Goal: Task Accomplishment & Management: Use online tool/utility

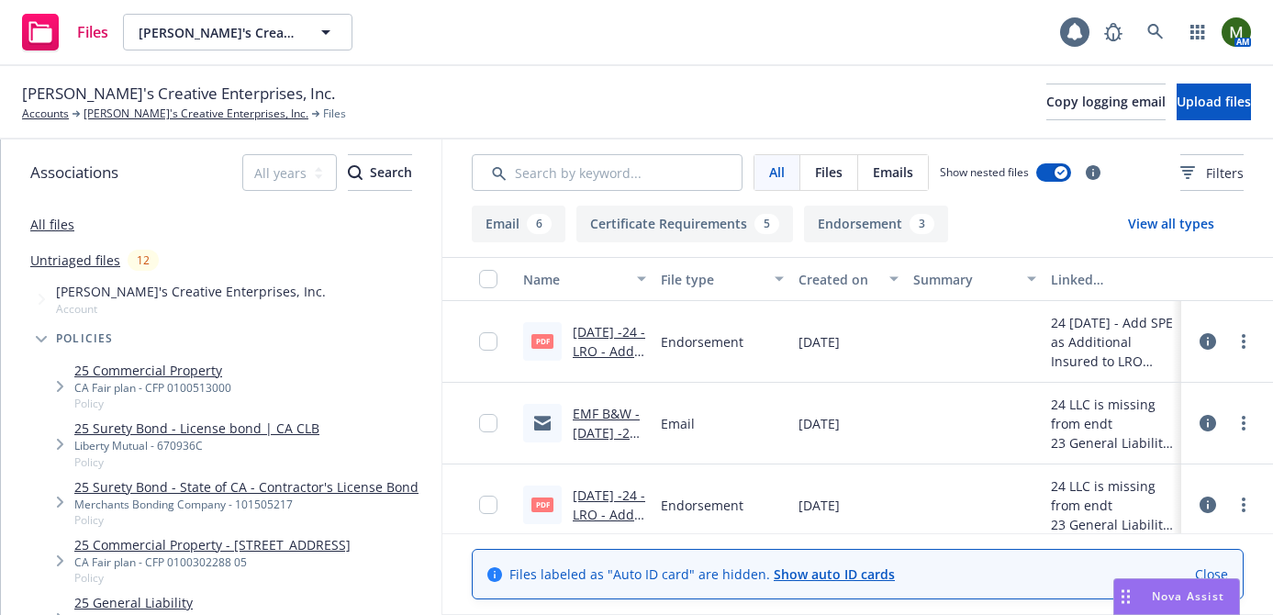
click at [94, 114] on link "Dan's Creative Enterprises, Inc." at bounding box center [195, 114] width 225 height 17
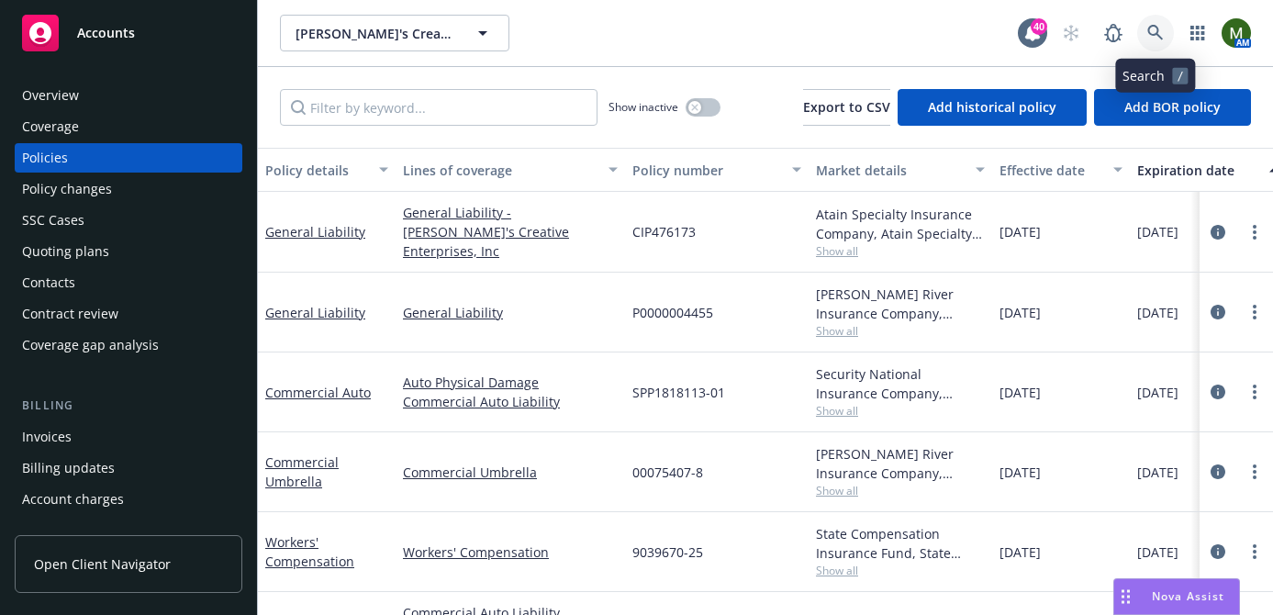
click at [1159, 27] on icon at bounding box center [1155, 33] width 17 height 17
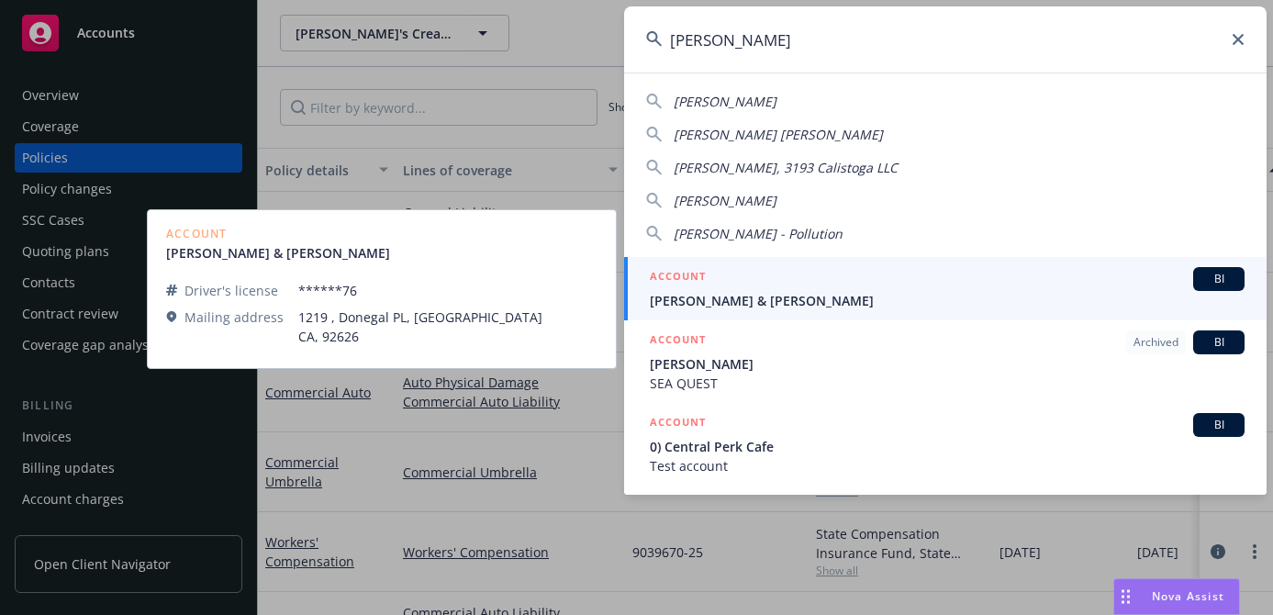
type input "daniel cunni"
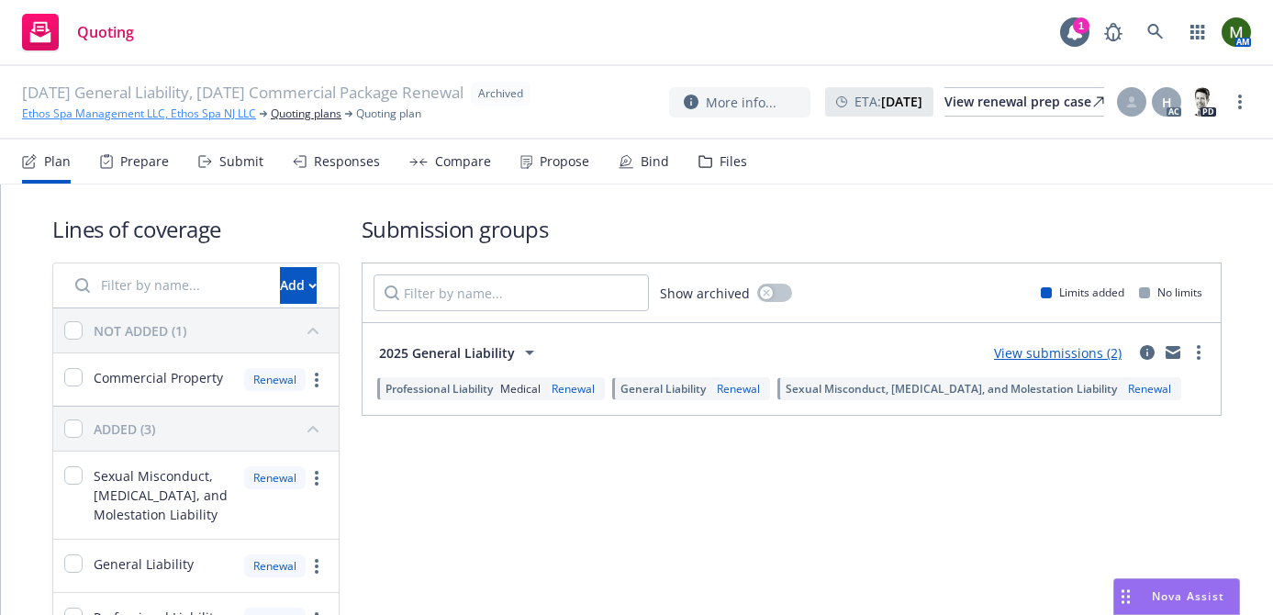
click at [145, 120] on link "Ethos Spa Management LLC, Ethos Spa NJ LLC" at bounding box center [139, 114] width 234 height 17
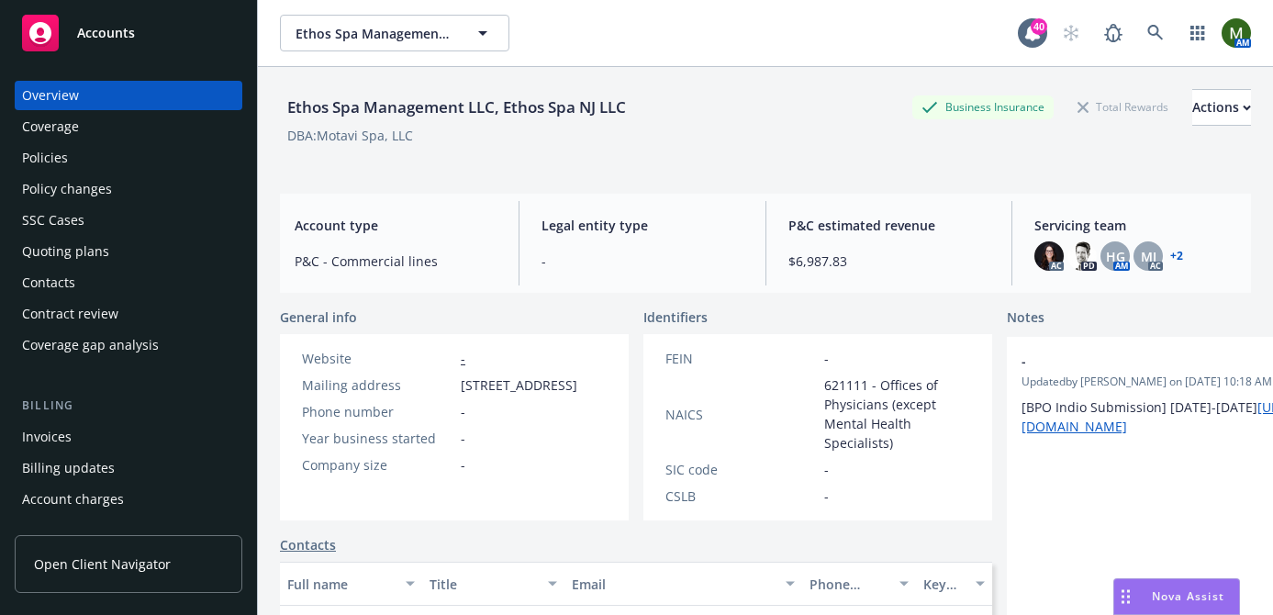
click at [142, 147] on div "Policies" at bounding box center [128, 157] width 213 height 29
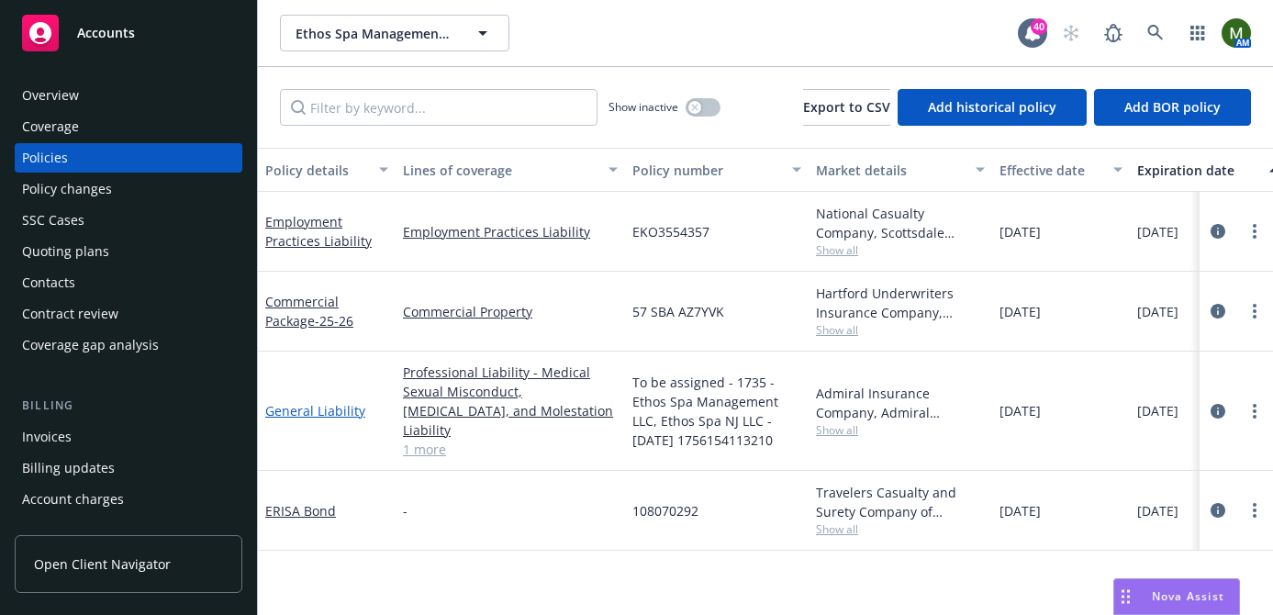
click at [338, 402] on link "General Liability" at bounding box center [315, 410] width 100 height 17
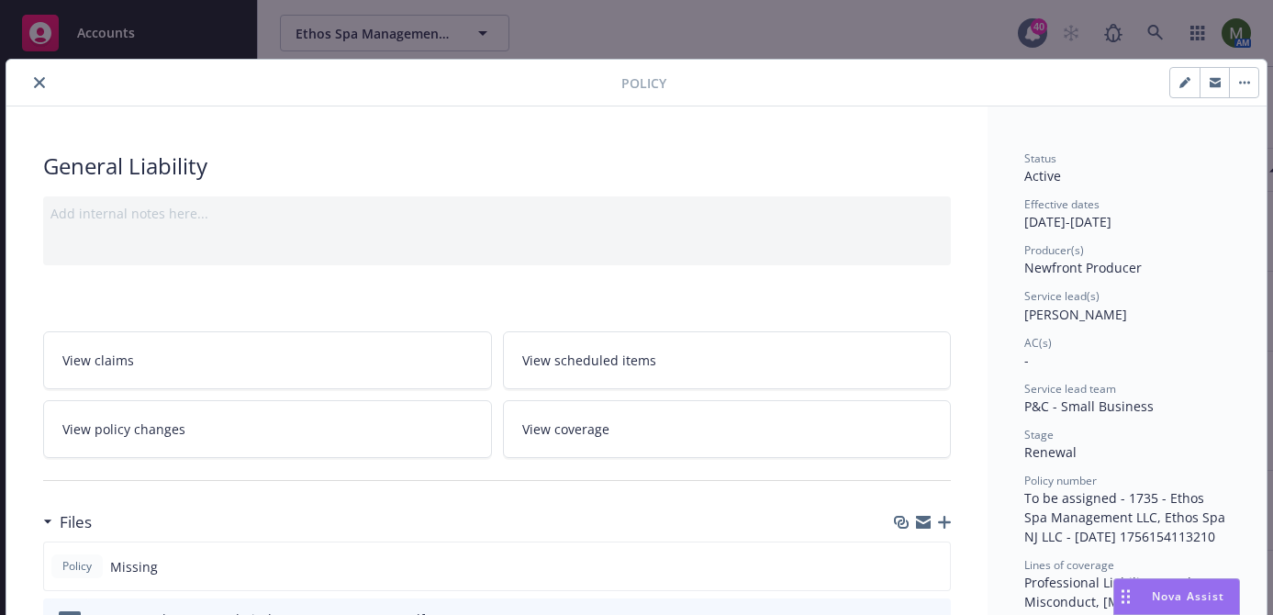
click at [1180, 83] on icon "button" at bounding box center [1184, 82] width 11 height 11
select select "RENEWAL"
select select "12"
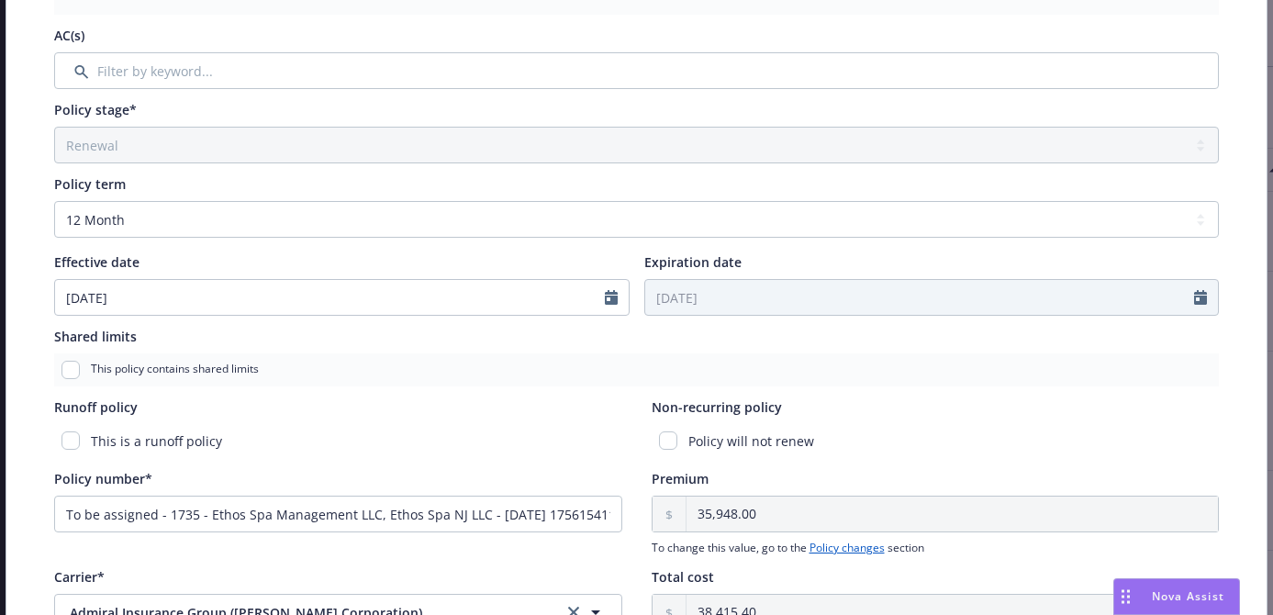
scroll to position [521, 0]
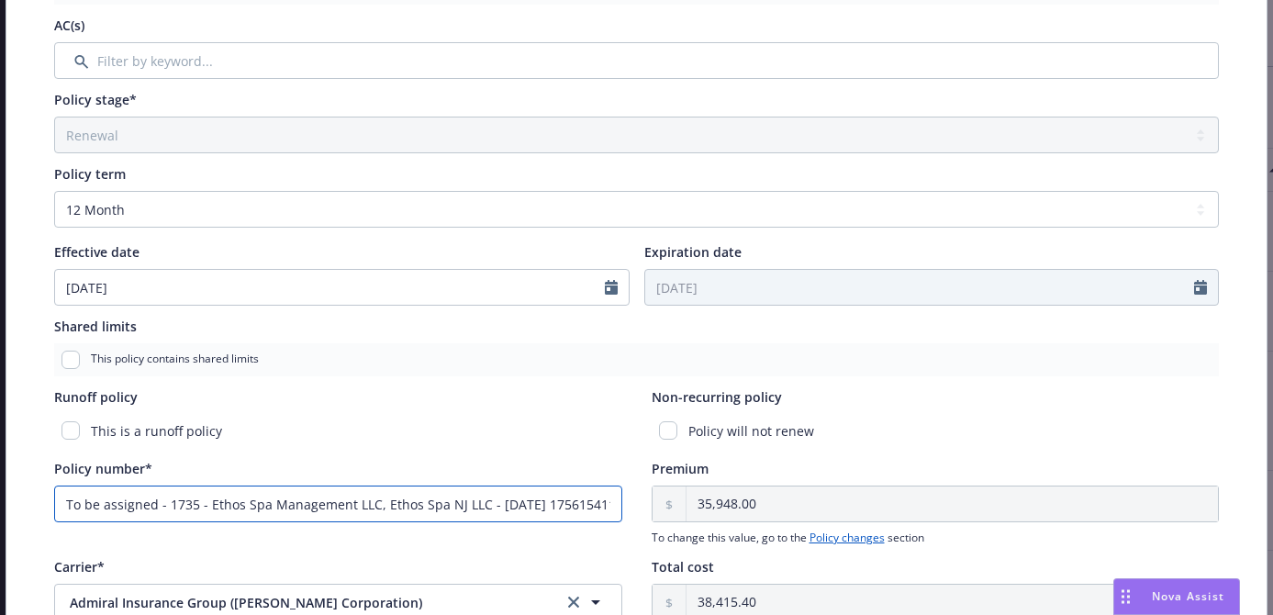
click at [350, 491] on input "To be assigned - 1735 - Ethos Spa Management LLC, Ethos Spa NJ LLC - 08/25/2025…" at bounding box center [338, 503] width 568 height 37
paste input "CO000007365-03"
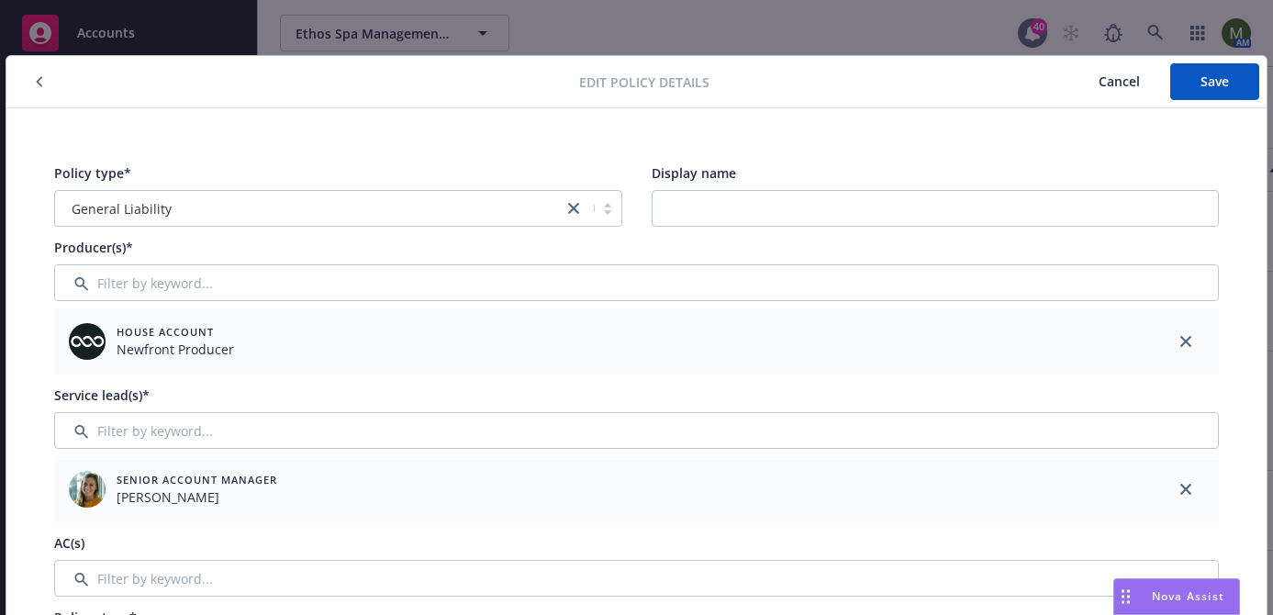
scroll to position [0, 0]
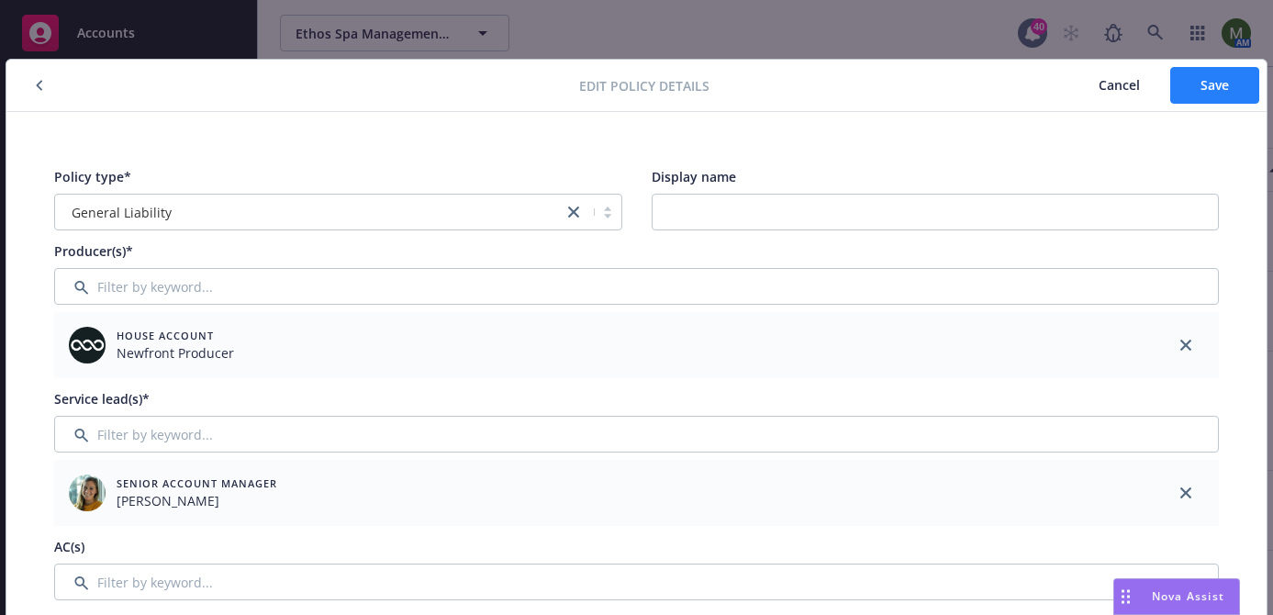
type input "CO000007365-03"
click at [1174, 83] on button "Save" at bounding box center [1214, 85] width 89 height 37
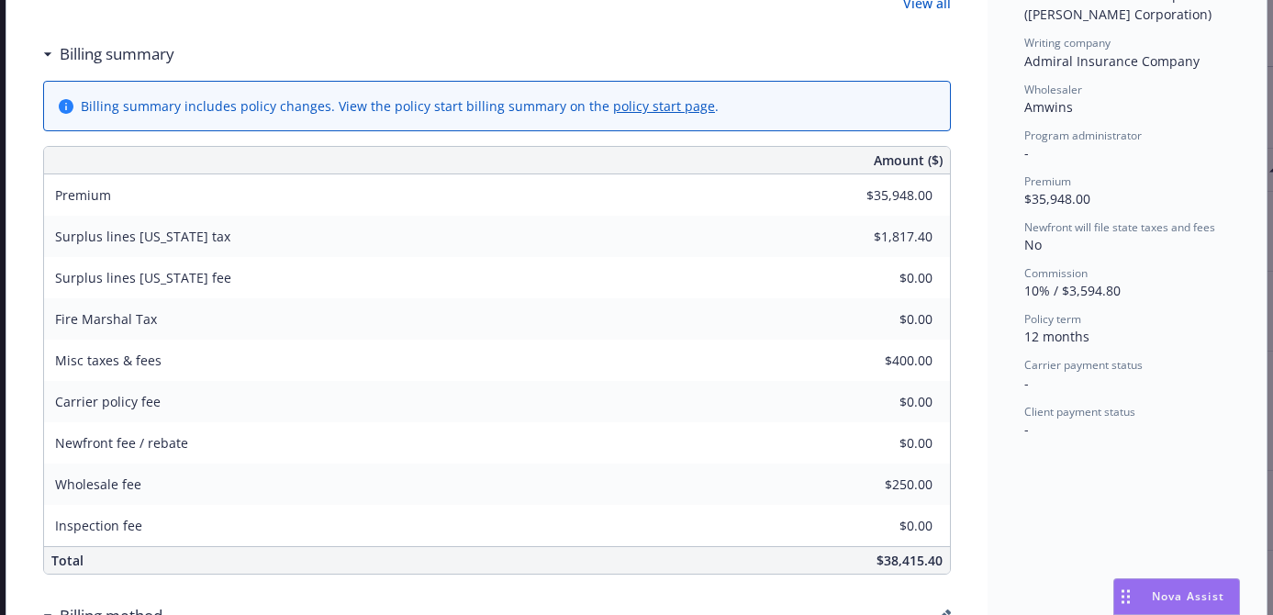
scroll to position [239, 0]
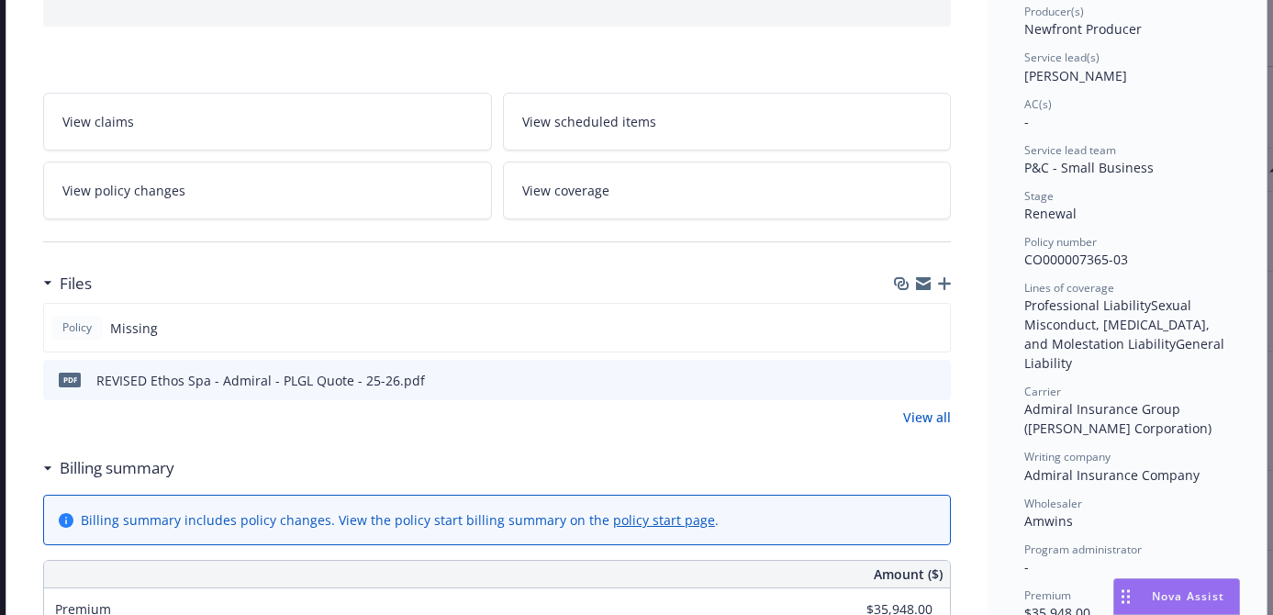
click at [940, 283] on icon "button" at bounding box center [944, 283] width 13 height 13
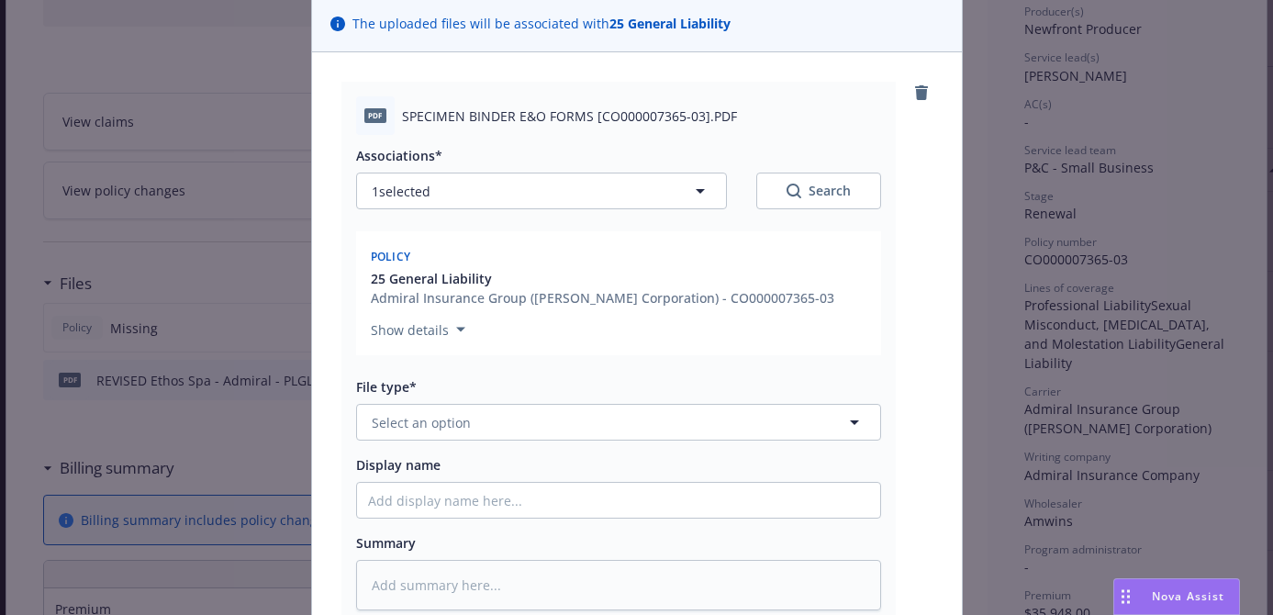
scroll to position [139, 0]
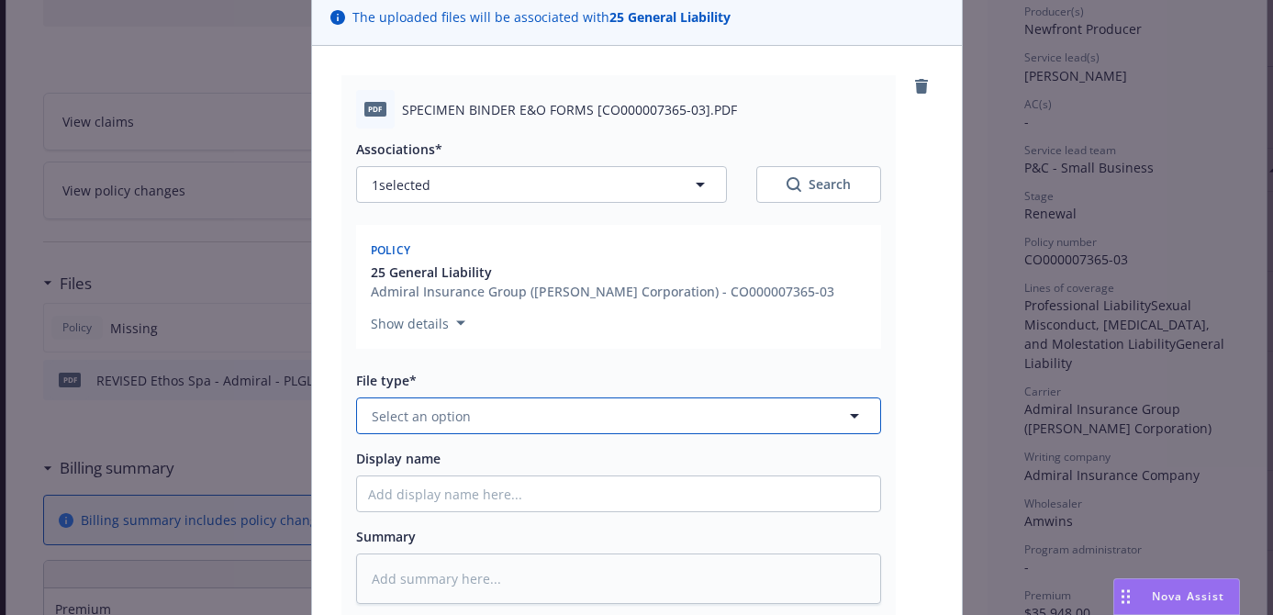
click at [663, 417] on button "Select an option" at bounding box center [618, 415] width 525 height 37
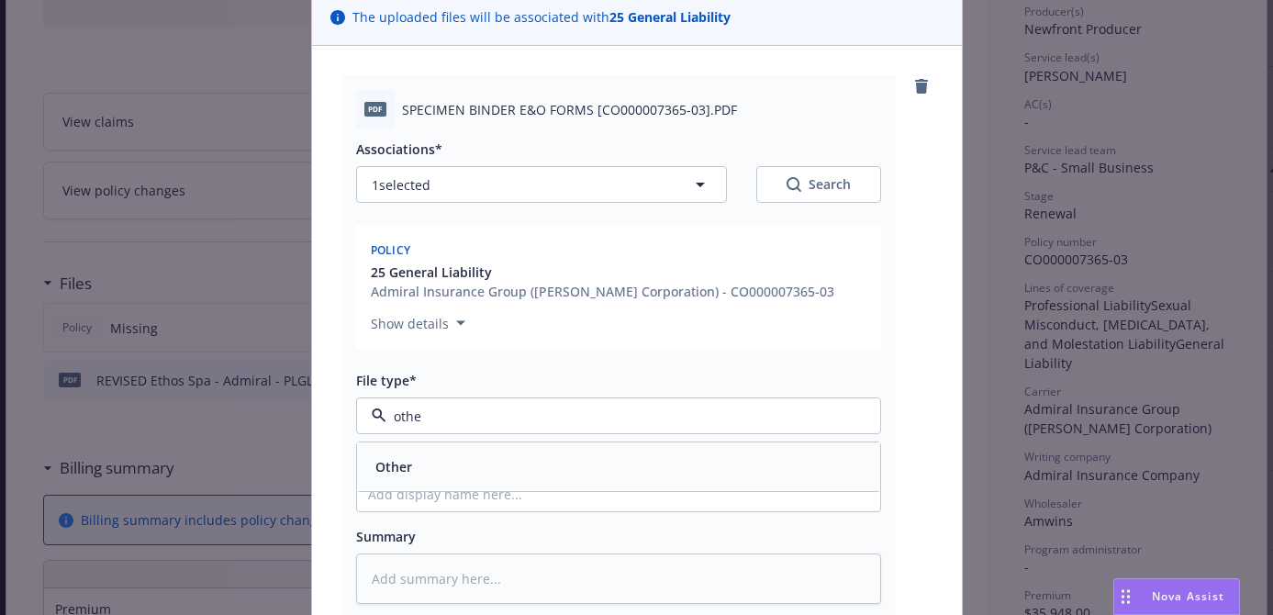
type input "other"
click at [628, 456] on div "Other" at bounding box center [618, 466] width 501 height 27
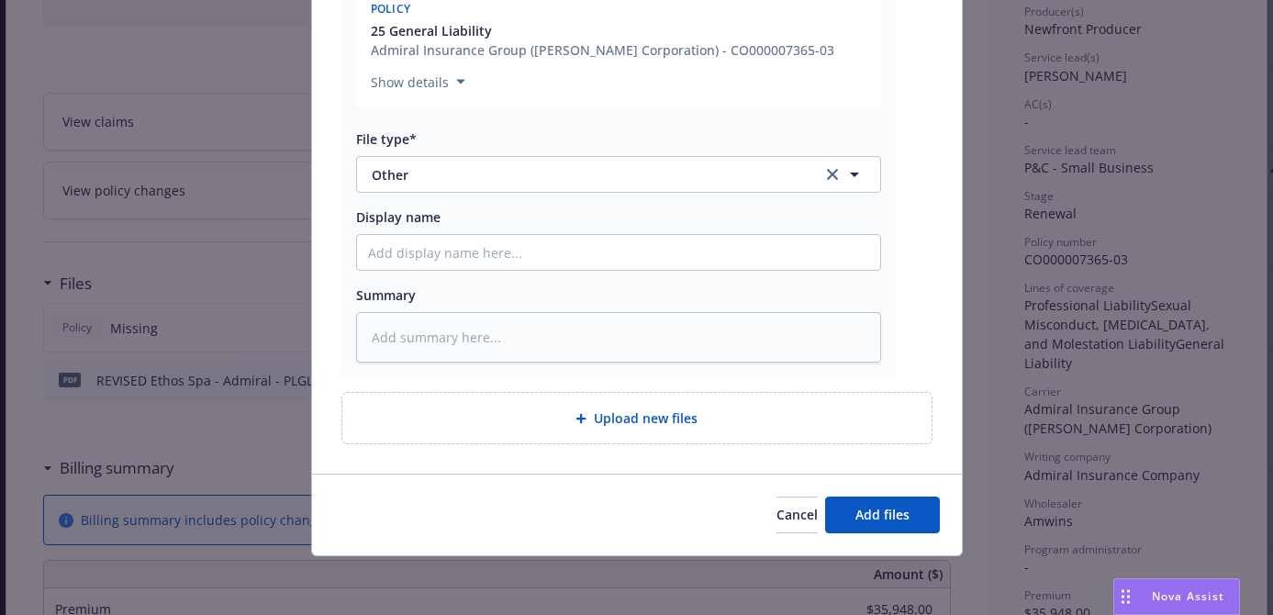
type textarea "x"
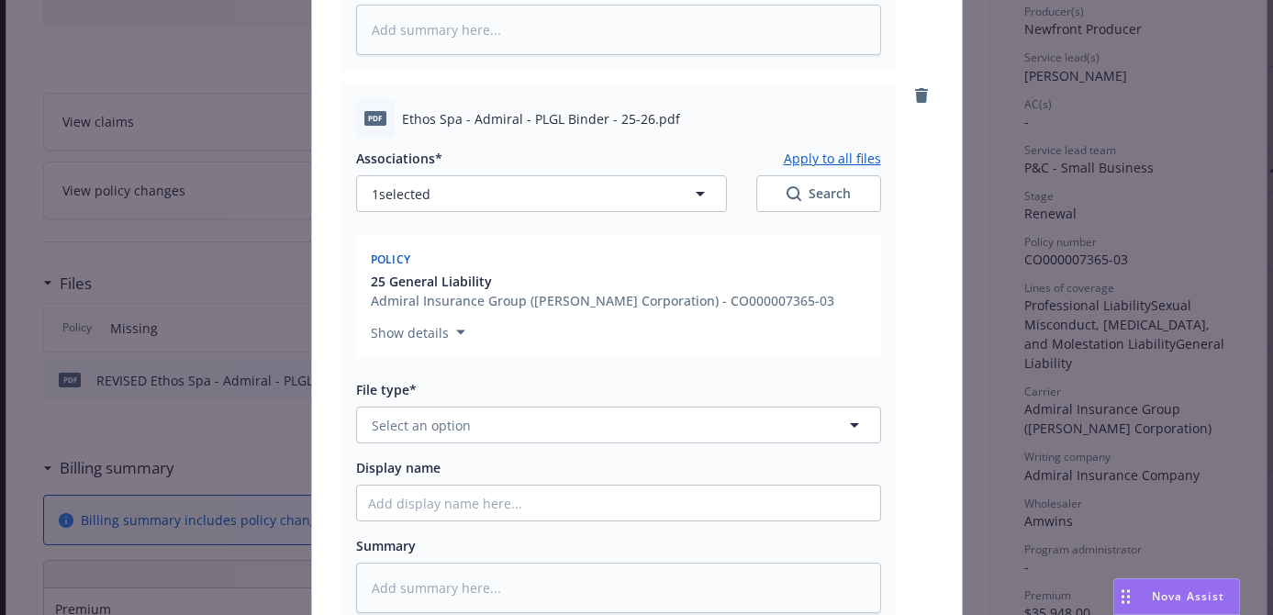
scroll to position [691, 0]
click at [619, 417] on button "Select an option" at bounding box center [618, 422] width 525 height 37
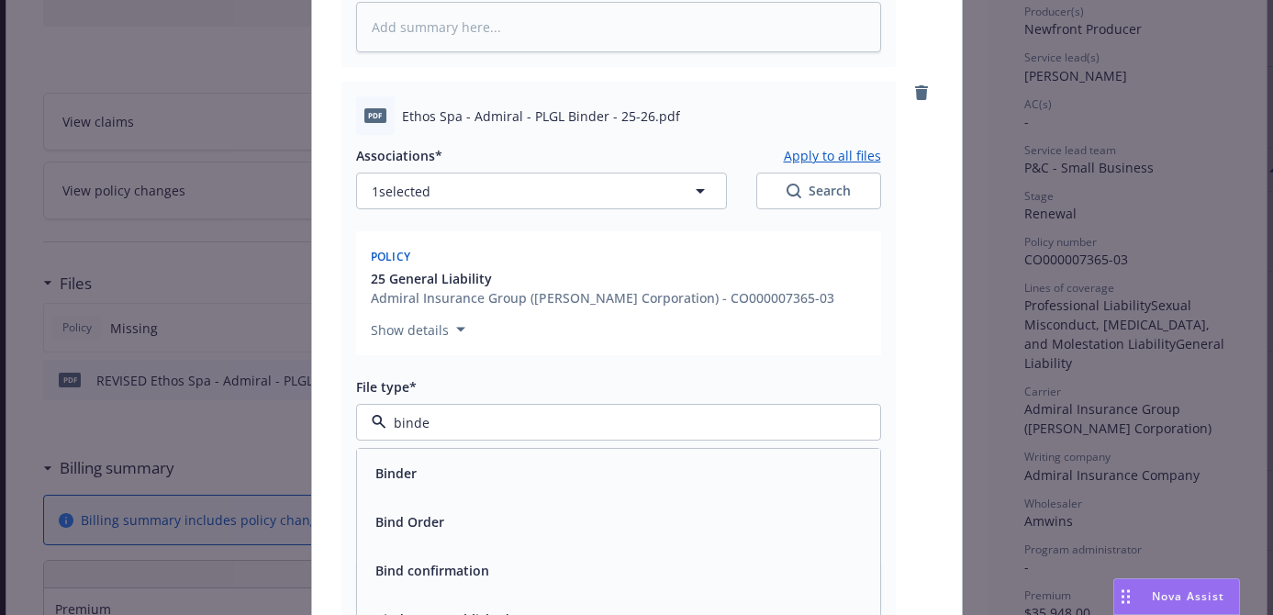
type input "binder"
click at [571, 469] on div "Binder" at bounding box center [618, 473] width 501 height 27
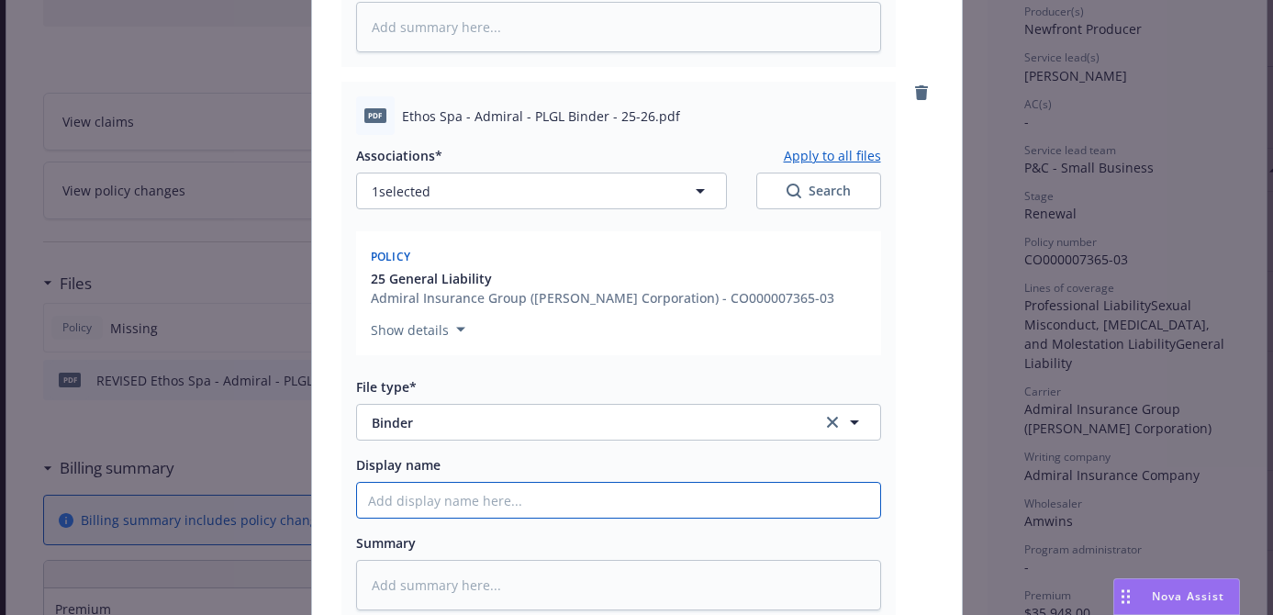
type textarea "x"
type input "G"
type textarea "x"
type input "Gn"
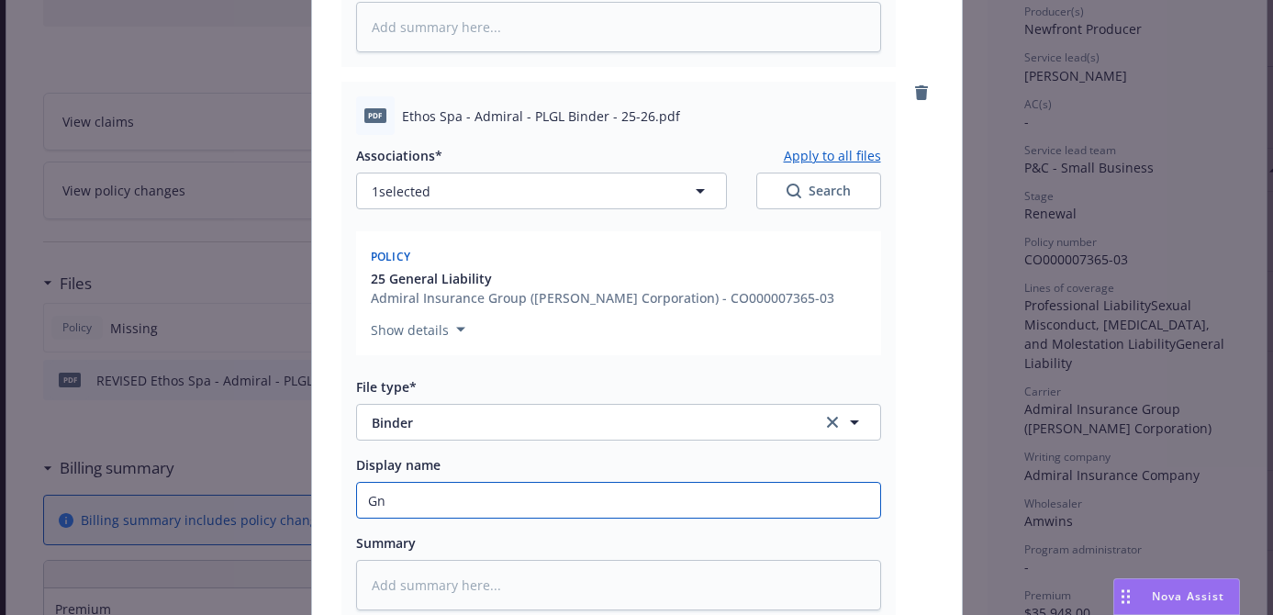
type textarea "x"
type input "G"
type textarea "x"
type input "Gen"
type textarea "x"
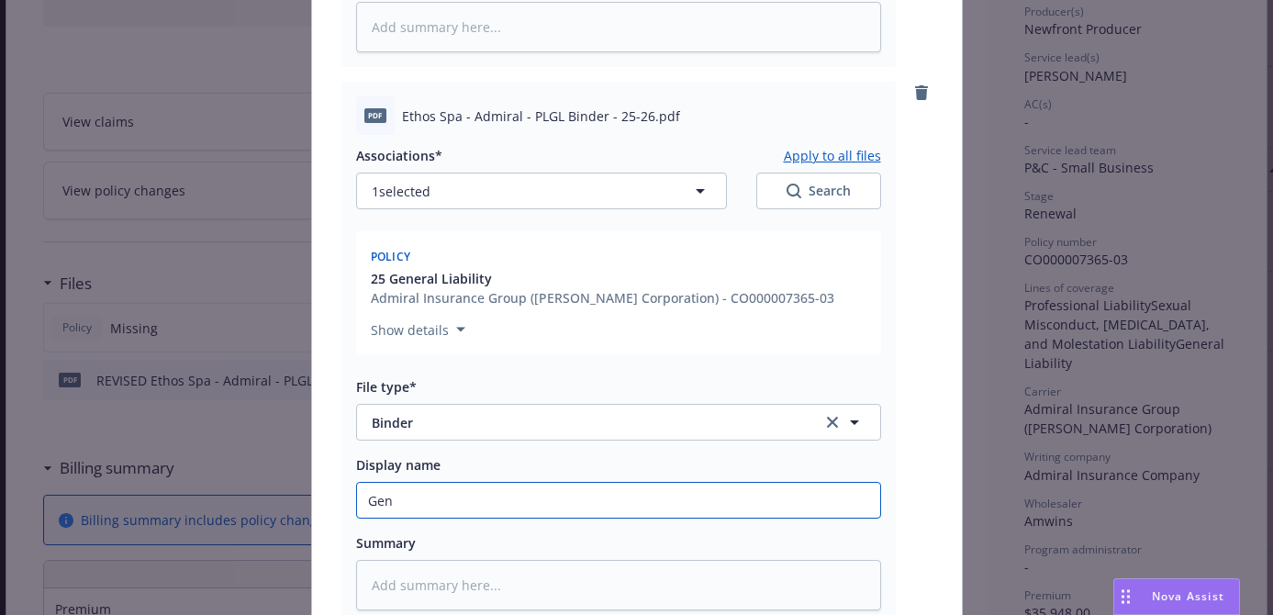
type input "Gene"
type textarea "x"
type input "Genera"
type textarea "x"
type input "General"
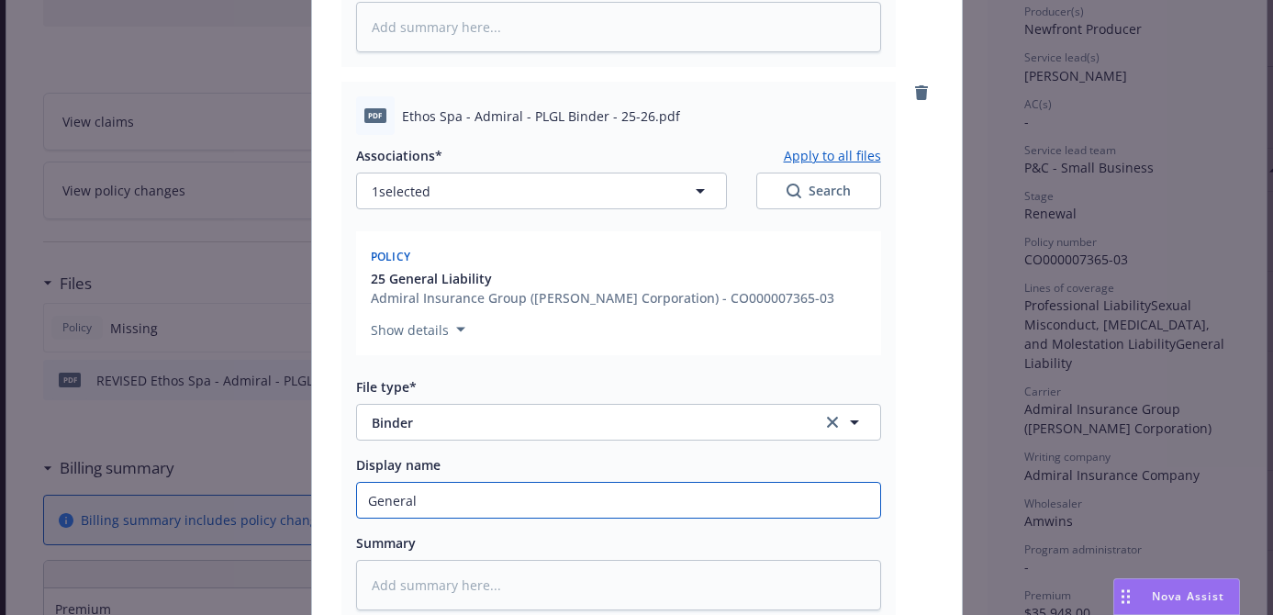
type textarea "x"
type input "General"
type textarea "x"
type input "General L"
type textarea "x"
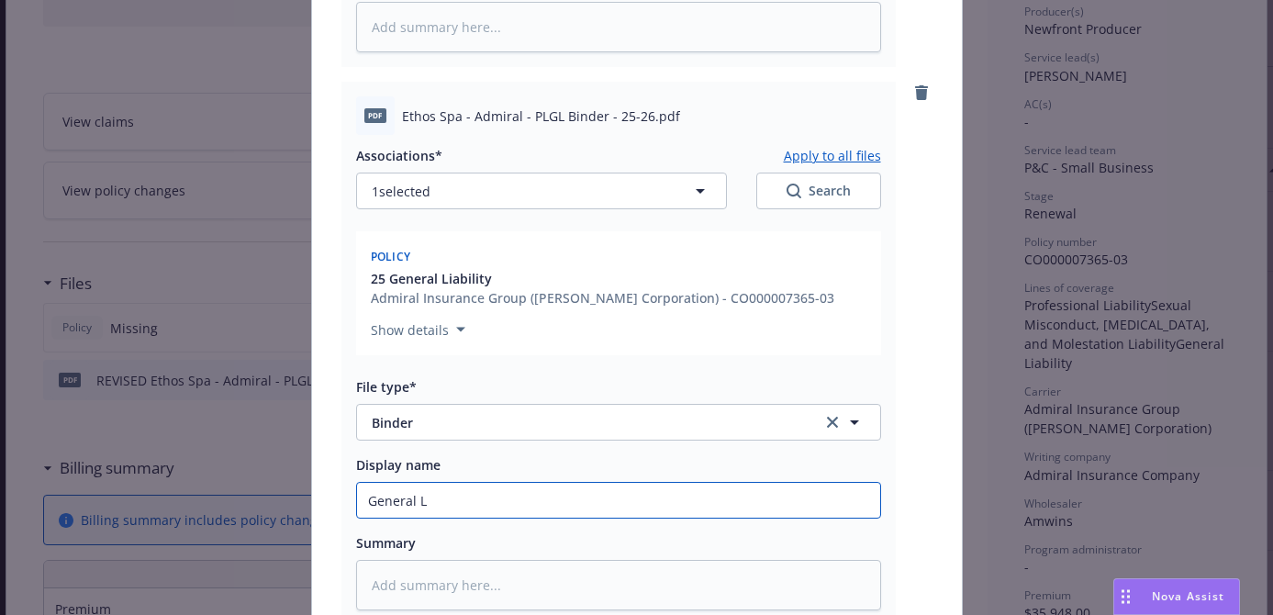
type input "General Li"
type textarea "x"
type input "General Lia"
type textarea "x"
type input "General Liab"
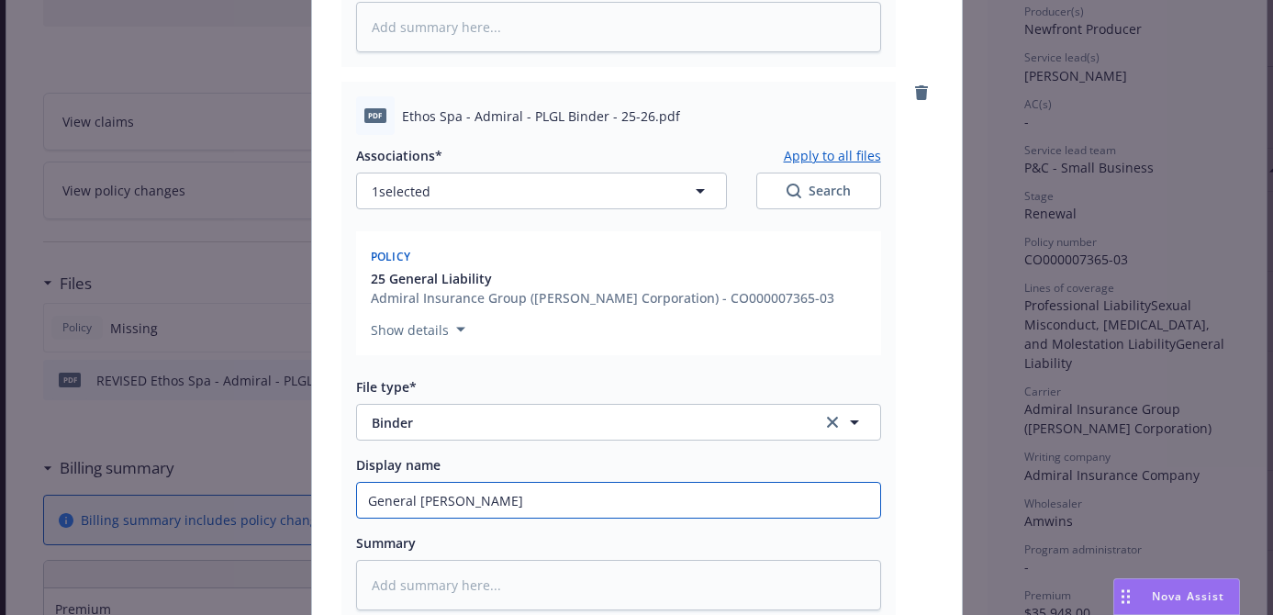
type textarea "x"
type input "General Liabi"
type textarea "x"
type input "General Liabil"
type textarea "x"
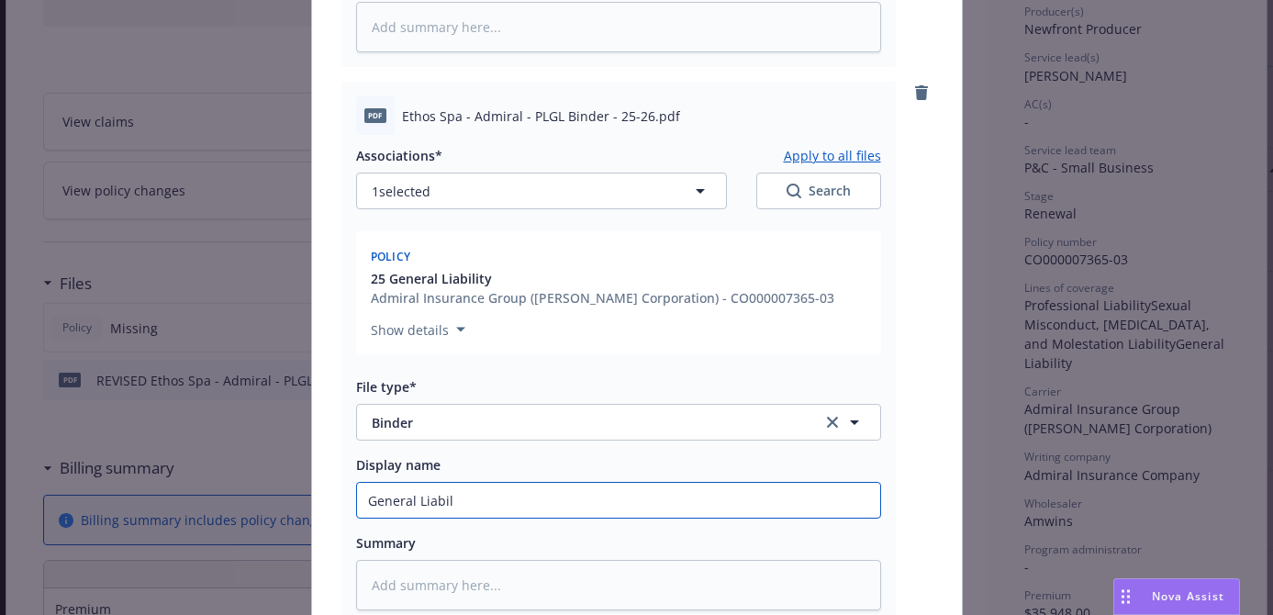
type input "General Liabili"
type textarea "x"
type input "General Liabilit"
type textarea "x"
type input "General Liability"
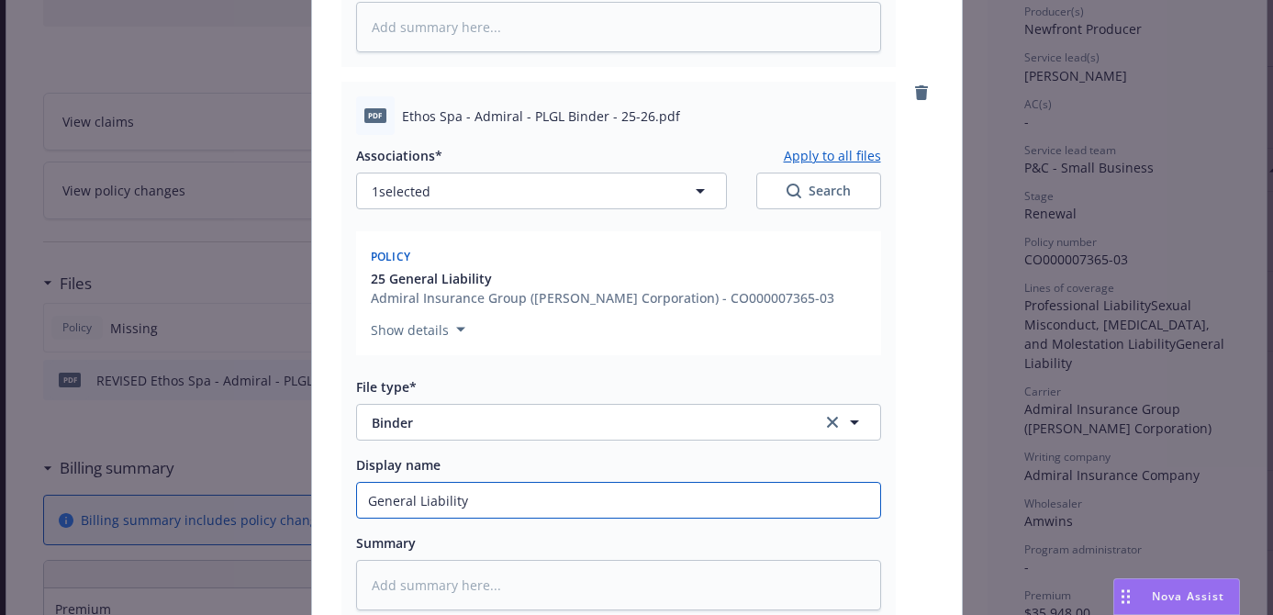
type textarea "x"
type input "General Liability"
type textarea "x"
type input "General Liability Bi"
type textarea "x"
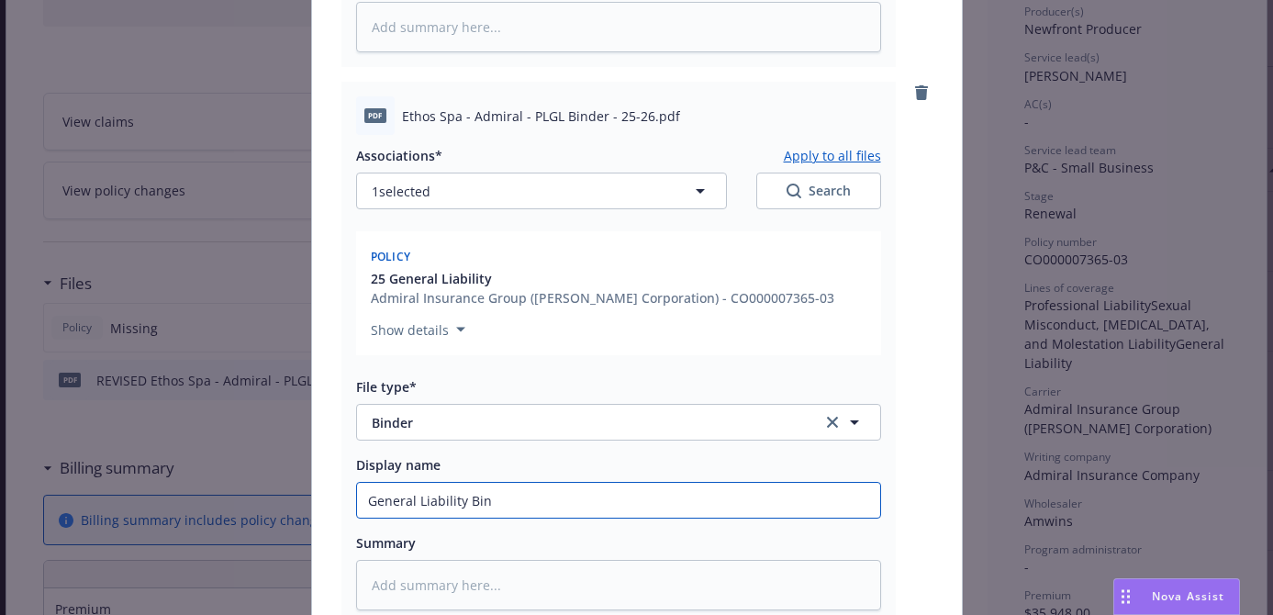
type input "General Liability Bind"
type textarea "x"
type input "General Liability Binde"
type textarea "x"
type input "General Liability Binder"
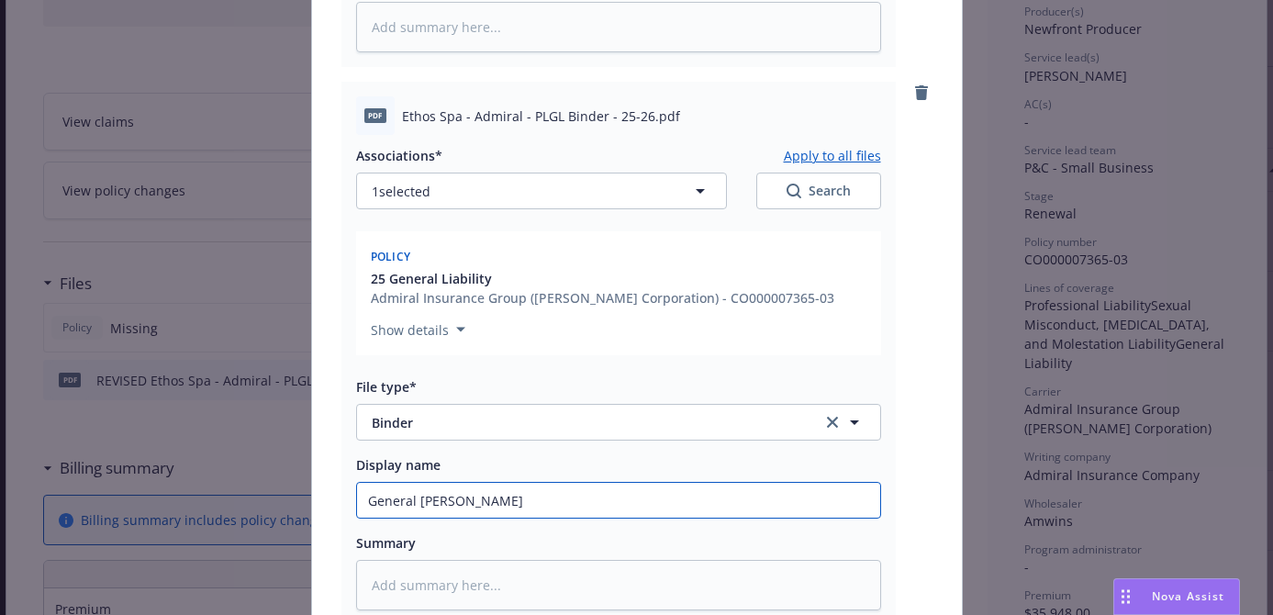
type textarea "x"
type input "General Liability Binder #"
paste input "CO000007365-03"
type textarea "x"
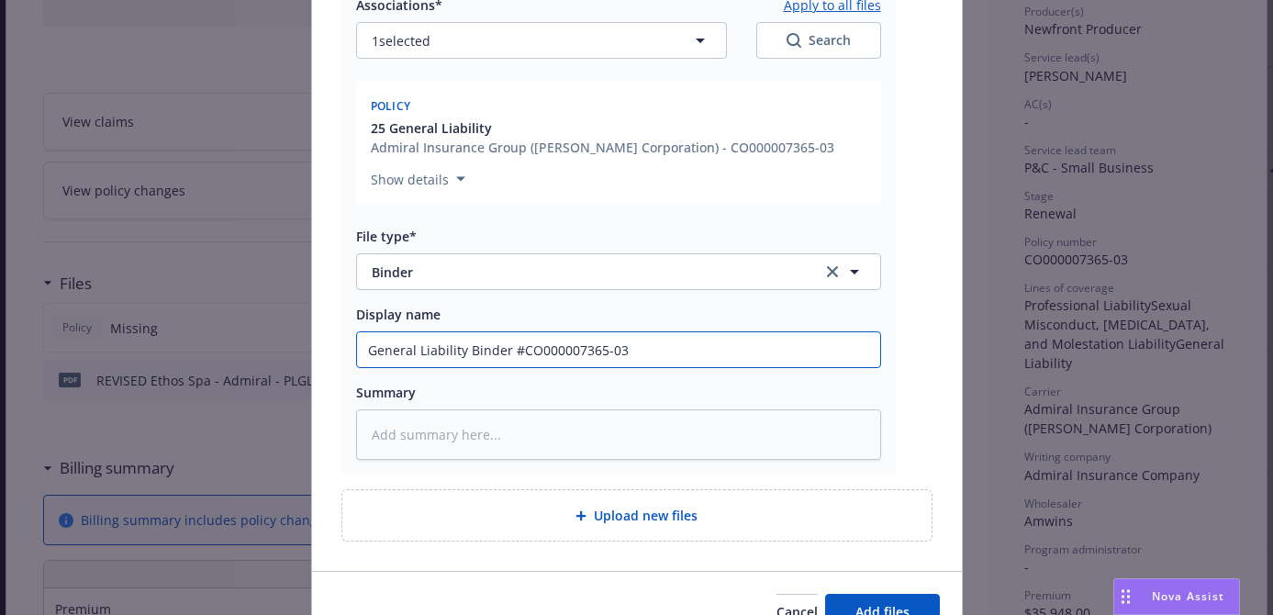
scroll to position [939, 0]
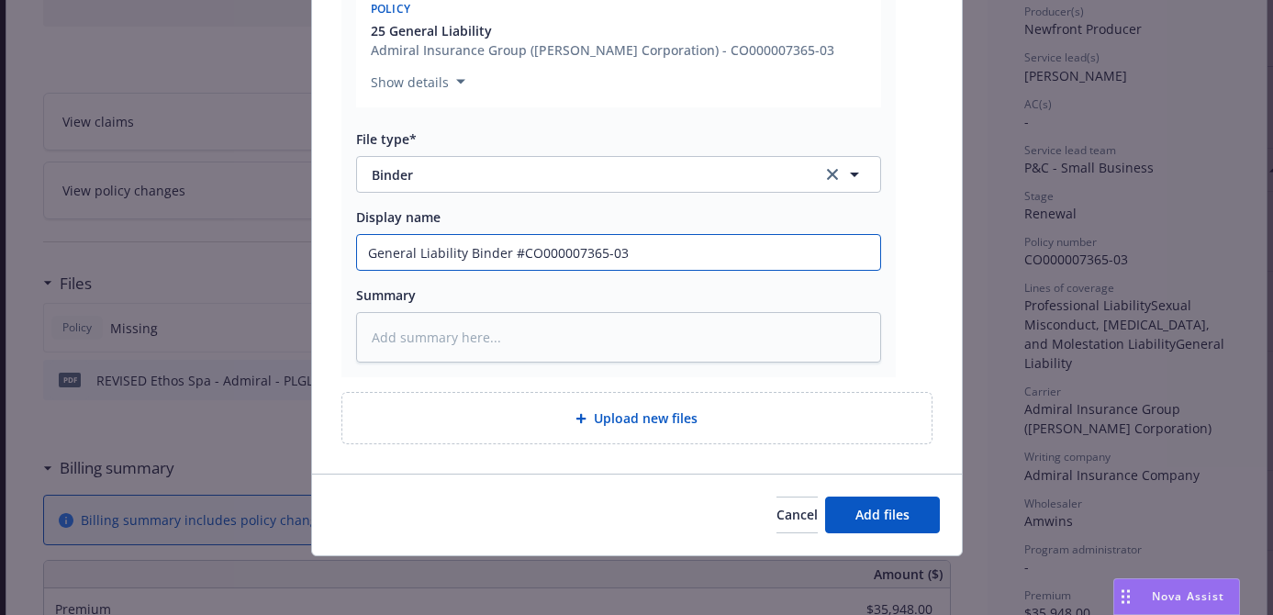
type input "General Liability Binder #CO000007365-03"
type textarea "x"
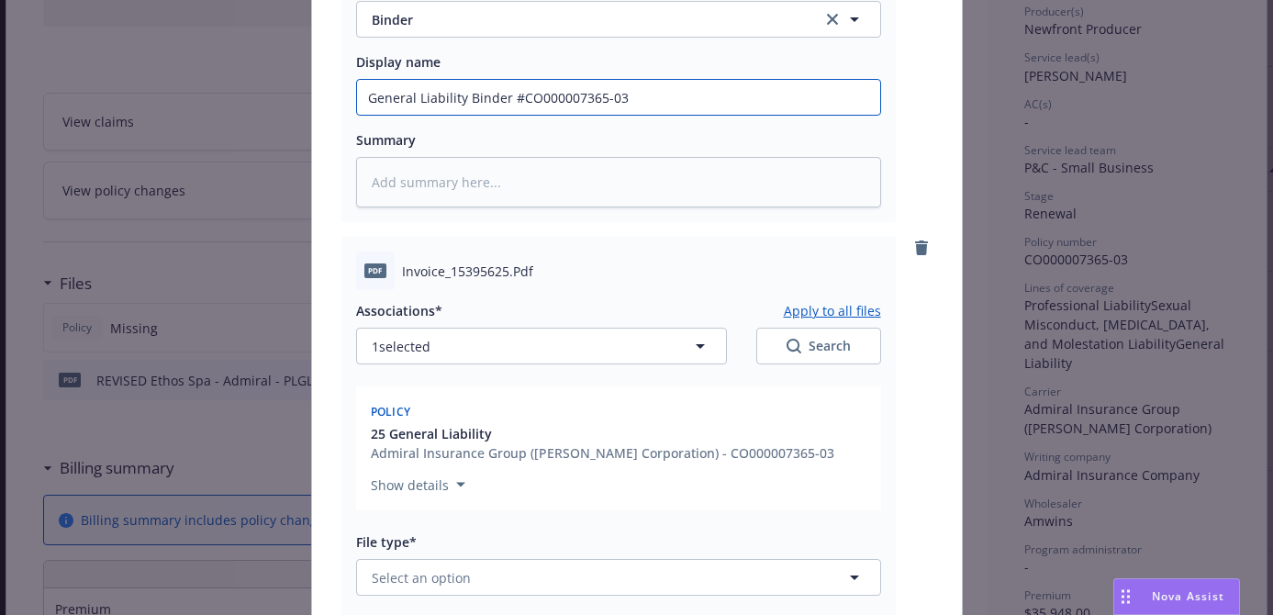
scroll to position [1133, 0]
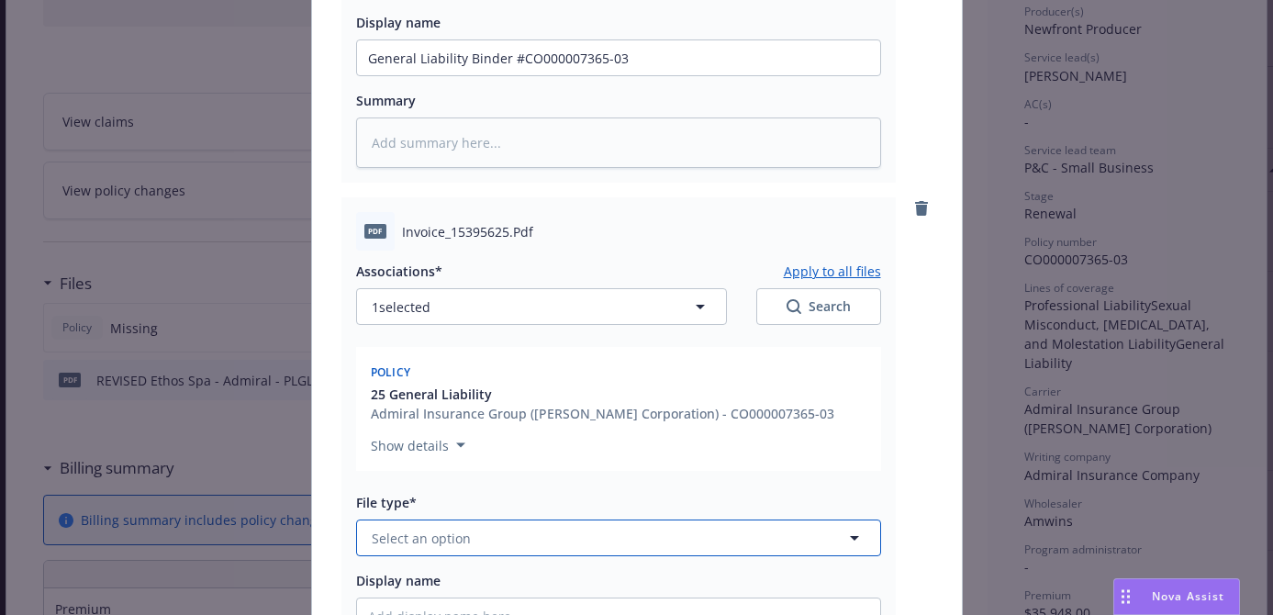
click at [652, 528] on button "Select an option" at bounding box center [618, 537] width 525 height 37
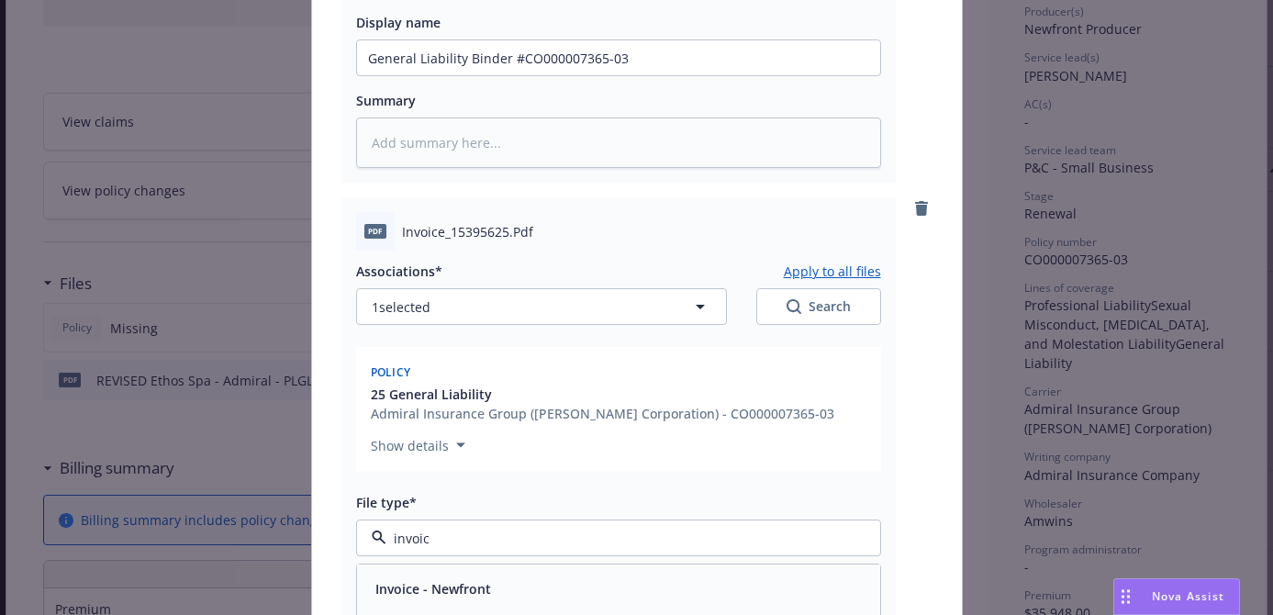
type input "invoice"
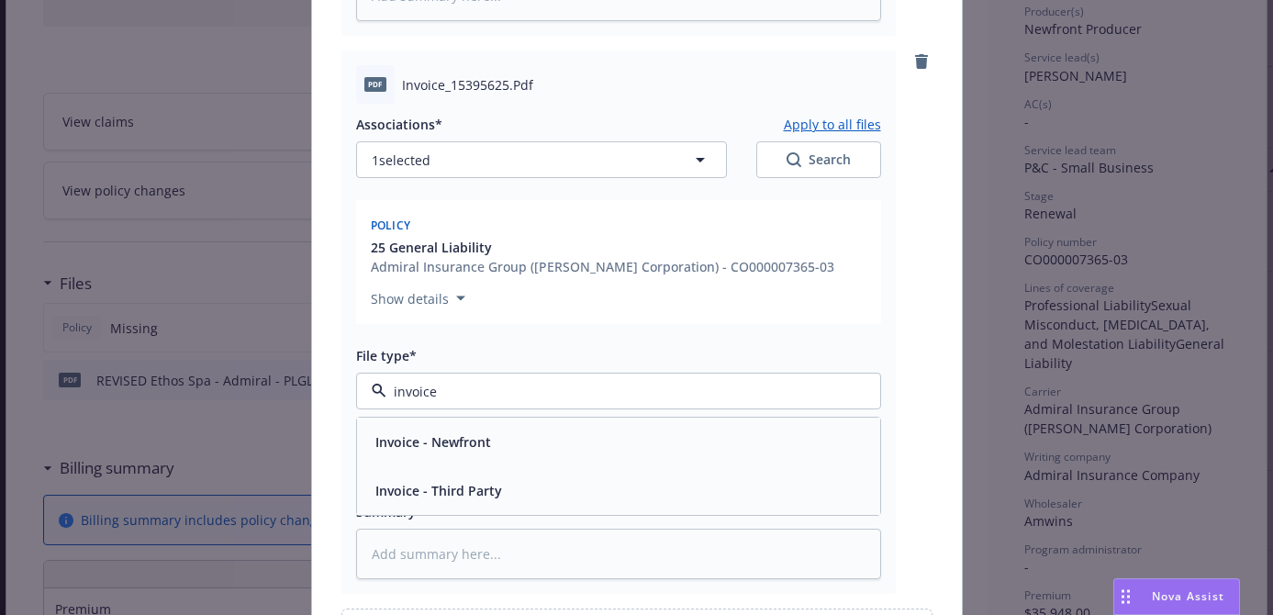
scroll to position [1298, 0]
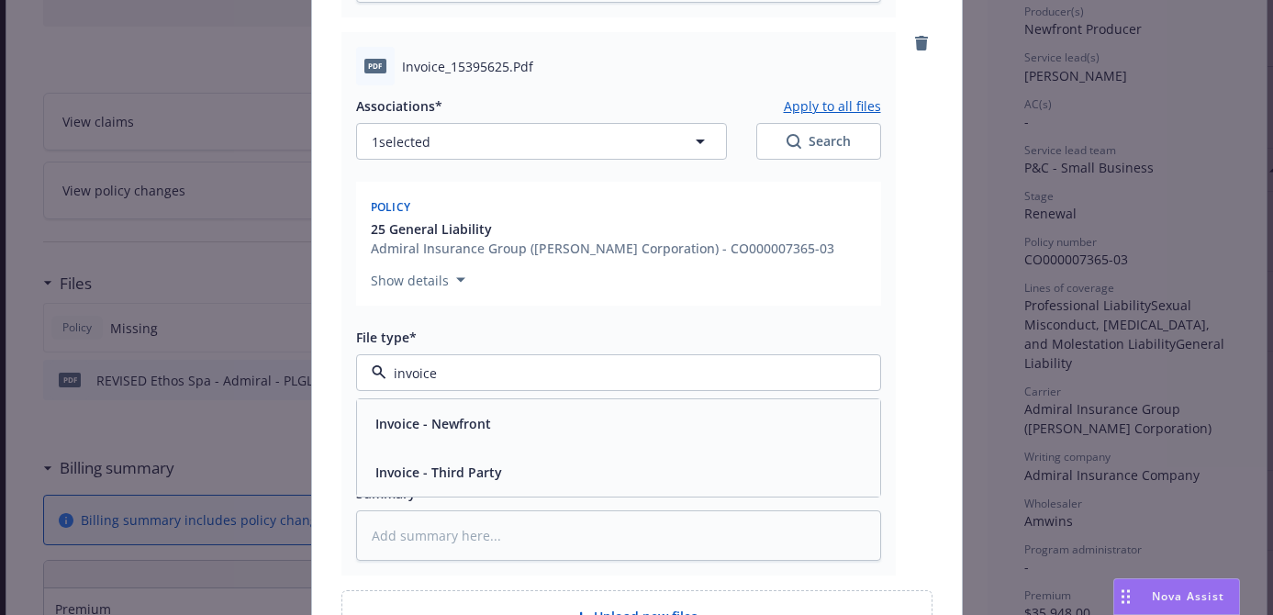
click at [523, 455] on div "Invoice - Third Party" at bounding box center [618, 472] width 523 height 49
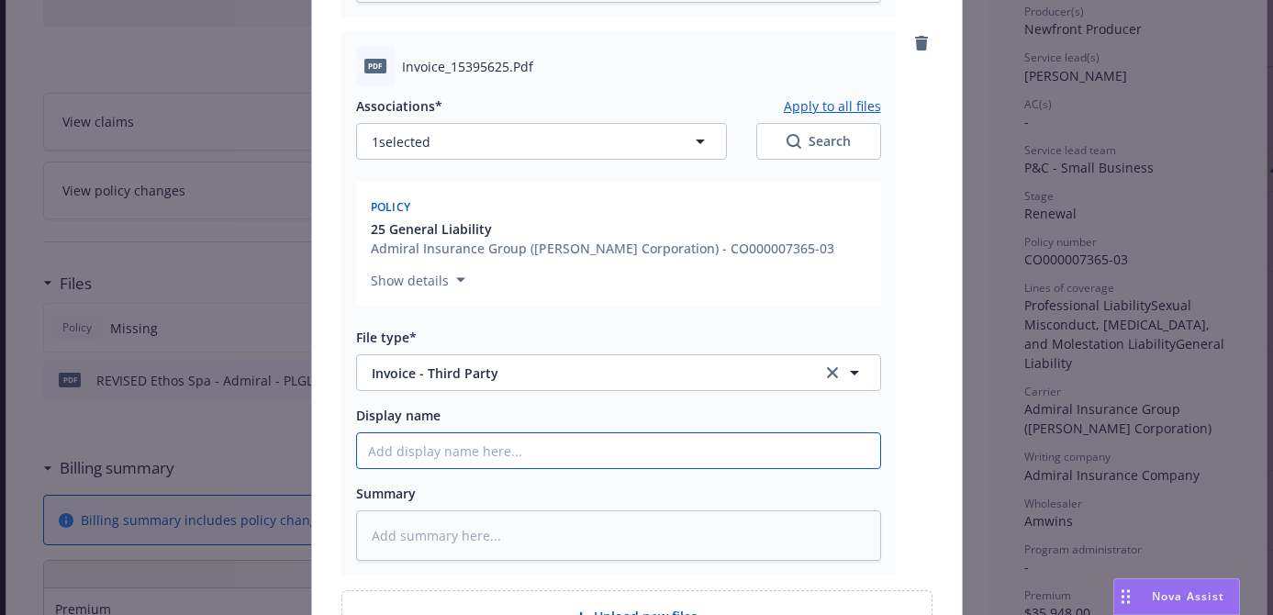
type textarea "x"
type input "I"
type textarea "x"
type input "Inv"
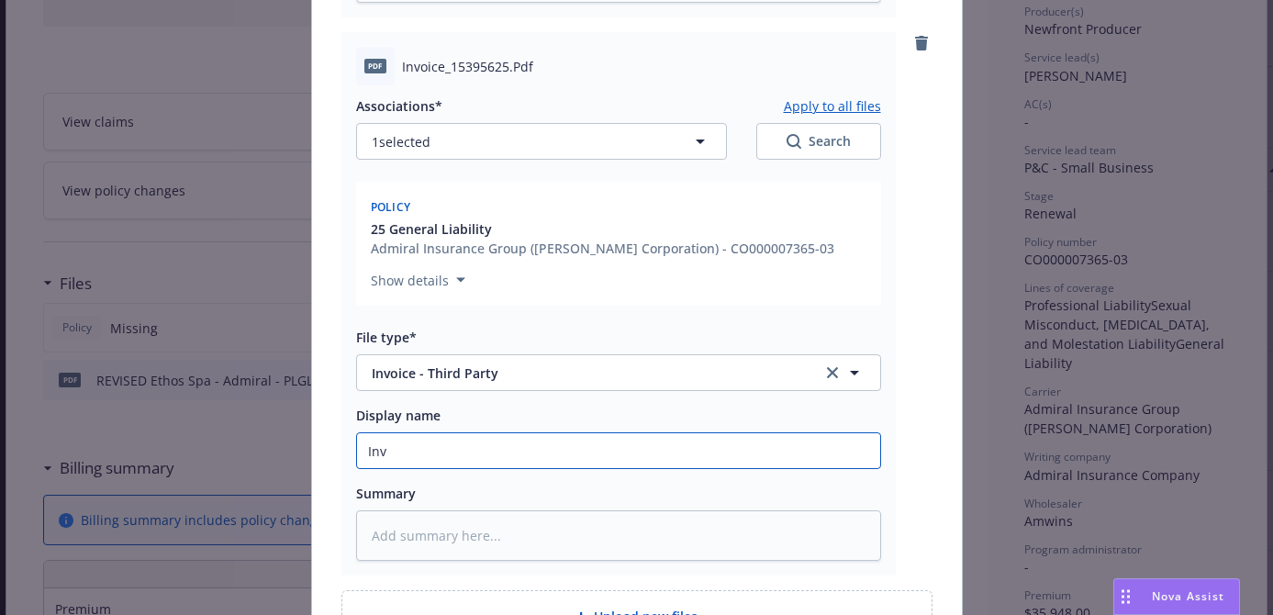
type textarea "x"
type input "Invo"
type textarea "x"
type input "Invoi"
type textarea "x"
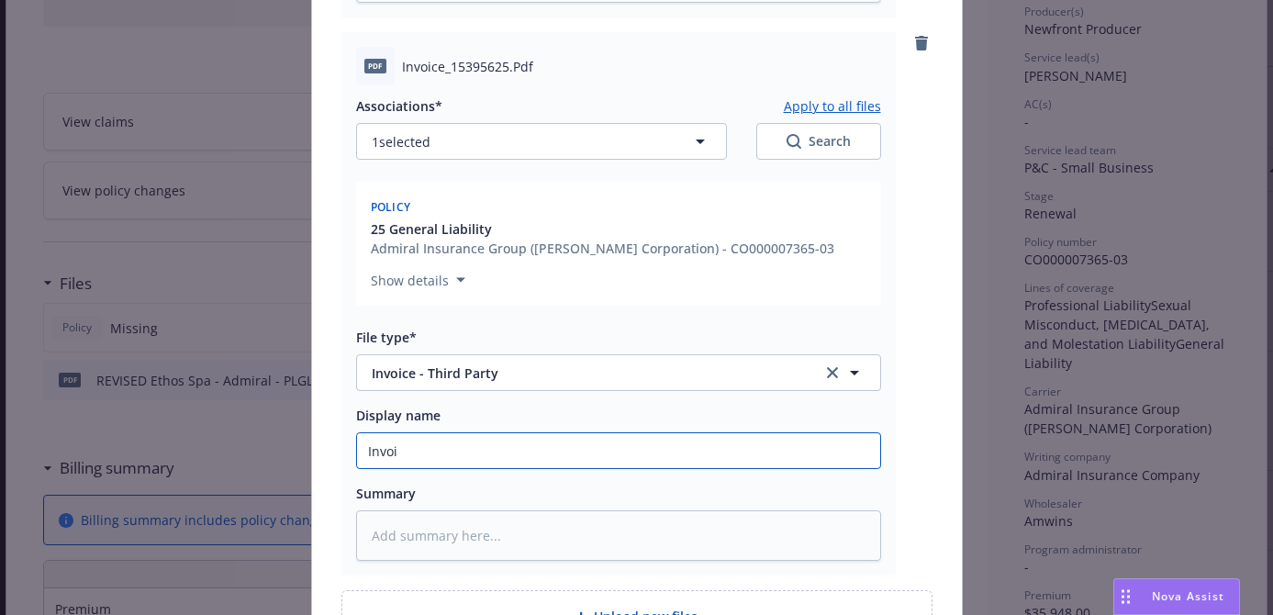
type input "Invoic"
type textarea "x"
type input "Invoice"
type textarea "x"
type input "Invoice"
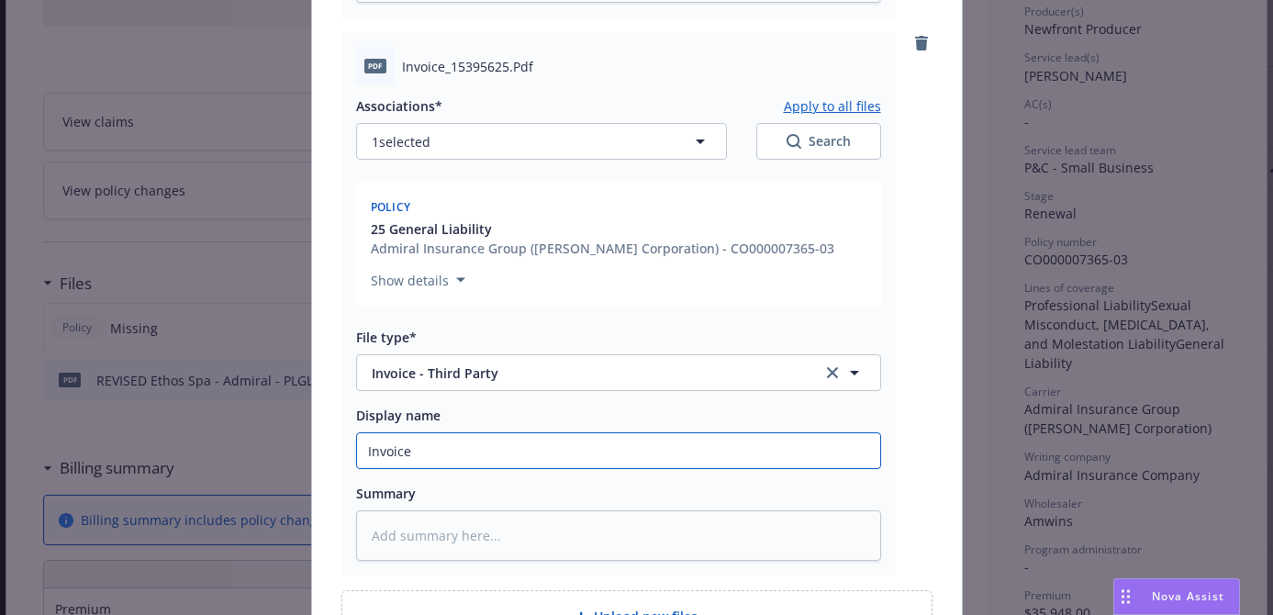
type textarea "x"
type input "Invoice #"
paste input "CO000007365-03"
type textarea "x"
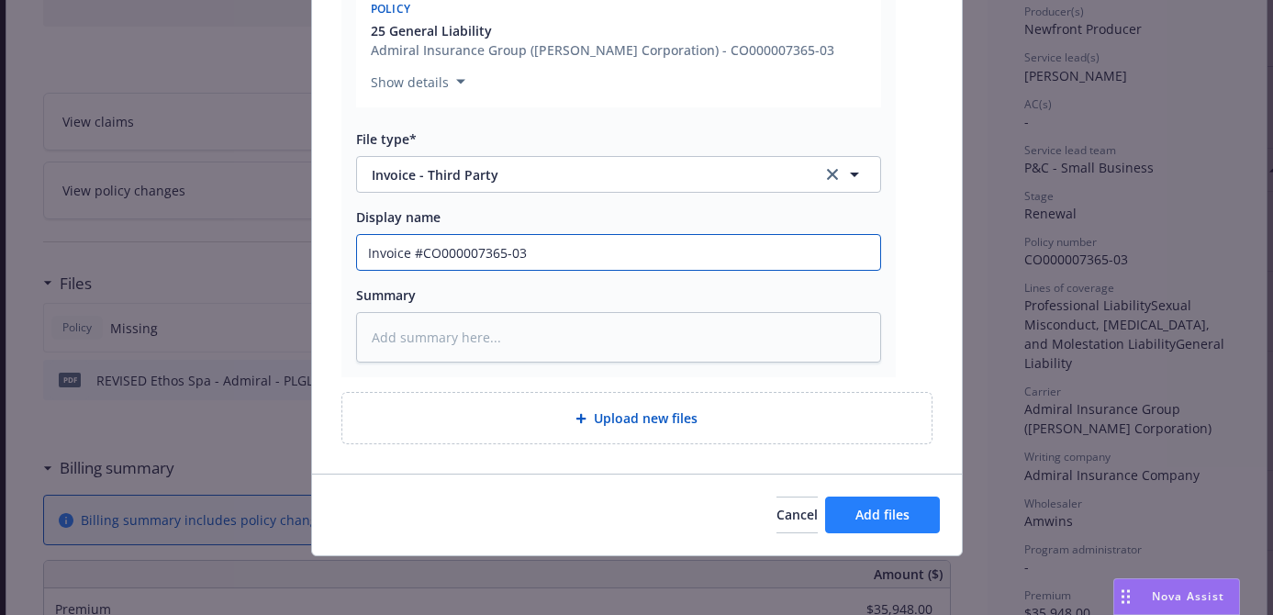
type input "Invoice #CO000007365-03"
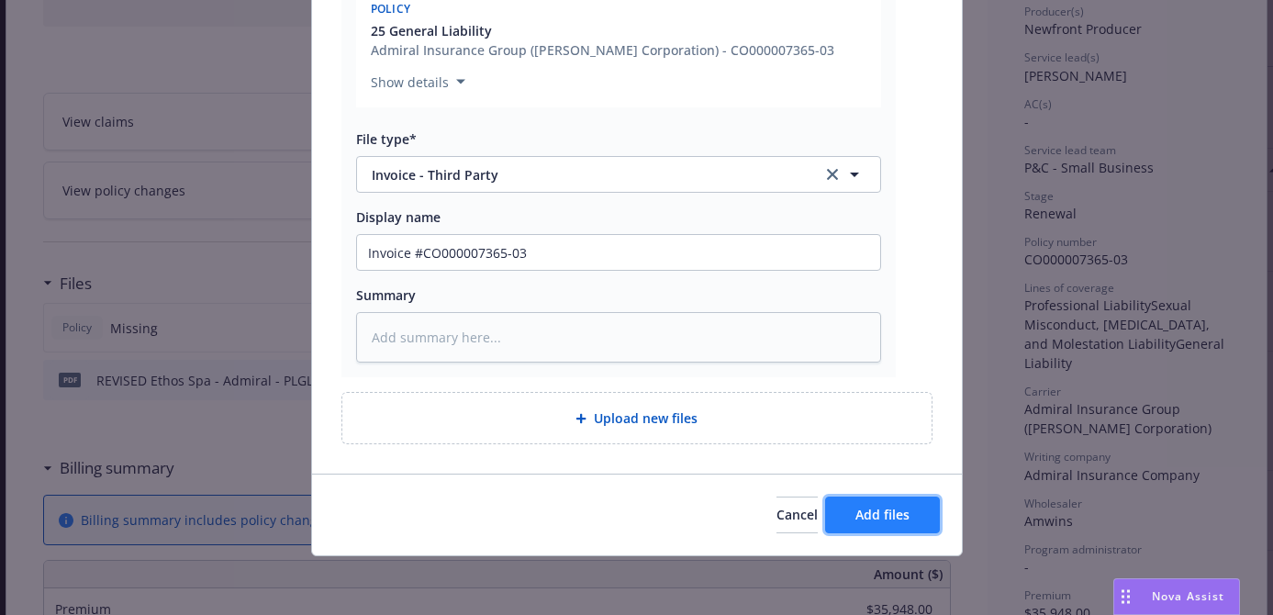
click at [858, 501] on button "Add files" at bounding box center [882, 514] width 115 height 37
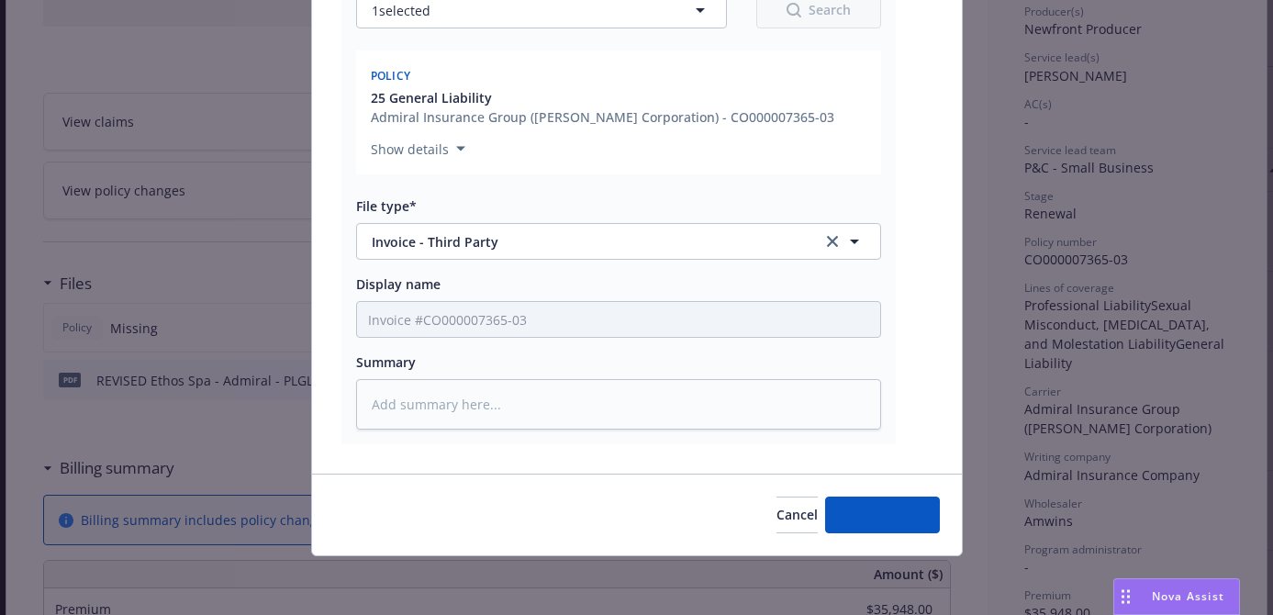
type textarea "x"
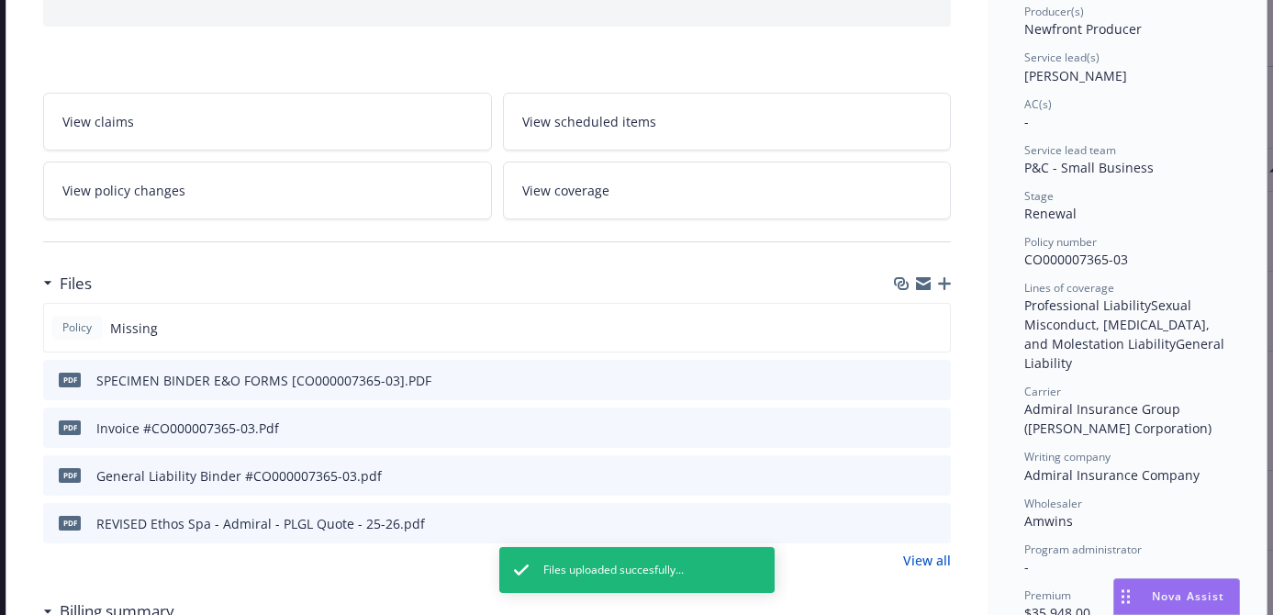
click at [371, 185] on link "View policy changes" at bounding box center [267, 190] width 449 height 58
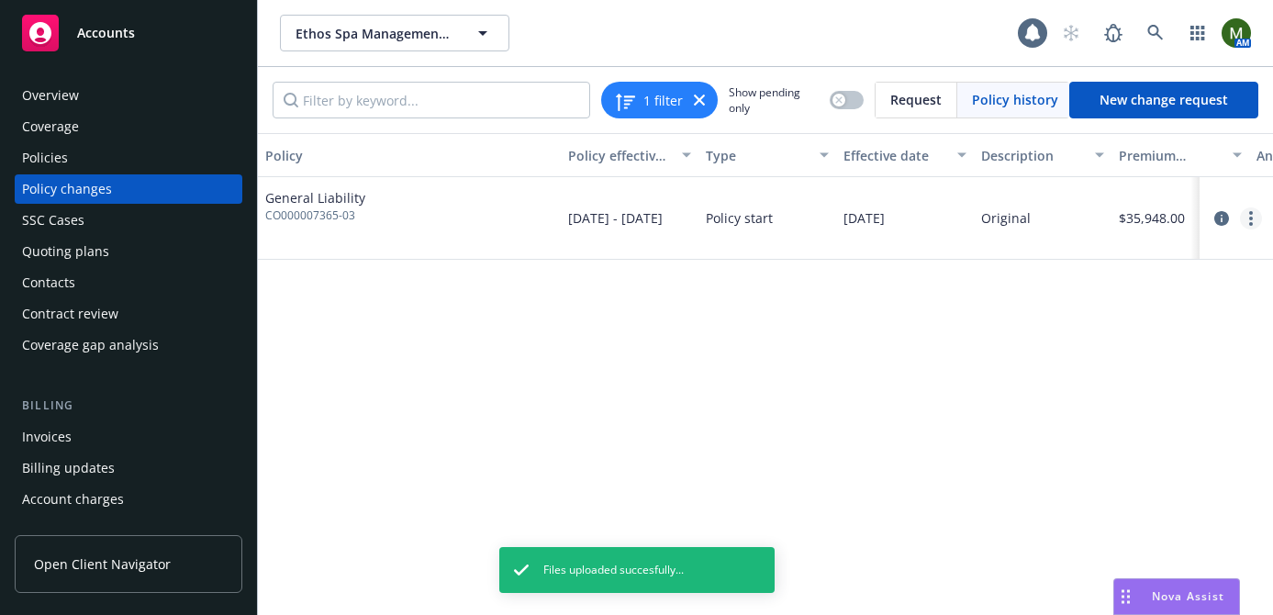
click at [1243, 217] on link "more" at bounding box center [1251, 218] width 22 height 22
click at [1043, 362] on link "Edit billing info" at bounding box center [1103, 366] width 315 height 37
select select "NJ"
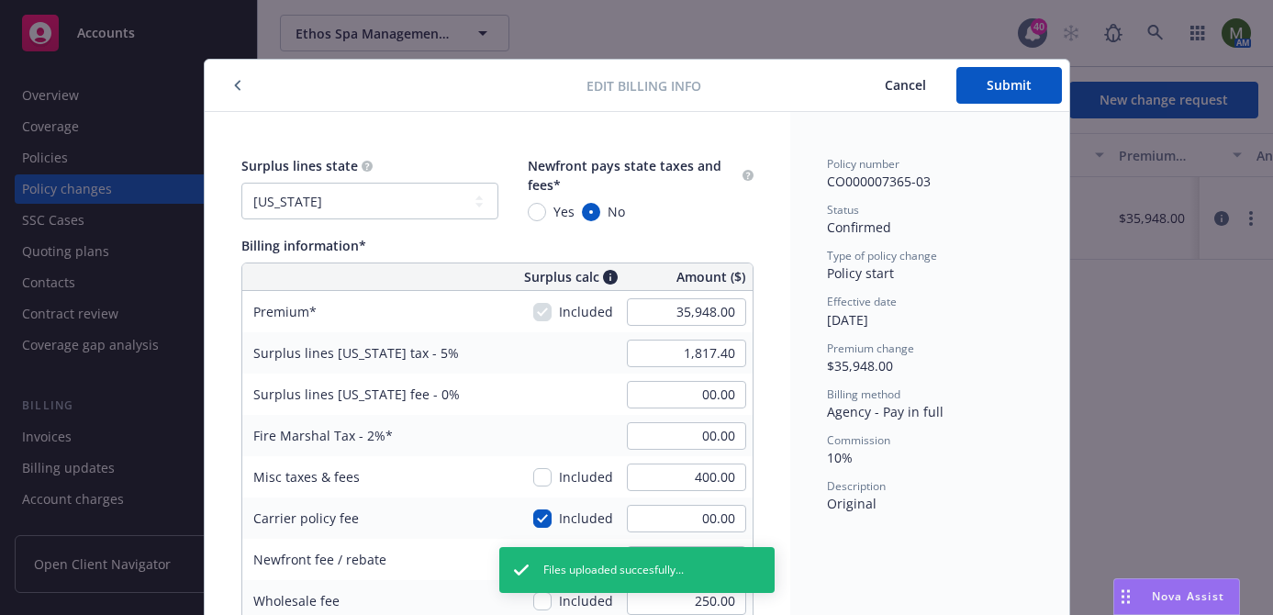
scroll to position [55, 0]
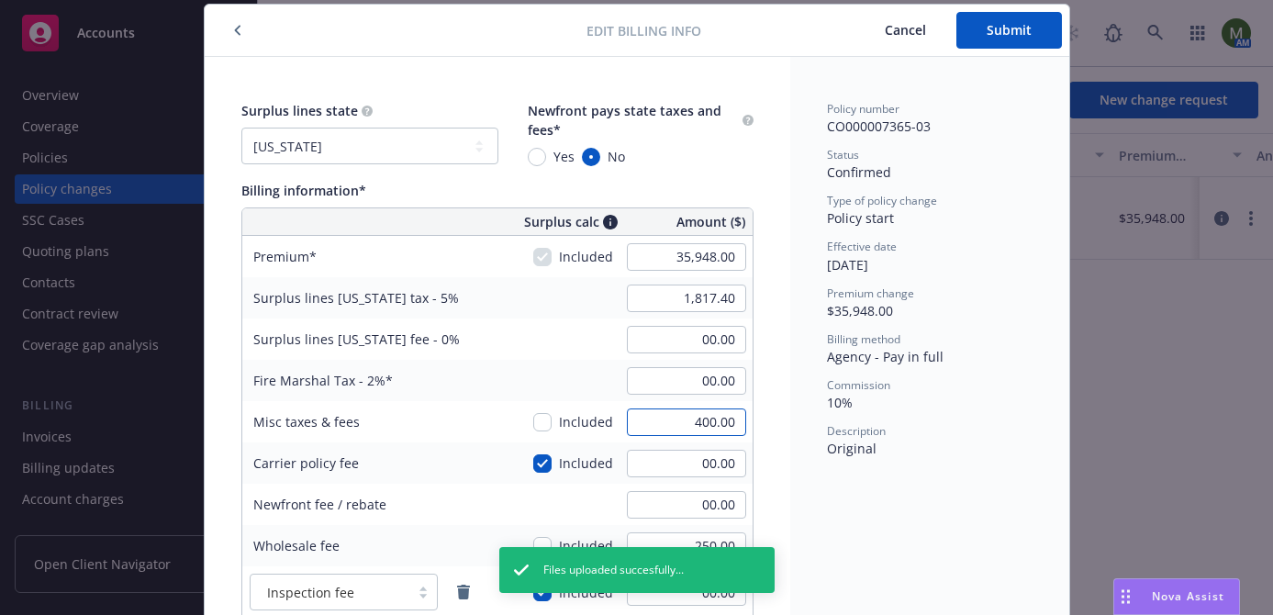
click at [695, 419] on input "400.00" at bounding box center [686, 422] width 119 height 28
type input "00.00"
click at [817, 429] on div "Policy number CO000007365-03 Status Confirmed Type of policy change Policy star…" at bounding box center [929, 412] width 279 height 711
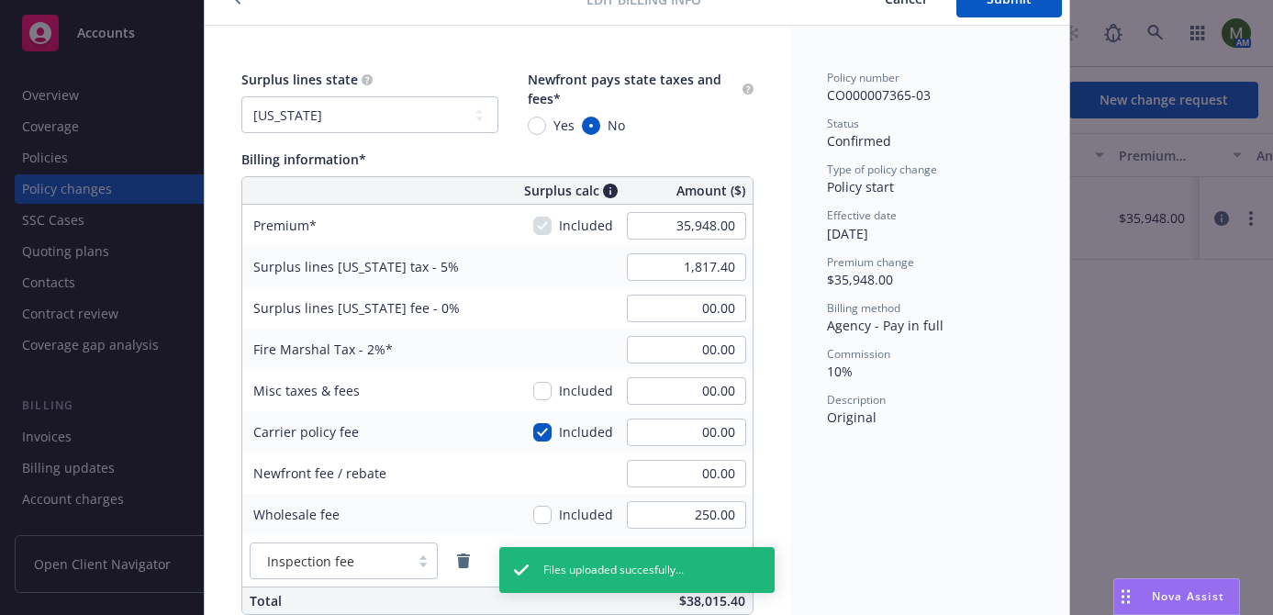
scroll to position [92, 0]
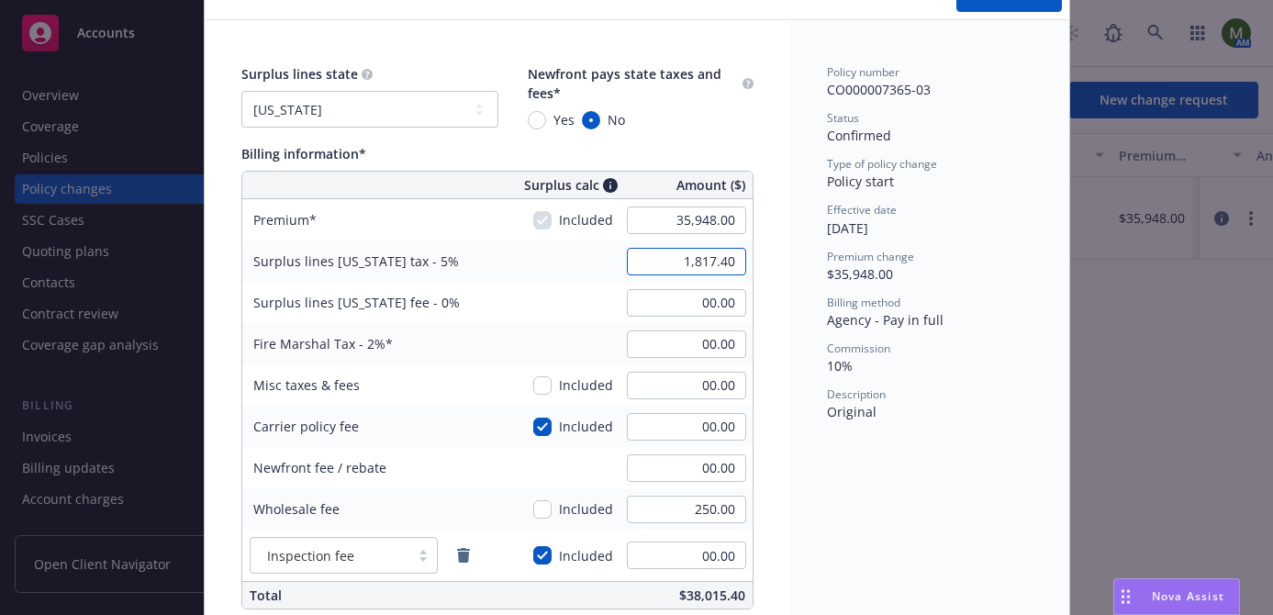
click at [697, 248] on input "1,817.40" at bounding box center [686, 262] width 119 height 28
type input "1,797.40"
click at [772, 298] on div "Surplus lines state No surplus lines state Alaska Alabama Arkansas Arizona Cali…" at bounding box center [497, 375] width 585 height 711
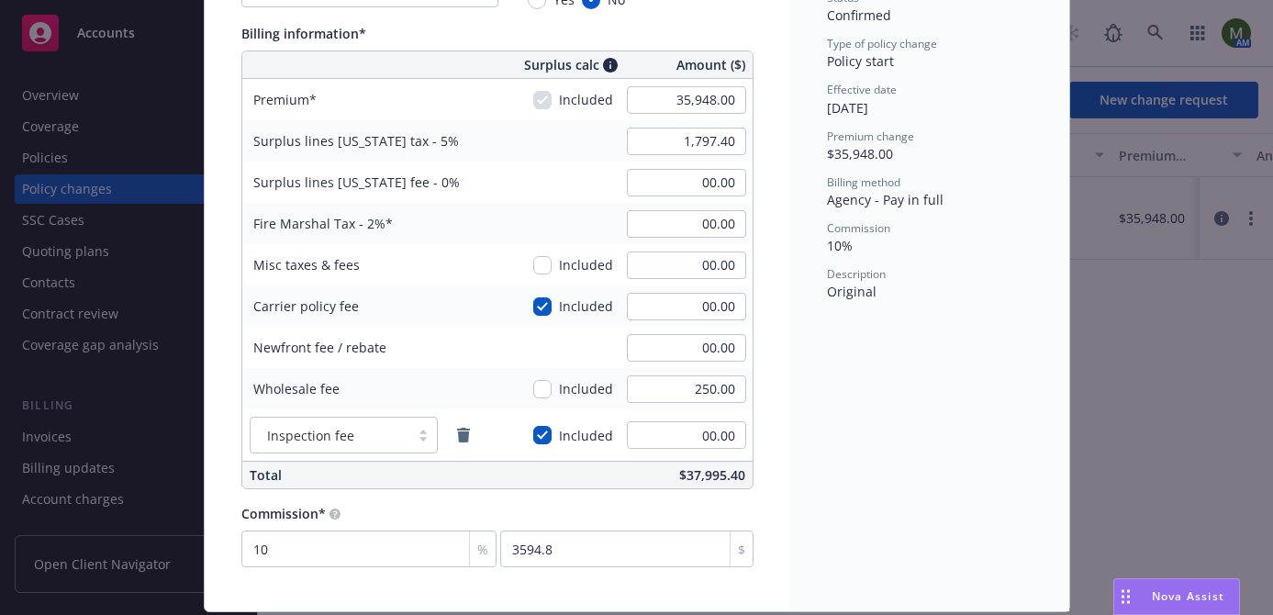
scroll to position [0, 0]
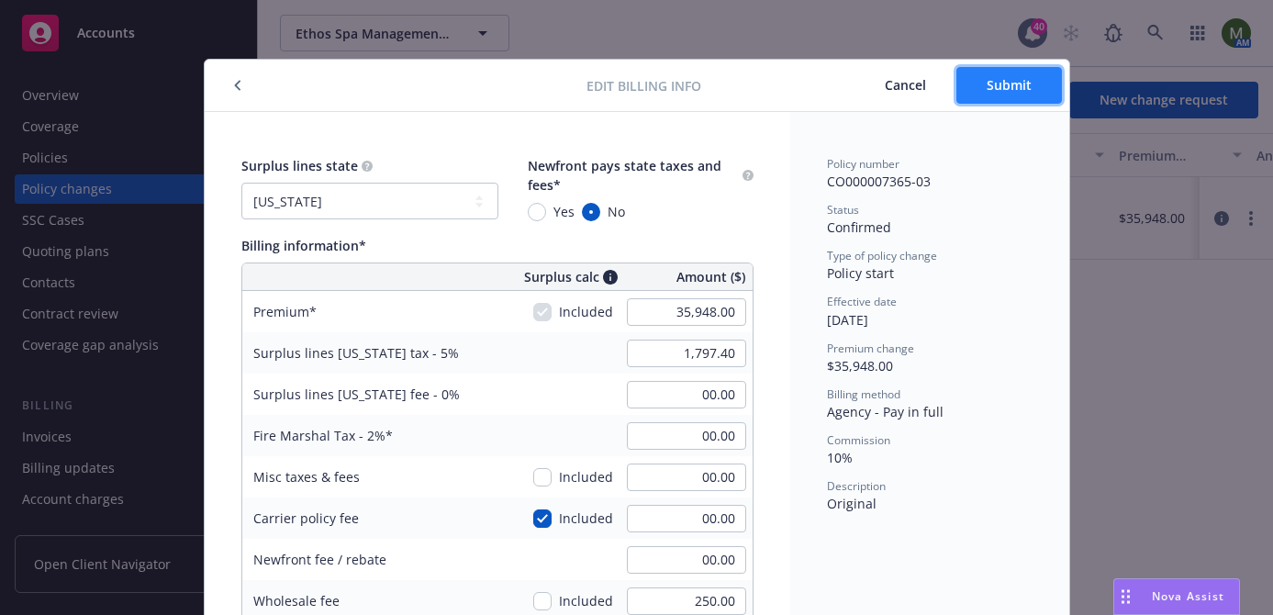
click at [996, 89] on span "Submit" at bounding box center [1008, 84] width 45 height 17
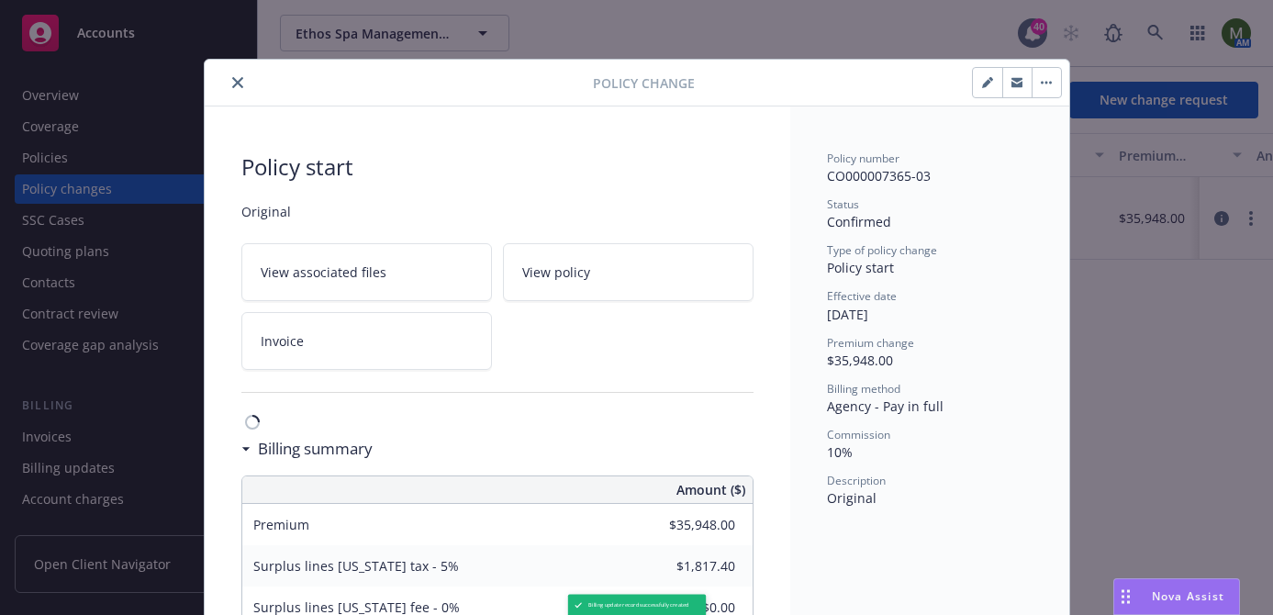
type input "$1,797.40"
type input "$0.00"
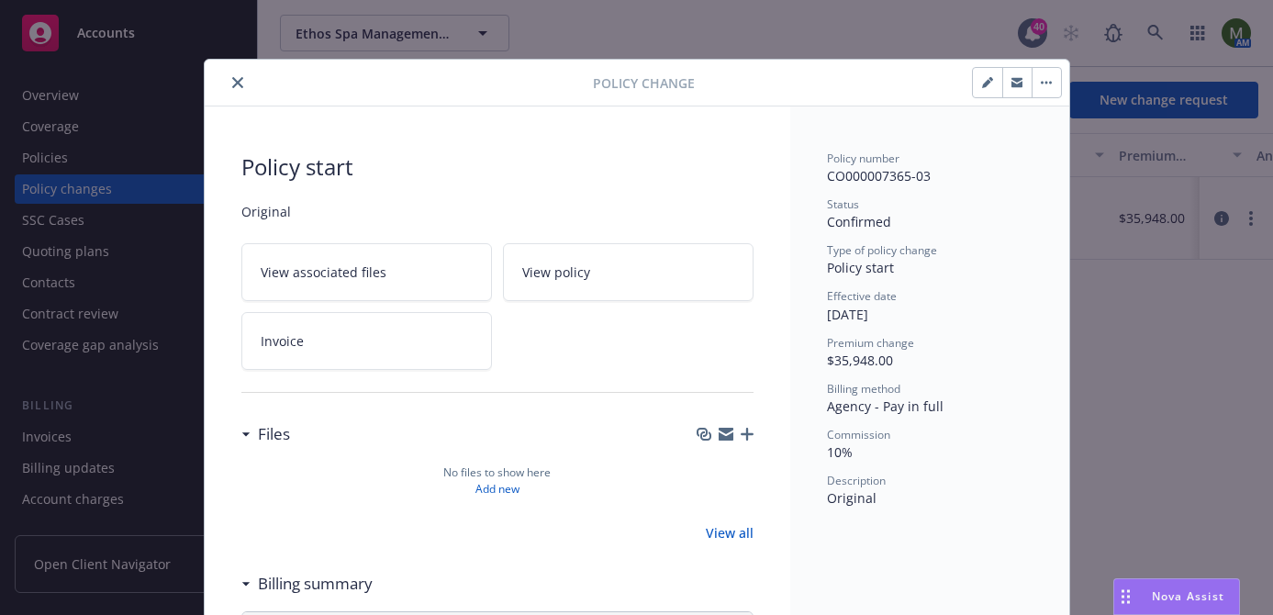
click at [232, 82] on icon "close" at bounding box center [237, 82] width 11 height 11
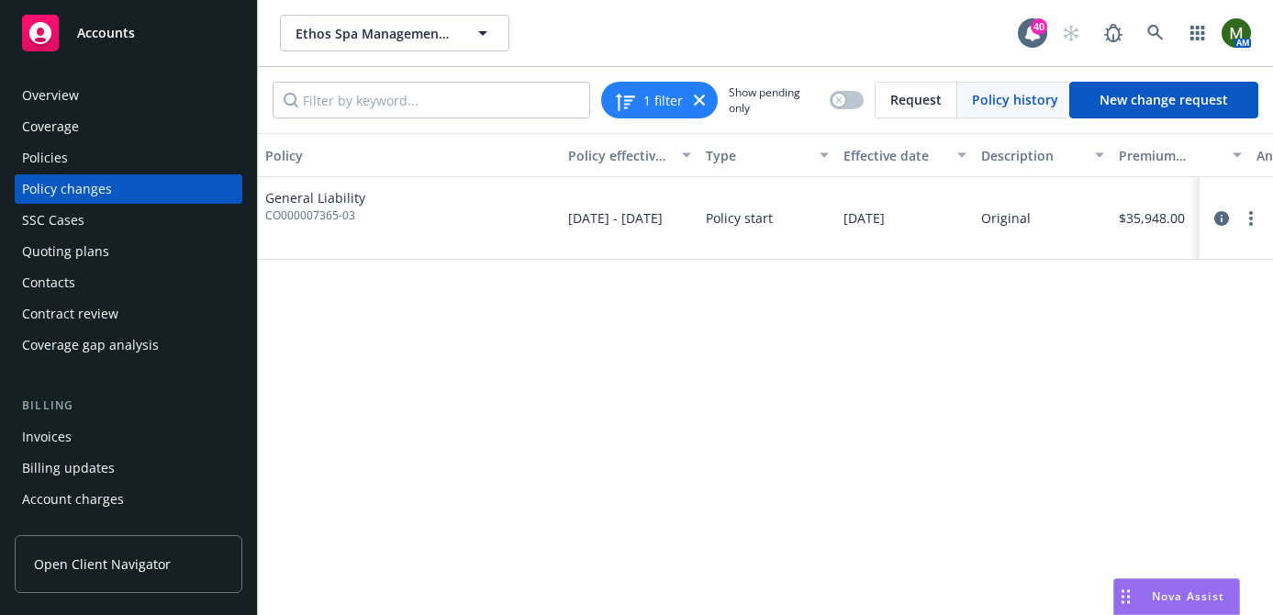
click at [55, 274] on div "Contacts" at bounding box center [48, 282] width 53 height 29
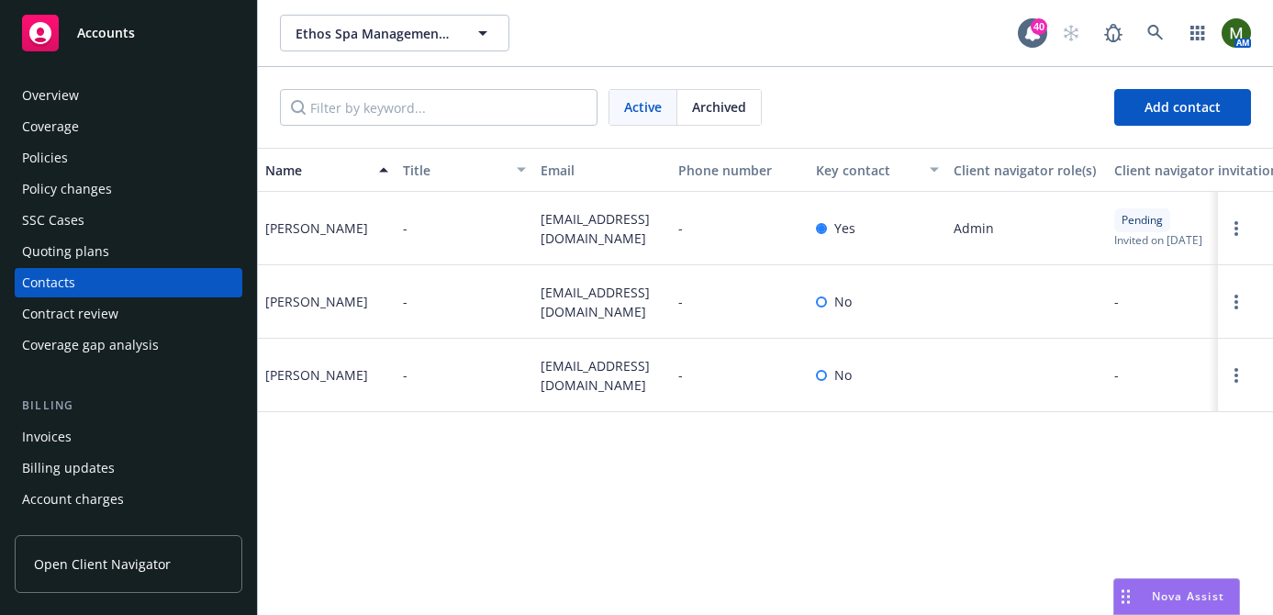
click at [594, 216] on span "hsoni@myethosspa.com" at bounding box center [601, 228] width 123 height 39
copy span "hsoni@myethosspa.com"
click at [572, 301] on span "praveen@myethosspa.com" at bounding box center [601, 302] width 123 height 39
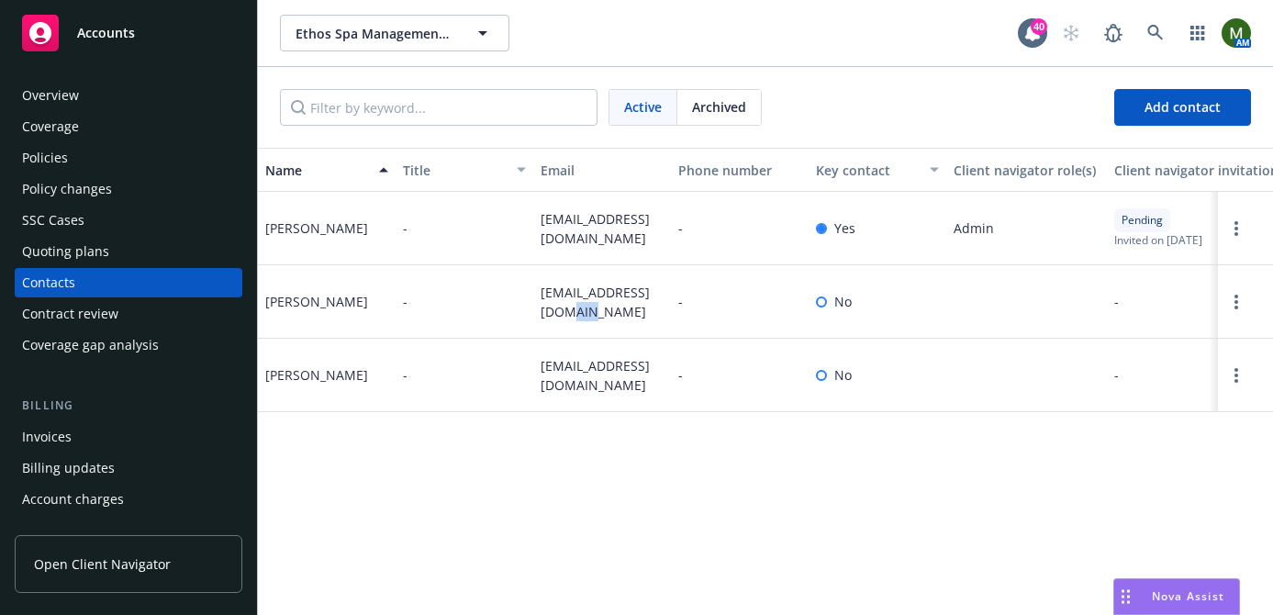
click at [572, 301] on span "praveen@myethosspa.com" at bounding box center [601, 302] width 123 height 39
copy span "praveen@myethosspa.com"
click at [155, 92] on div "Overview" at bounding box center [128, 95] width 213 height 29
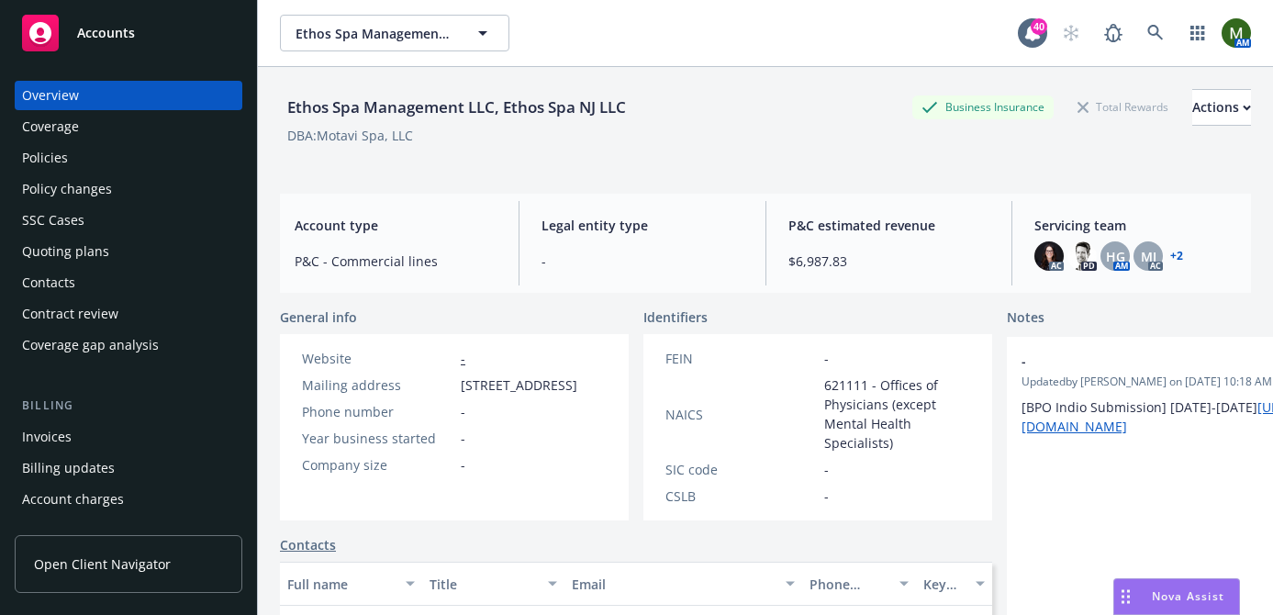
click at [142, 168] on div "Policies" at bounding box center [128, 157] width 213 height 29
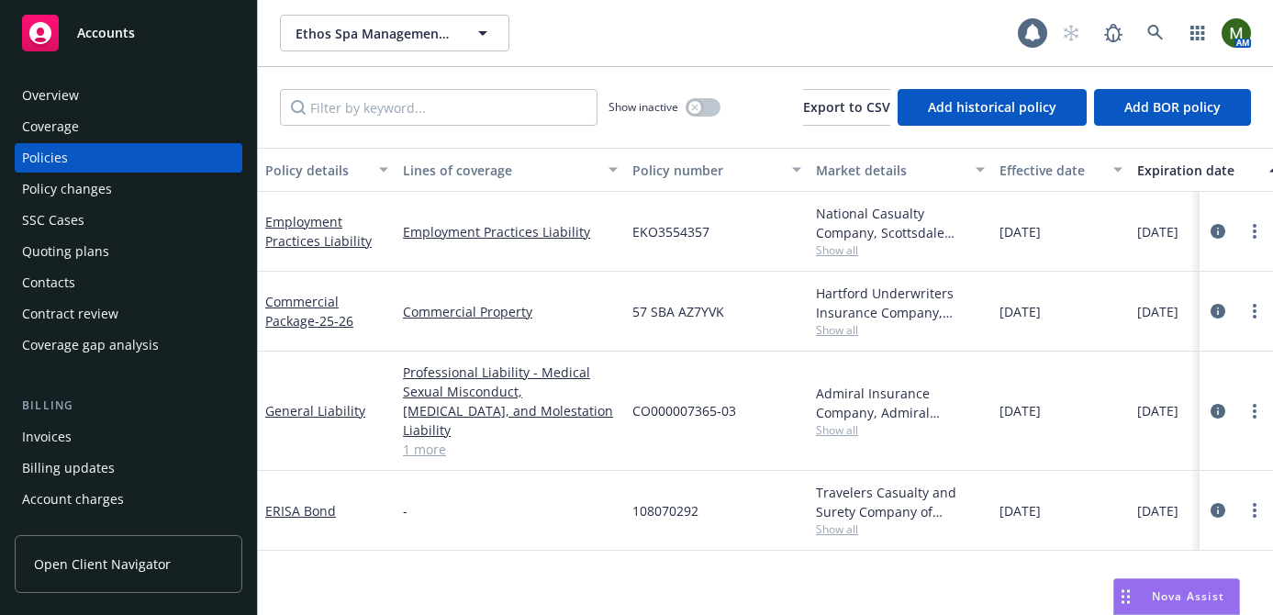
click at [186, 79] on div "Overview Coverage Policies Policy changes SSC Cases Quoting plans Contacts Cont…" at bounding box center [128, 337] width 257 height 556
click at [158, 85] on div "Overview" at bounding box center [128, 95] width 213 height 29
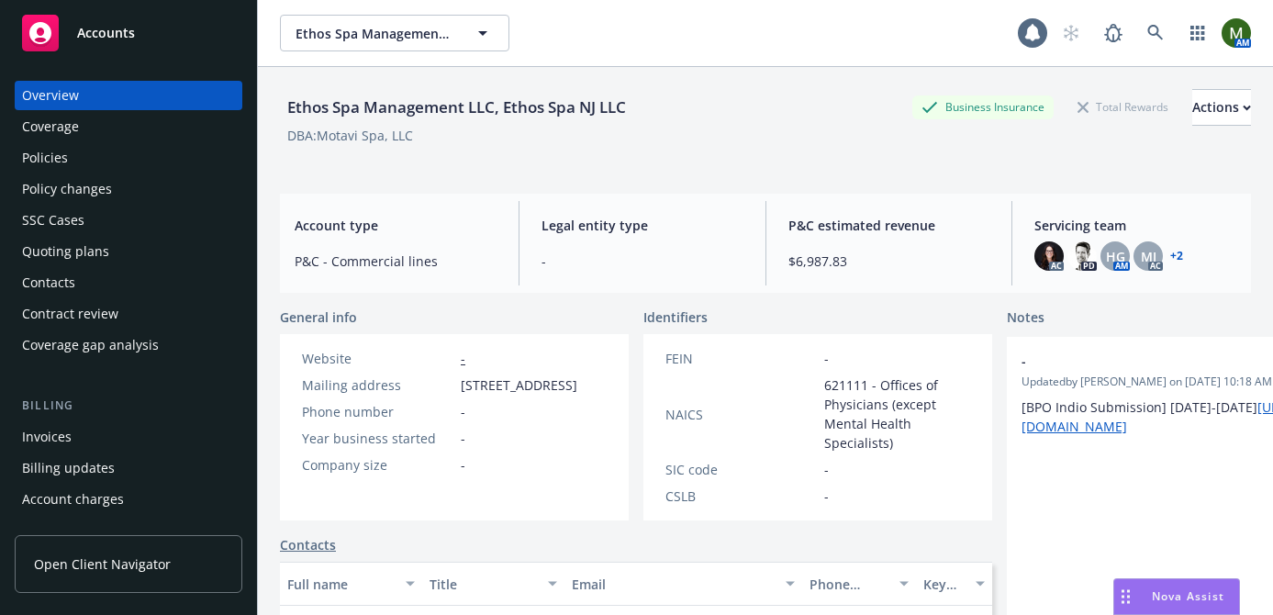
click at [1178, 260] on link "+ 2" at bounding box center [1176, 255] width 13 height 11
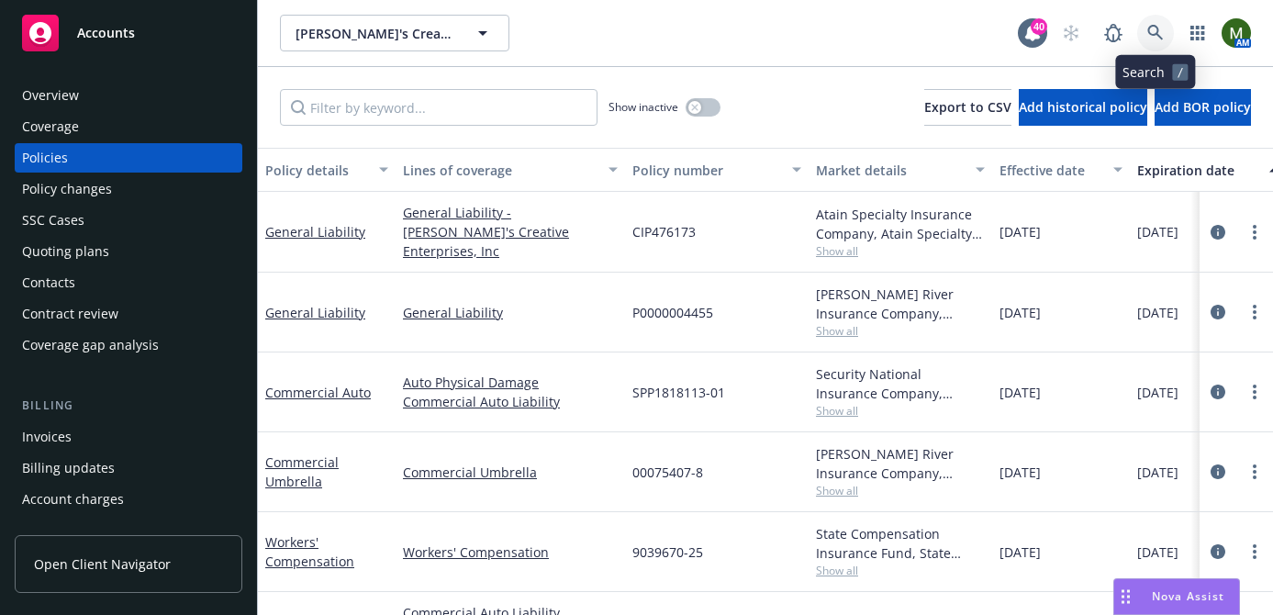
click at [1164, 29] on link at bounding box center [1155, 33] width 37 height 37
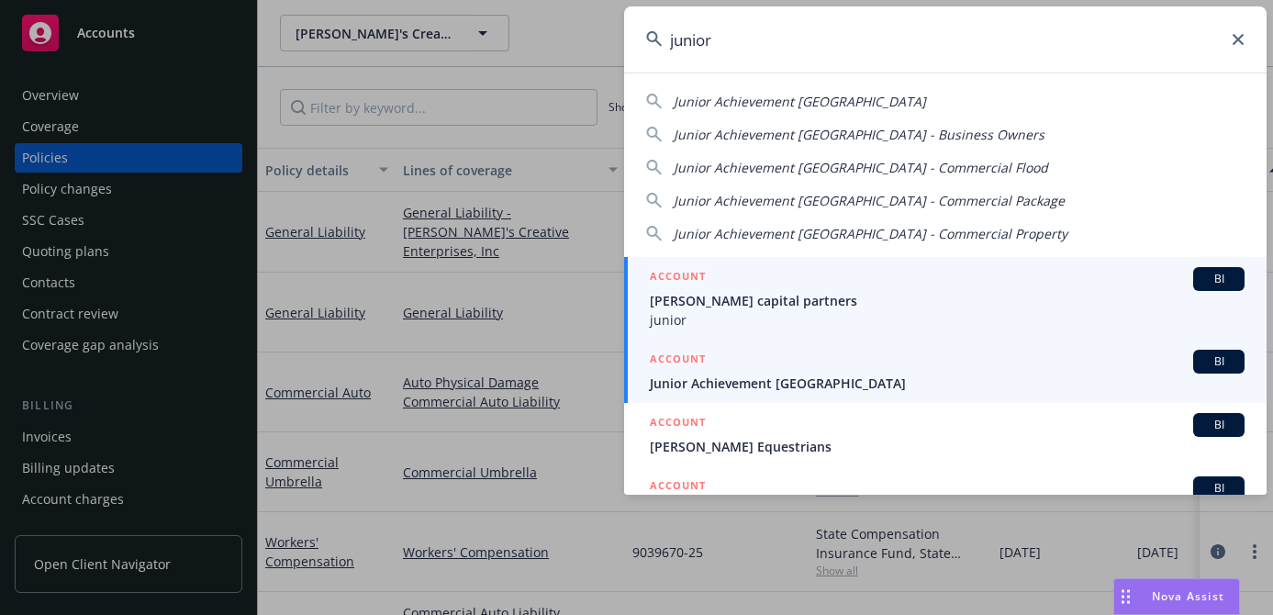
type input "junior"
click at [731, 361] on div "ACCOUNT BI" at bounding box center [947, 362] width 595 height 24
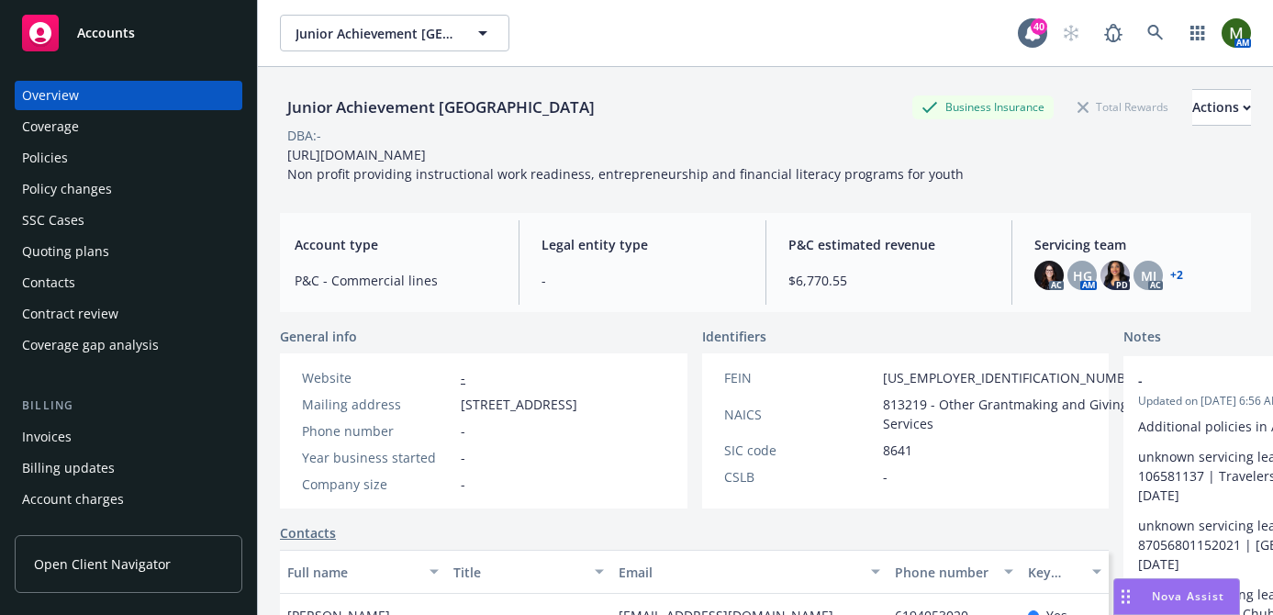
click at [195, 145] on div "Policies" at bounding box center [128, 157] width 213 height 29
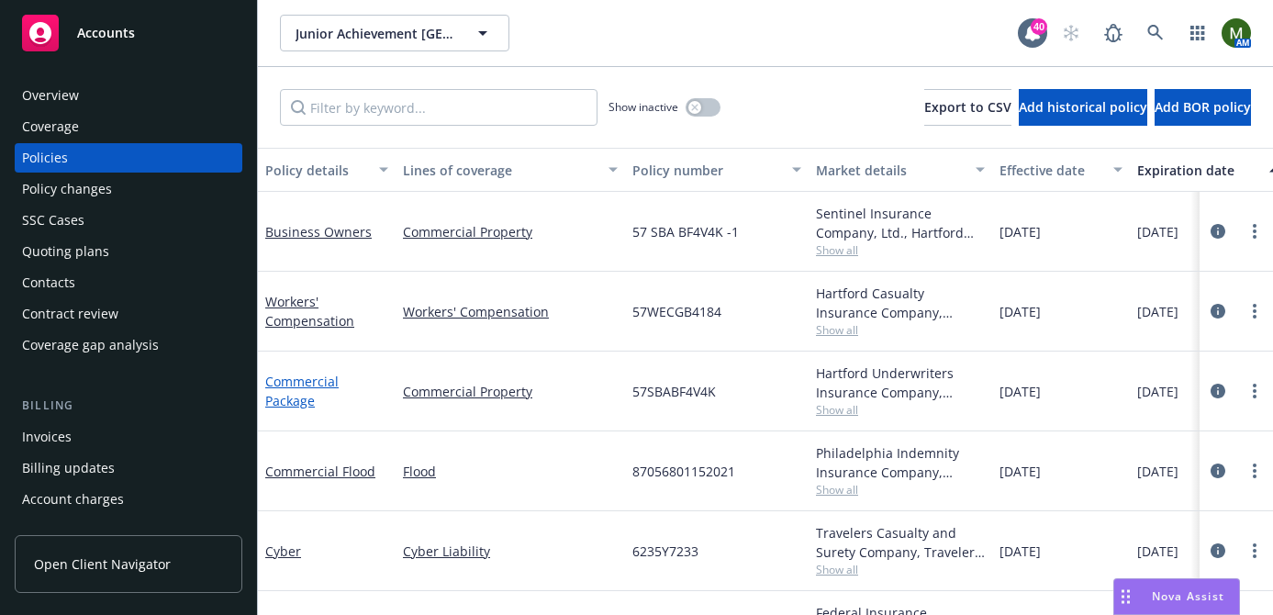
click at [318, 382] on link "Commercial Package" at bounding box center [301, 390] width 73 height 37
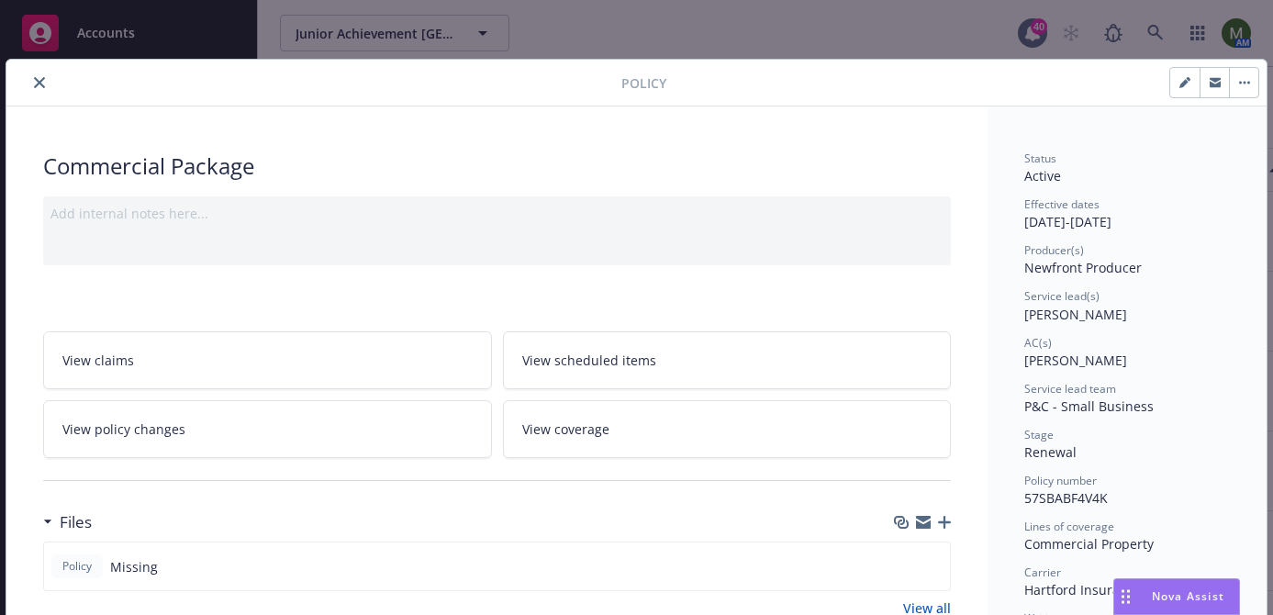
click at [945, 518] on icon "button" at bounding box center [944, 522] width 13 height 13
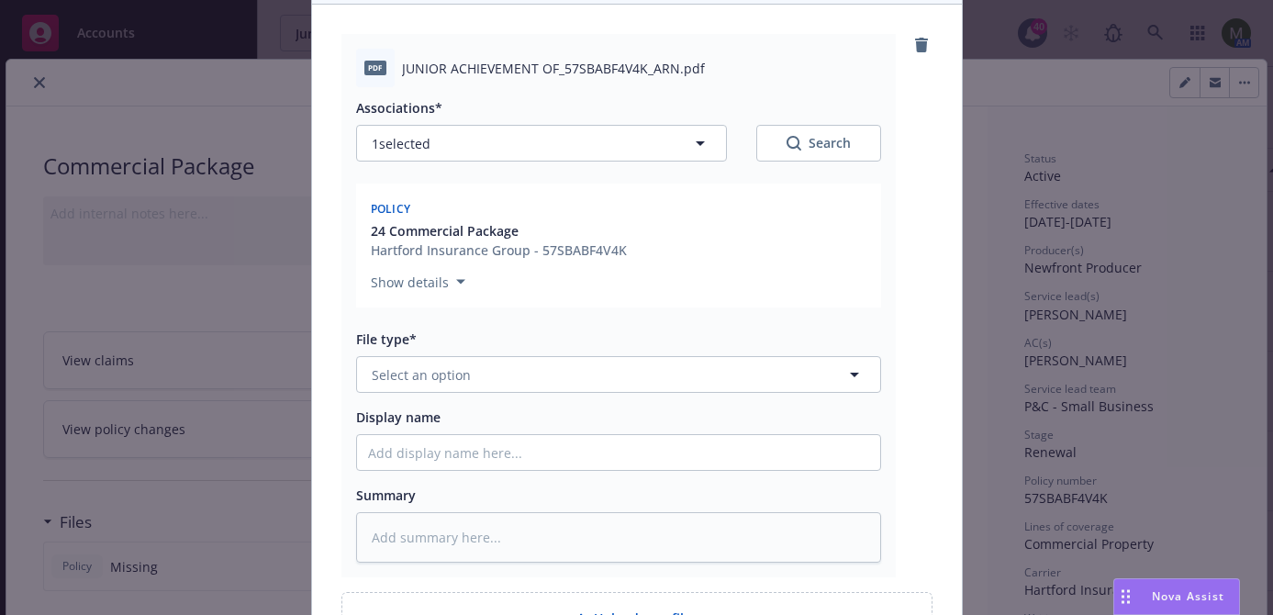
scroll to position [217, 0]
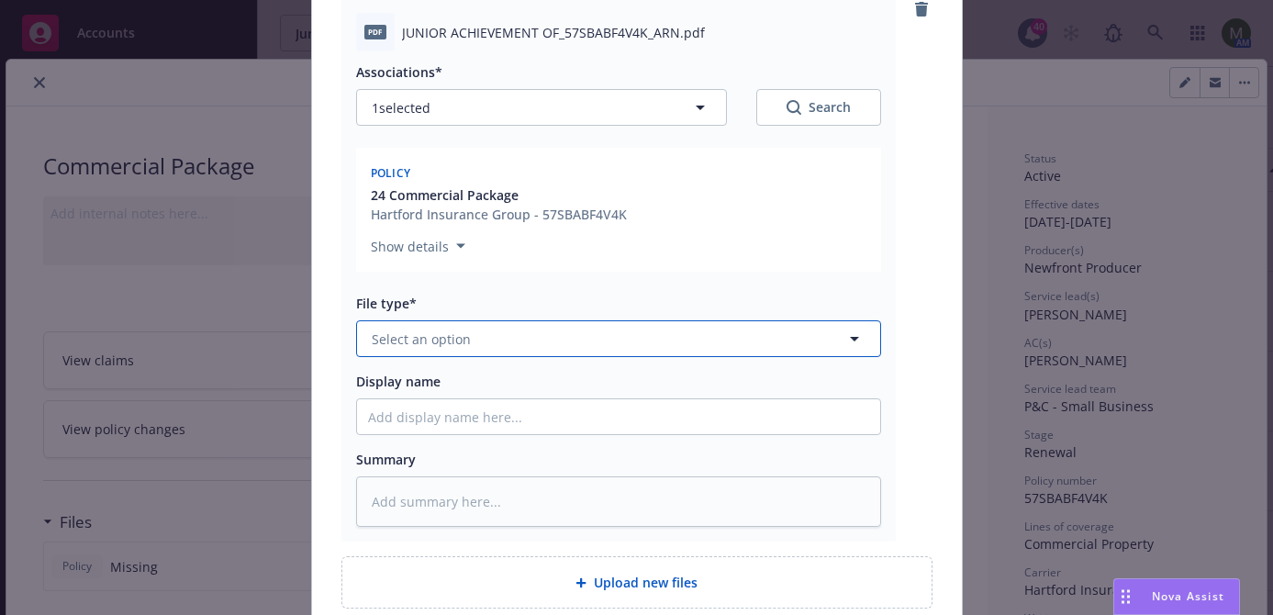
click at [710, 334] on button "Select an option" at bounding box center [618, 338] width 525 height 37
type input "other"
click at [650, 393] on div "Other" at bounding box center [618, 389] width 501 height 27
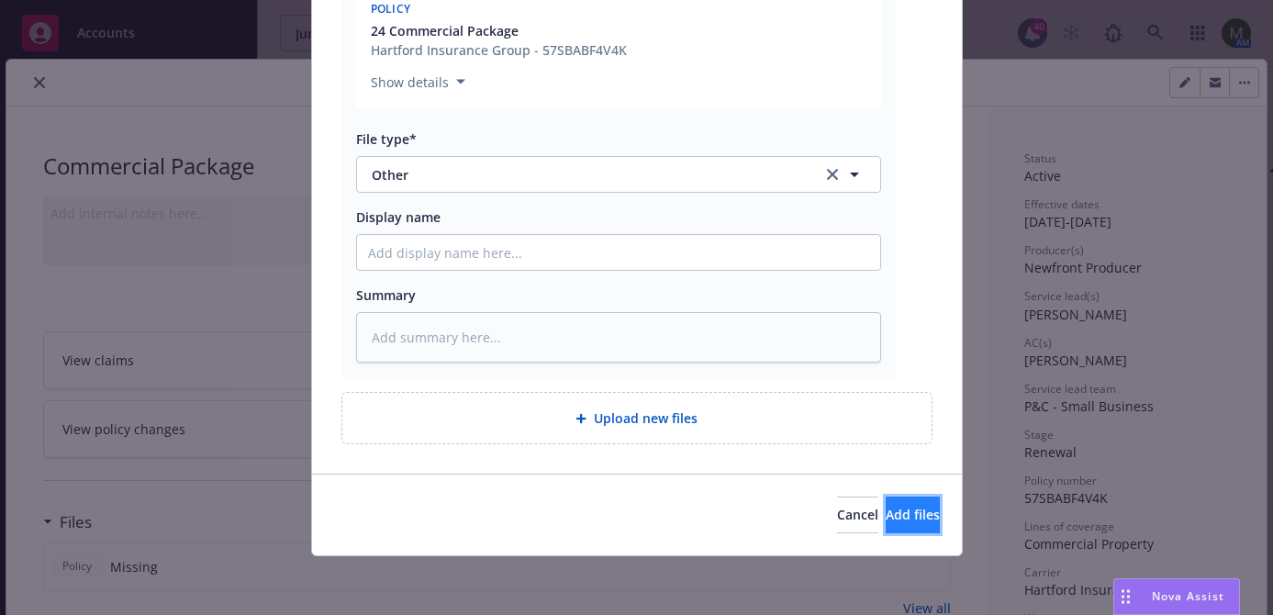
click at [885, 506] on span "Add files" at bounding box center [912, 514] width 54 height 17
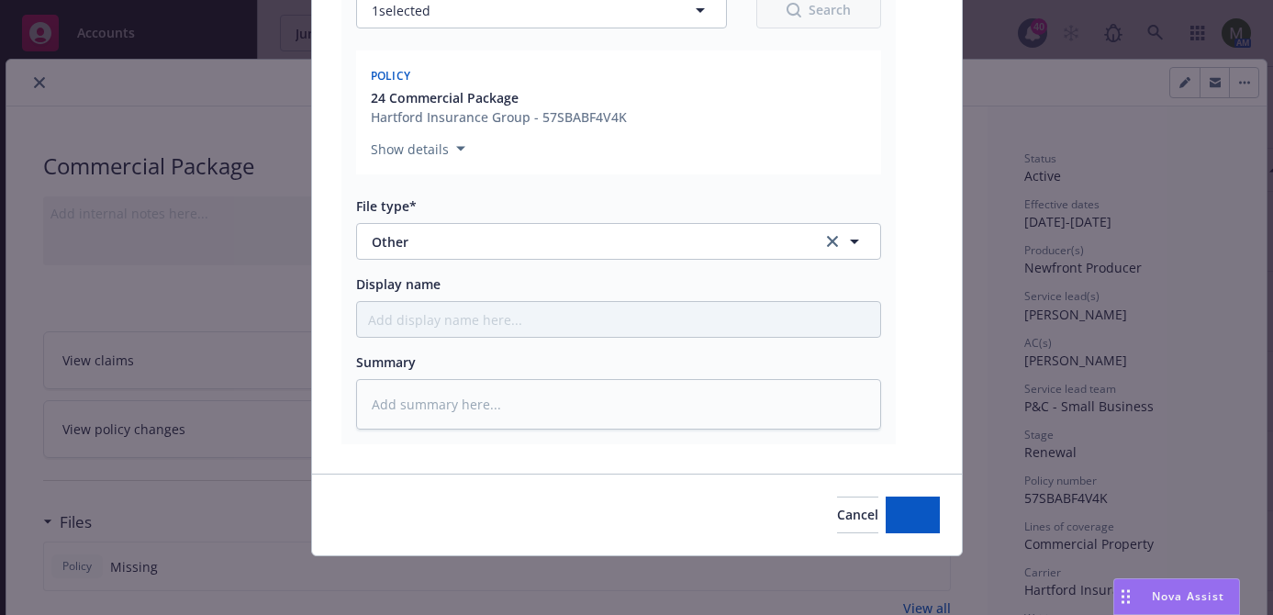
type textarea "x"
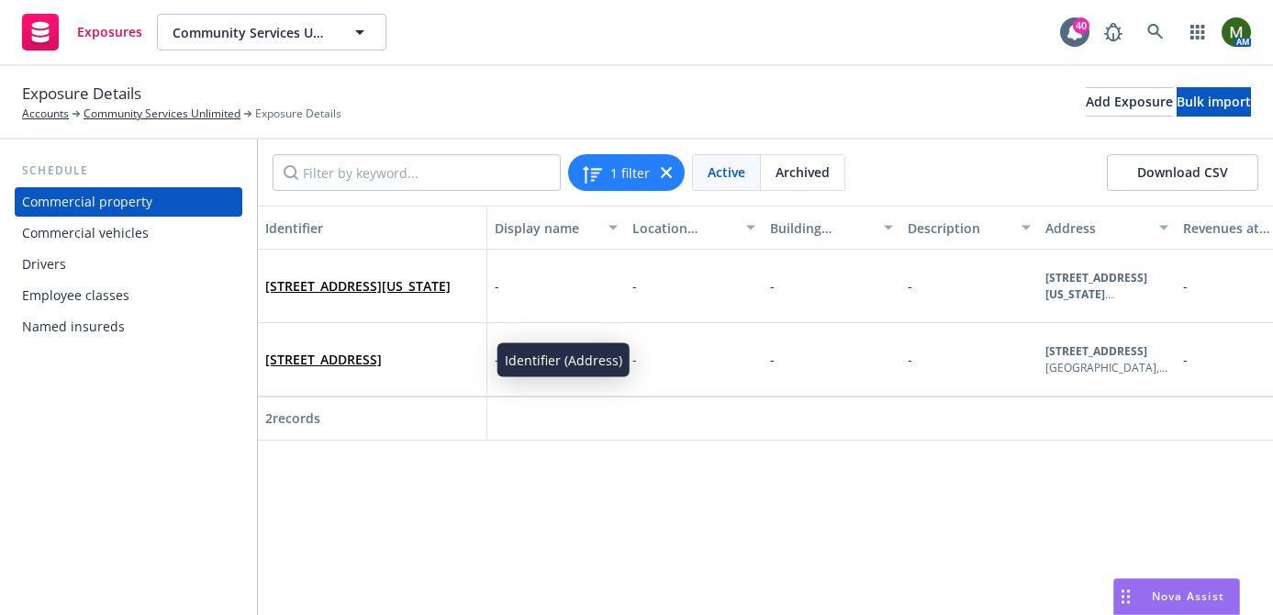
click at [82, 236] on div "Commercial vehicles" at bounding box center [85, 232] width 127 height 29
click at [112, 271] on div "Drivers" at bounding box center [128, 264] width 213 height 29
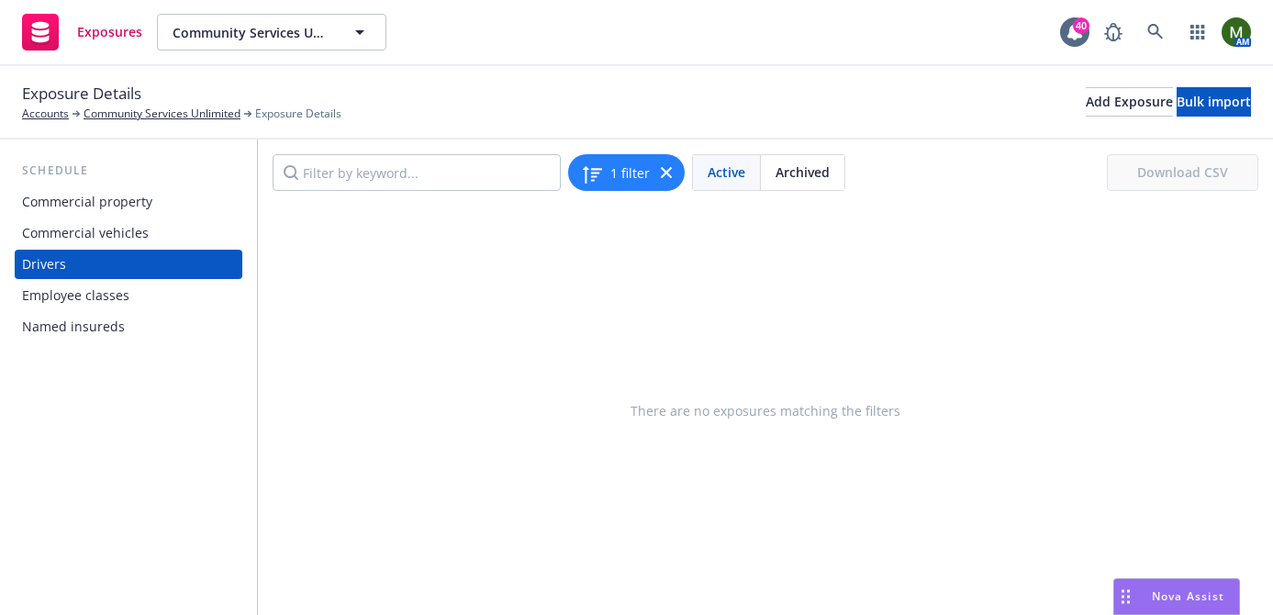
click at [109, 236] on div "Commercial vehicles" at bounding box center [85, 232] width 127 height 29
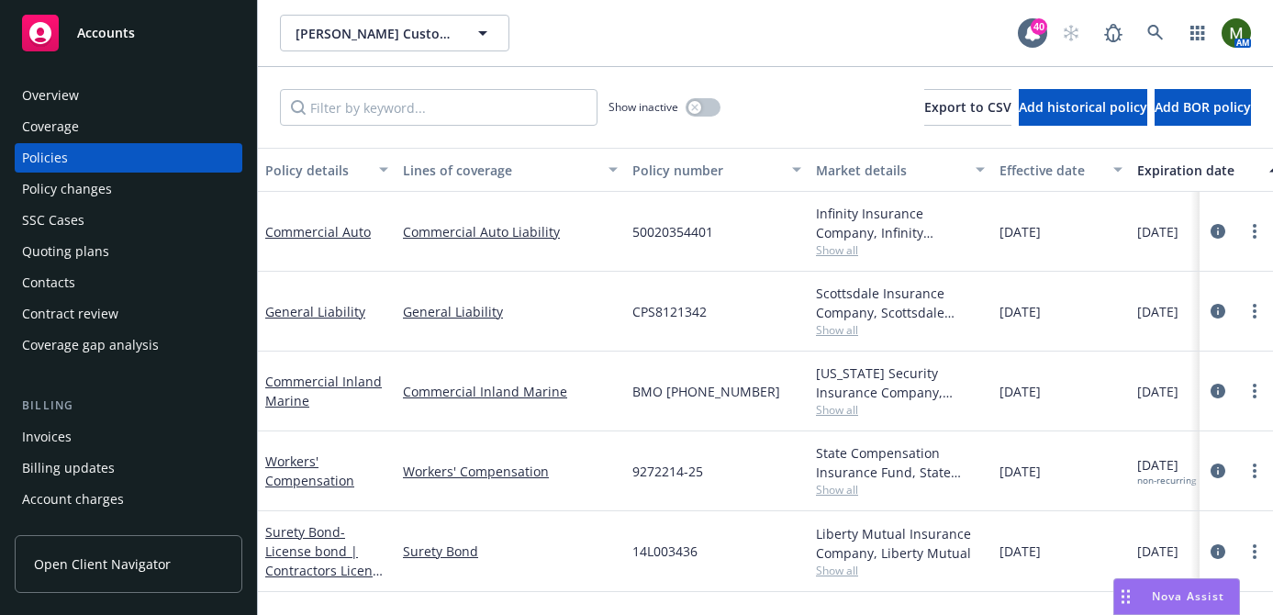
click at [662, 239] on span "50020354401" at bounding box center [672, 231] width 81 height 19
copy span "50020354401"
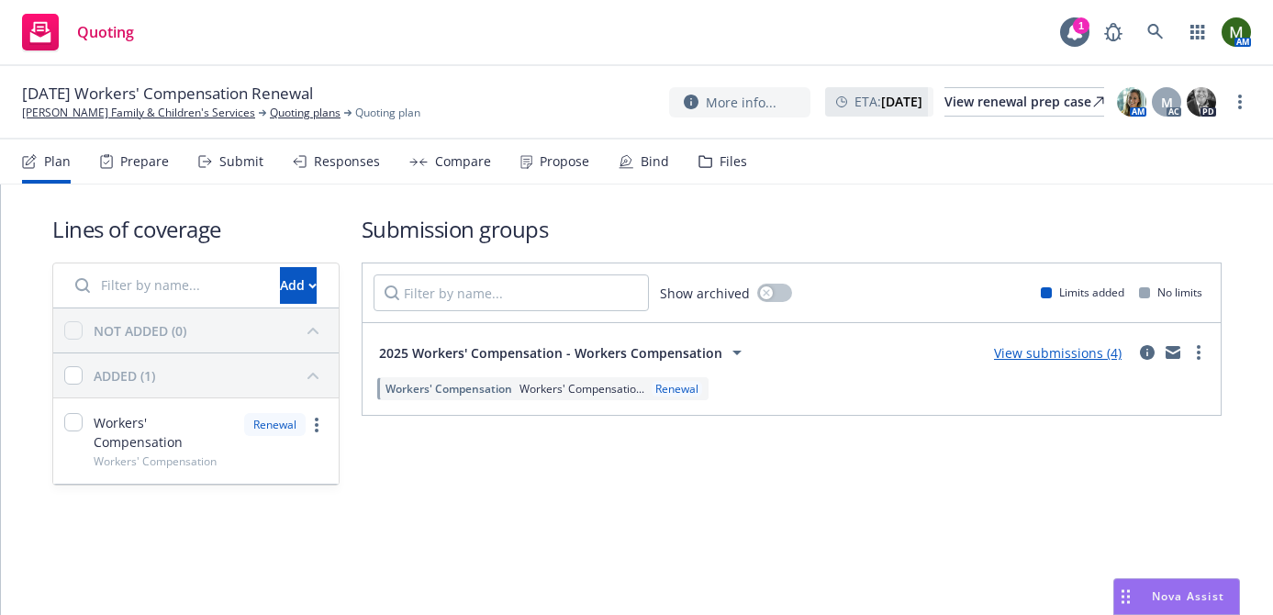
click at [592, 154] on div "Plan Prepare Submit Responses Compare Propose Bind Files" at bounding box center [384, 161] width 725 height 44
click at [561, 158] on div "Propose" at bounding box center [564, 161] width 50 height 15
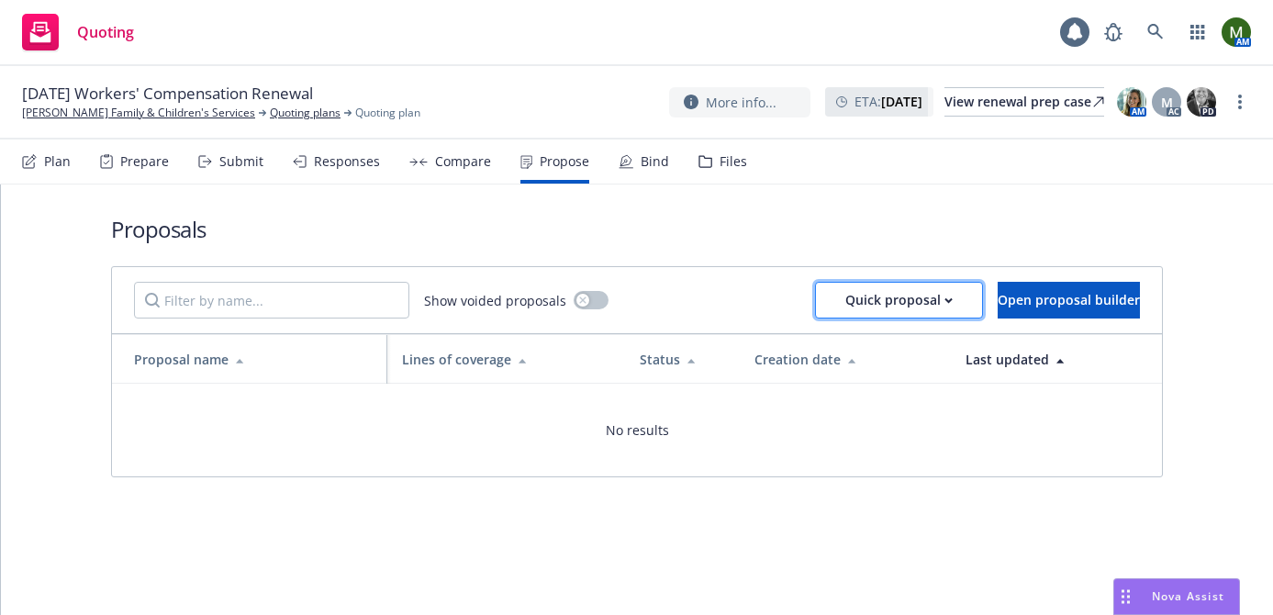
click at [845, 300] on div "Quick proposal" at bounding box center [898, 300] width 107 height 35
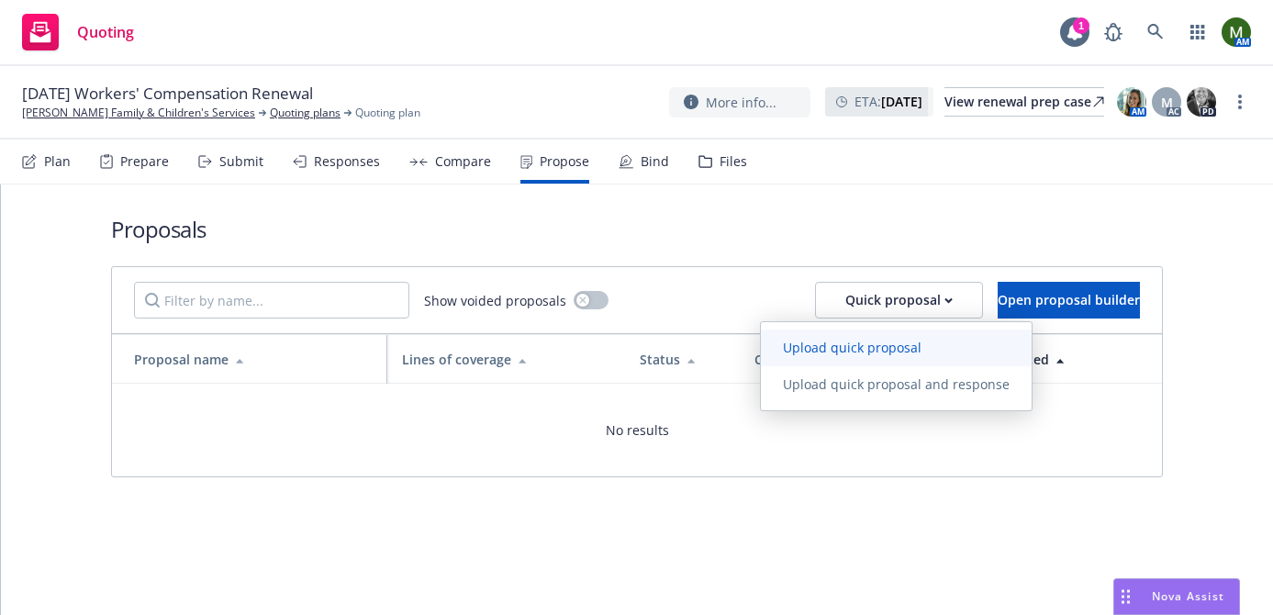
click at [827, 339] on span "Upload quick proposal" at bounding box center [852, 347] width 183 height 17
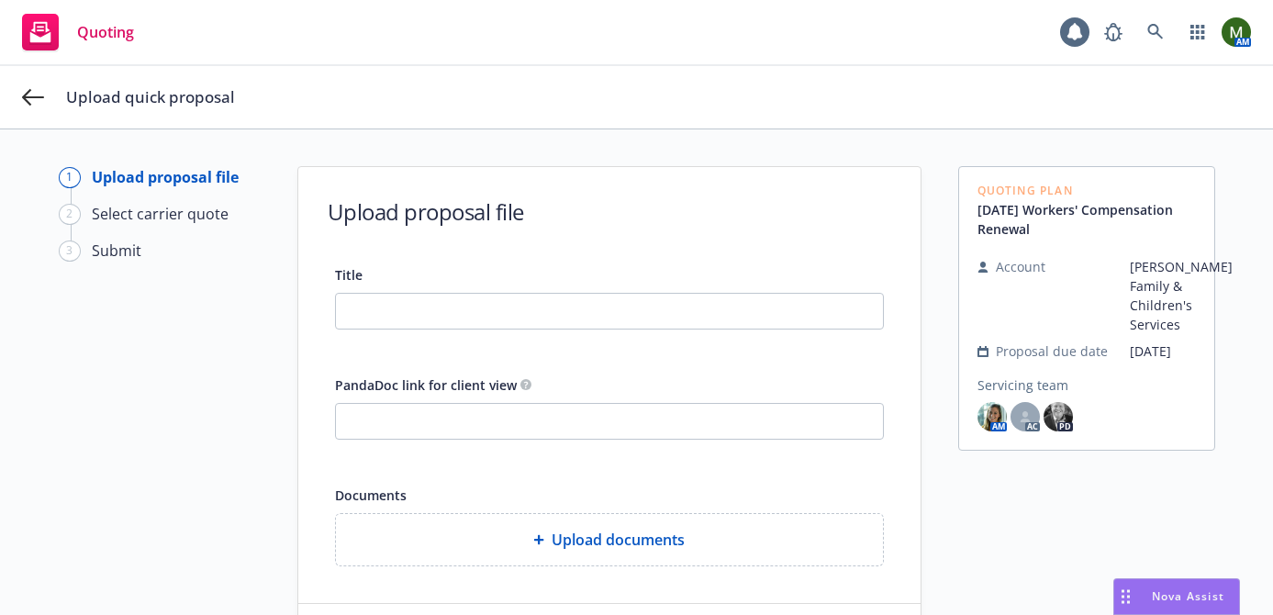
click at [36, 78] on div "Upload quick proposal" at bounding box center [636, 97] width 1273 height 62
click at [53, 93] on div "Upload quick proposal" at bounding box center [636, 97] width 1273 height 62
click at [40, 94] on icon at bounding box center [33, 97] width 22 height 22
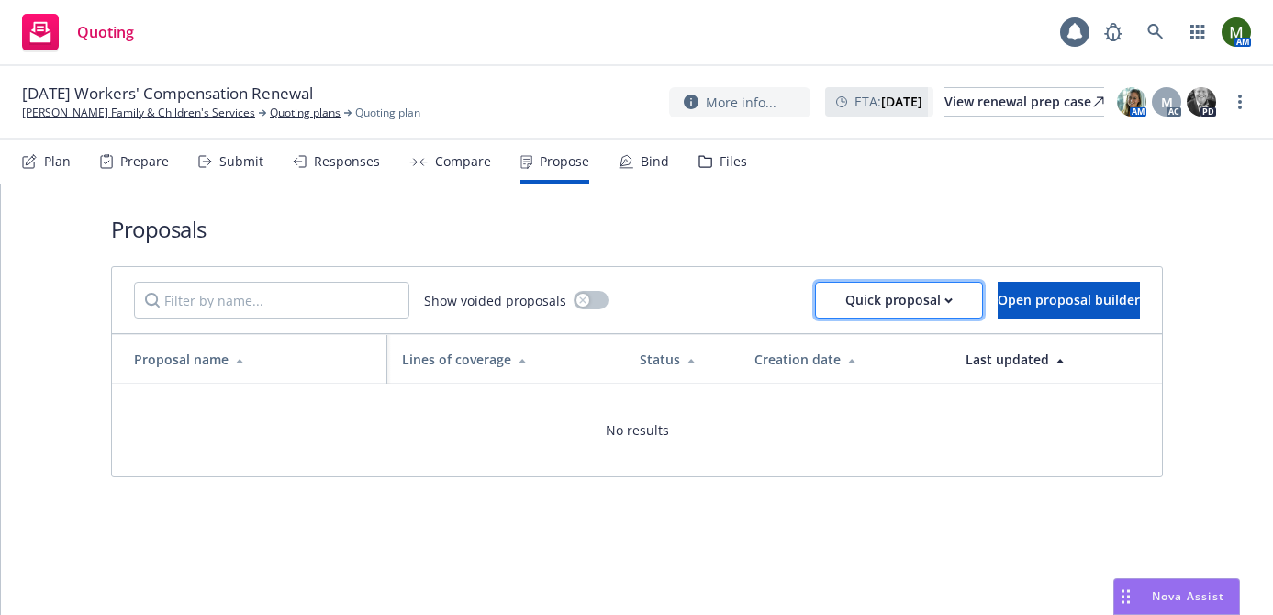
click at [815, 288] on button "Quick proposal" at bounding box center [899, 300] width 168 height 37
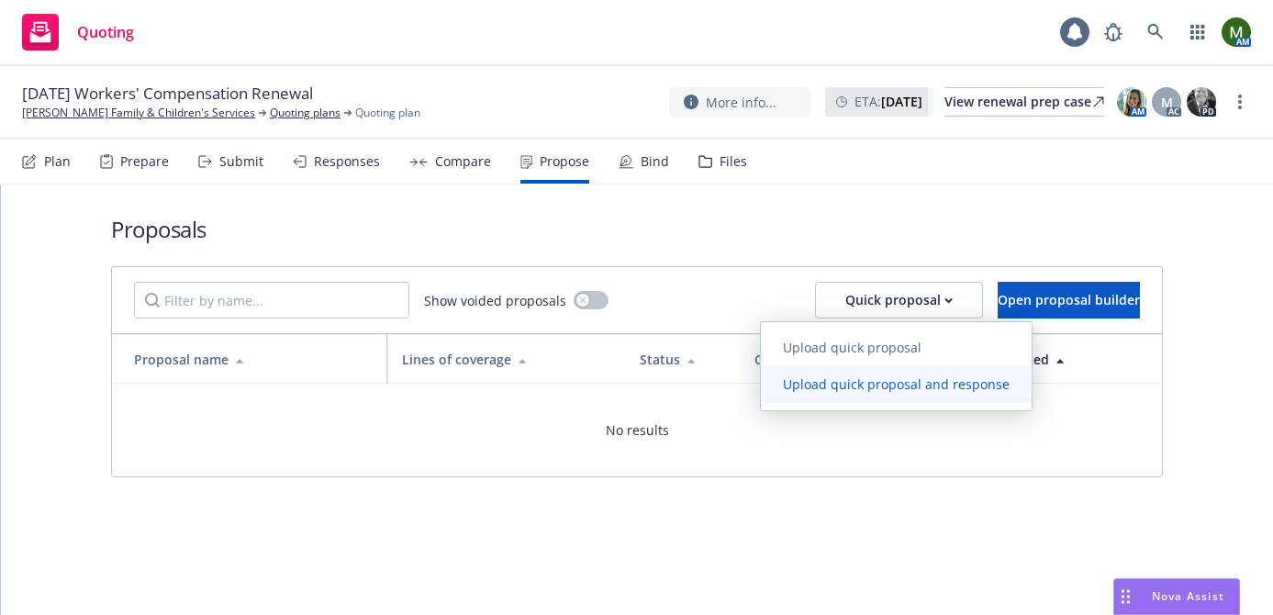
click at [810, 381] on span "Upload quick proposal and response" at bounding box center [896, 383] width 271 height 17
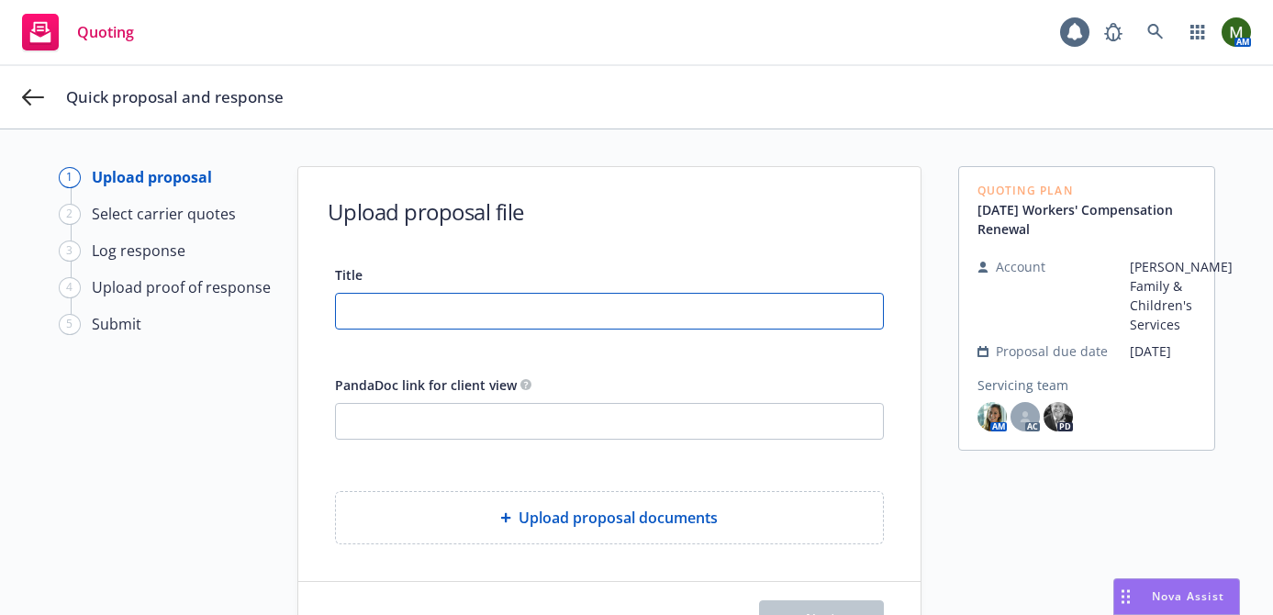
click at [525, 317] on input "Title" at bounding box center [609, 311] width 547 height 35
type input "WC 9/1"
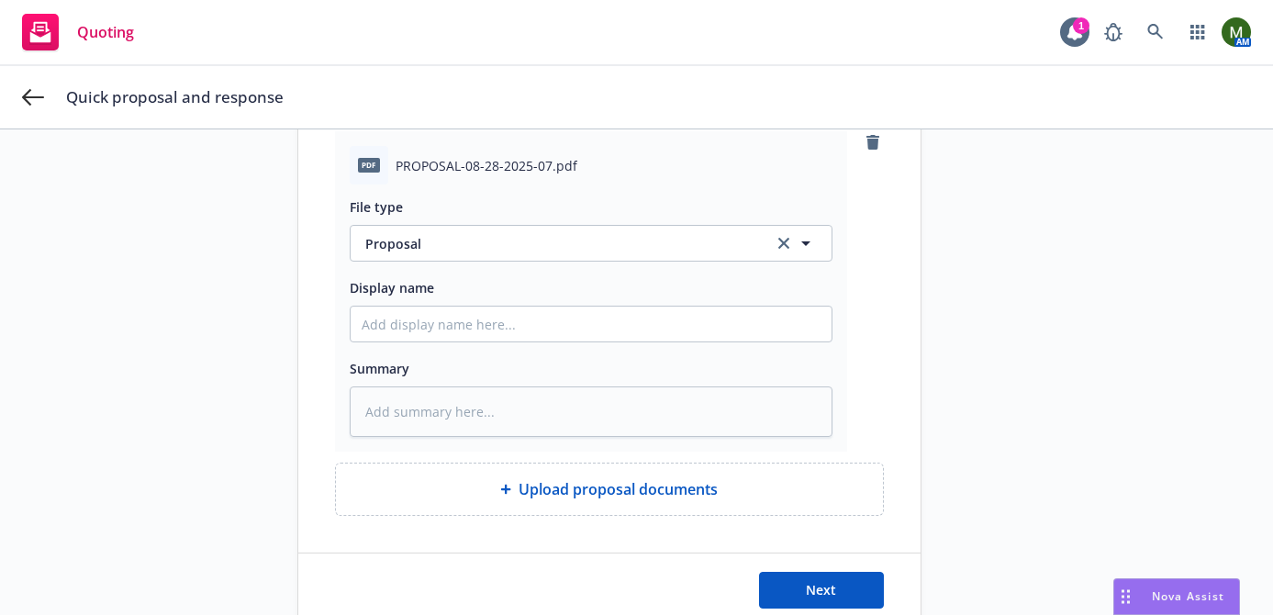
scroll to position [381, 0]
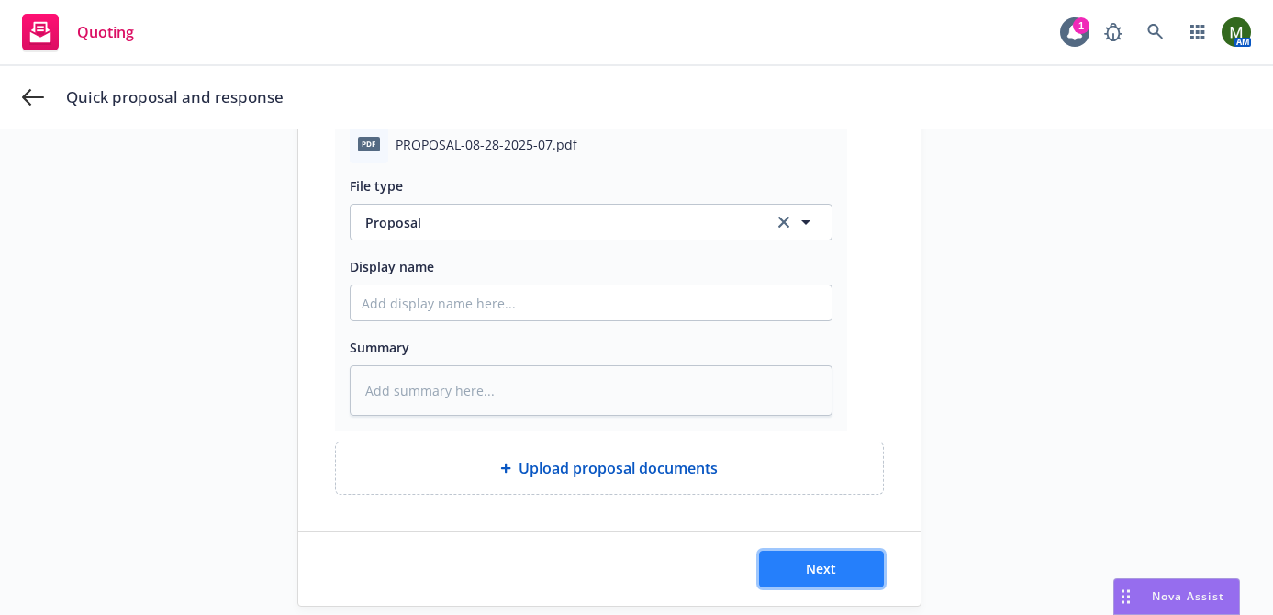
click at [858, 574] on button "Next" at bounding box center [821, 568] width 125 height 37
type textarea "x"
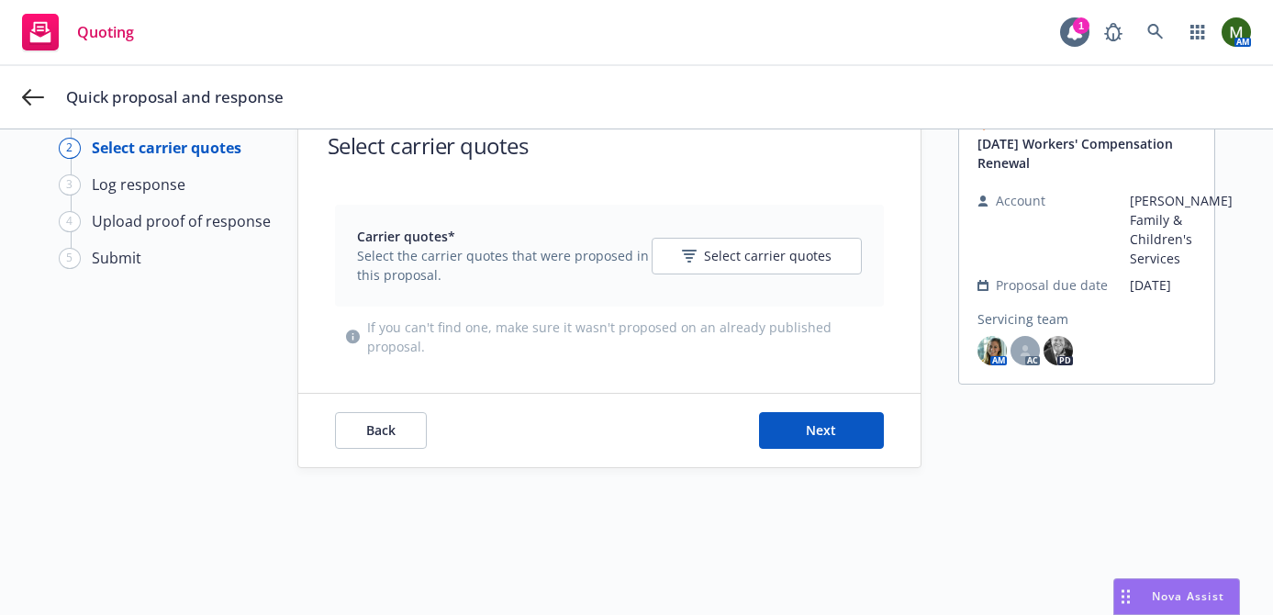
scroll to position [66, 0]
click at [802, 257] on span "Select carrier quotes" at bounding box center [768, 255] width 128 height 19
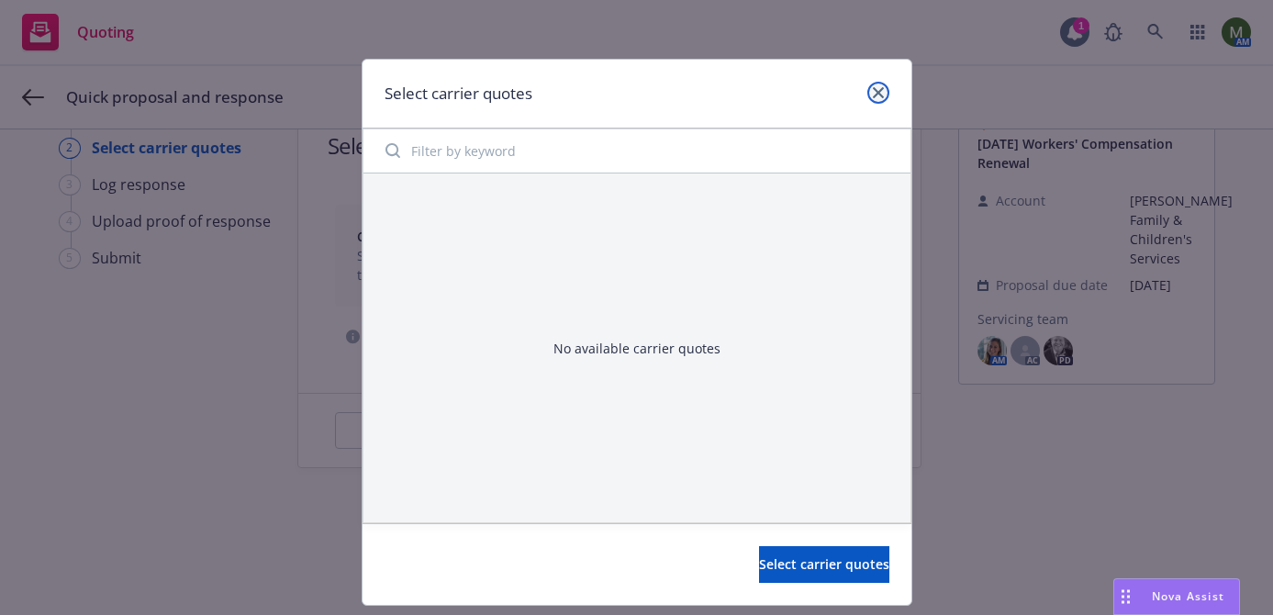
click at [881, 88] on icon "close" at bounding box center [878, 92] width 11 height 11
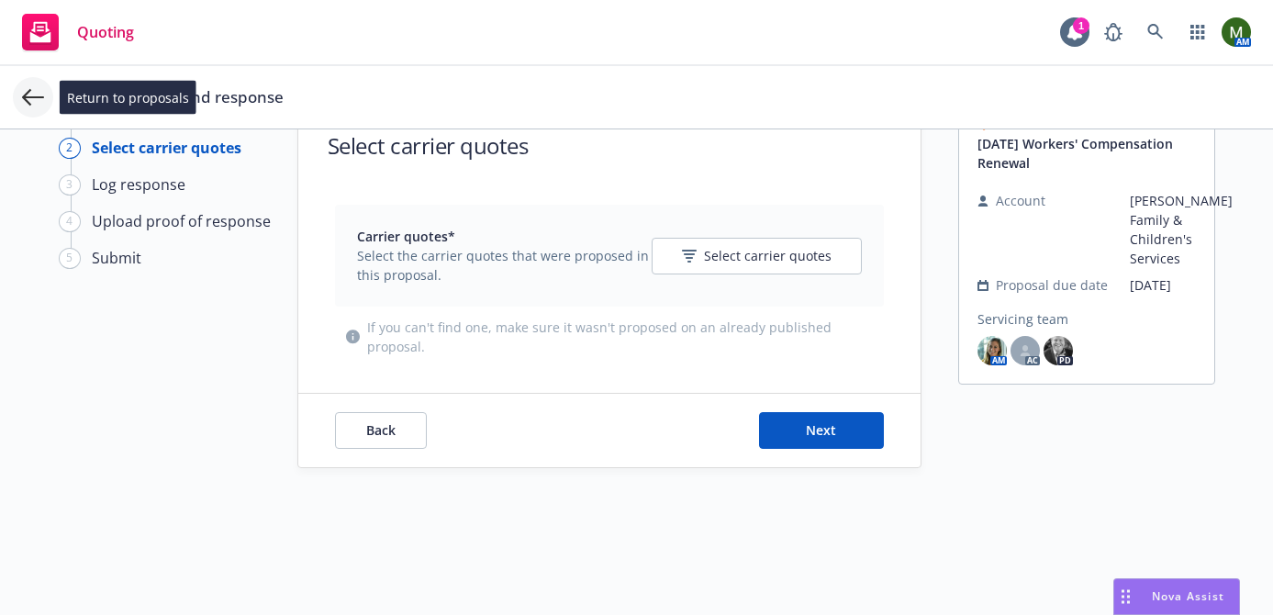
click at [25, 100] on icon at bounding box center [33, 97] width 22 height 17
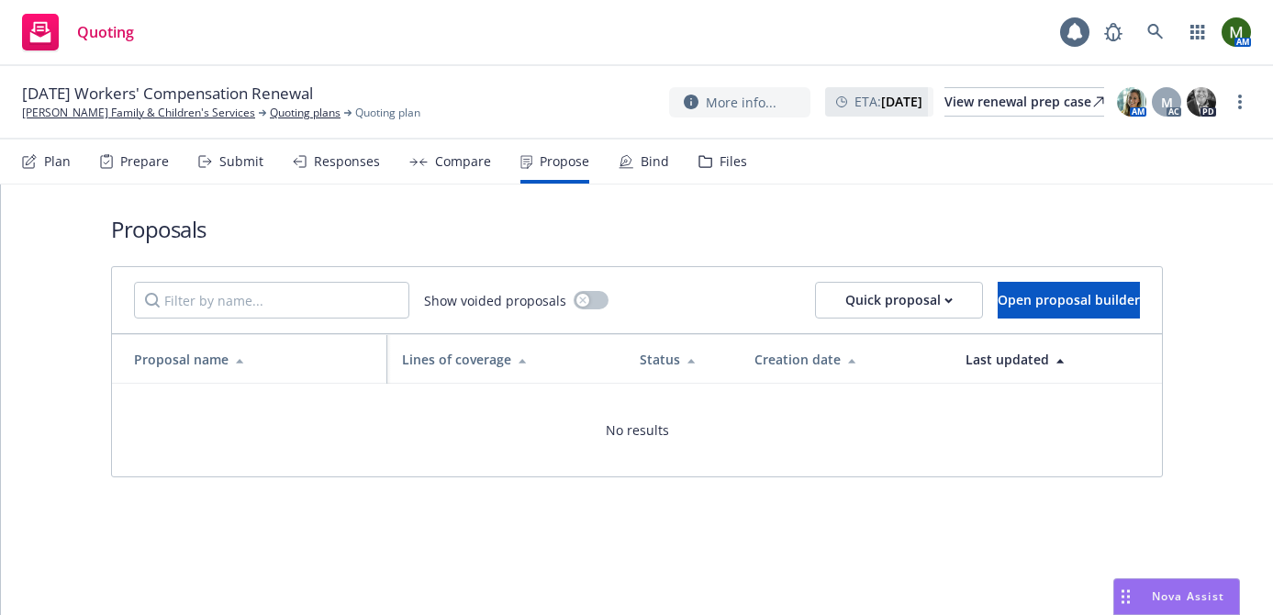
click at [236, 163] on div "Submit" at bounding box center [241, 161] width 44 height 15
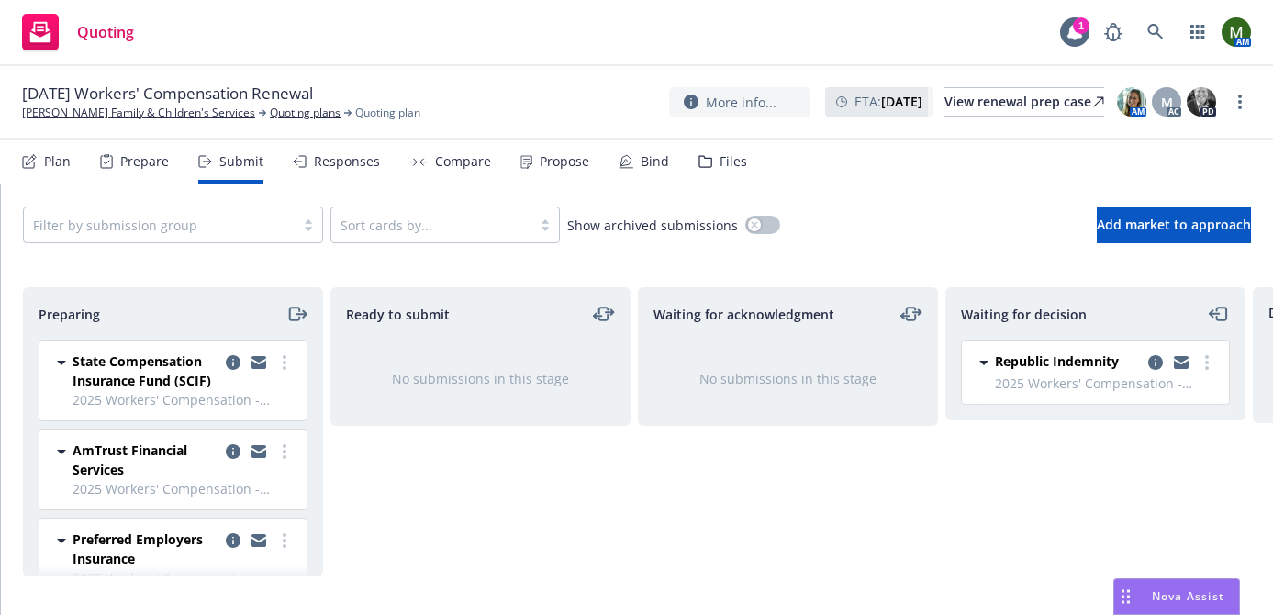
scroll to position [39, 0]
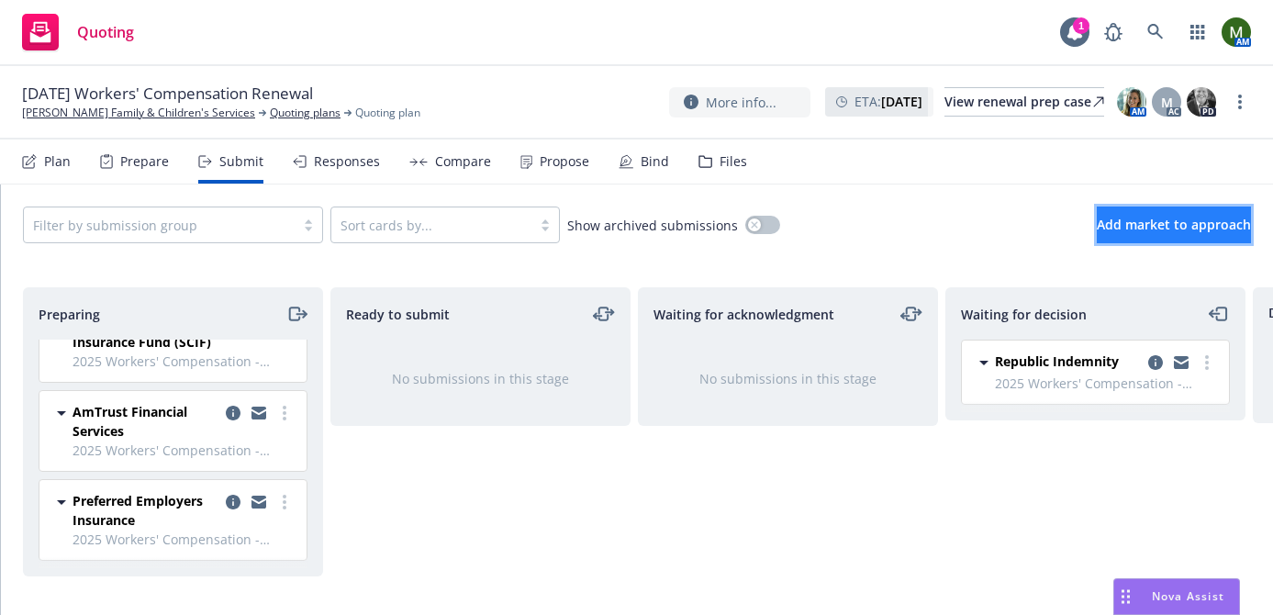
click at [1096, 234] on button "Add market to approach" at bounding box center [1173, 224] width 154 height 37
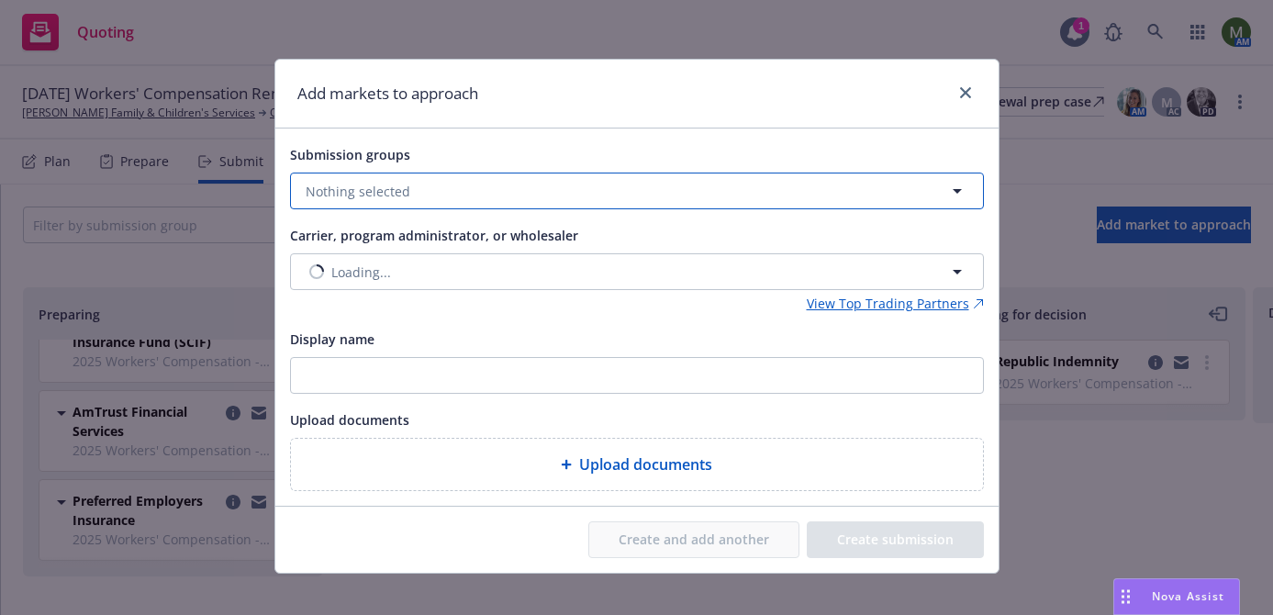
click at [773, 190] on button "Nothing selected" at bounding box center [637, 190] width 694 height 37
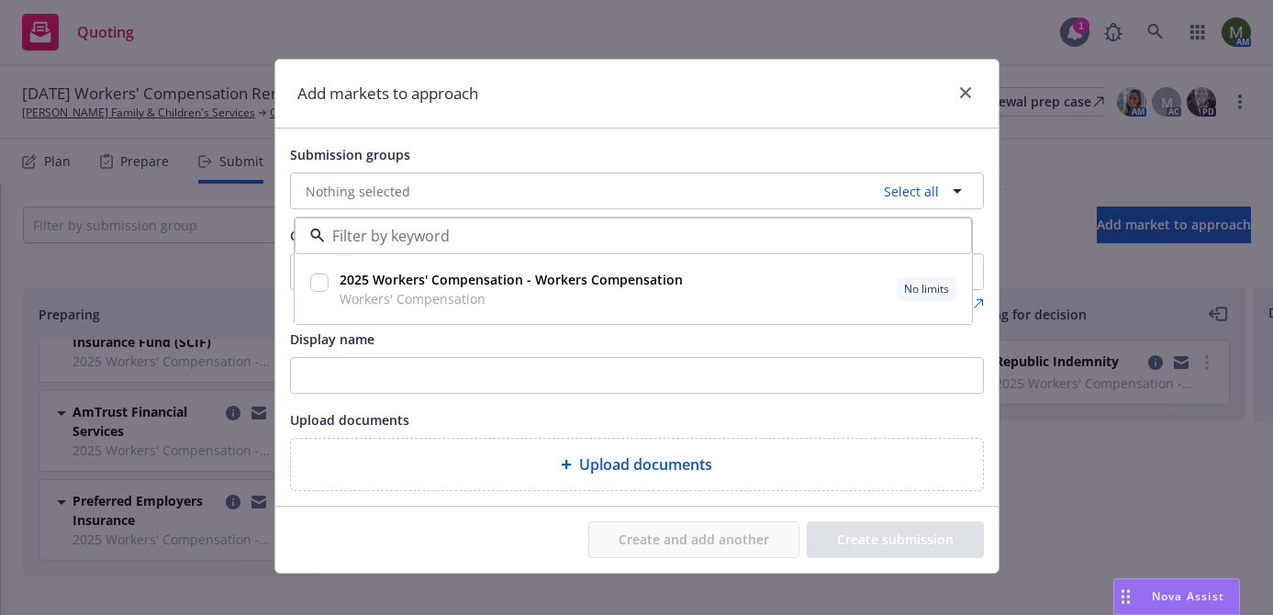
click at [336, 285] on div "2025 Workers' Compensation - Workers Compensation Workers' Compensation" at bounding box center [509, 289] width 347 height 39
checkbox input "true"
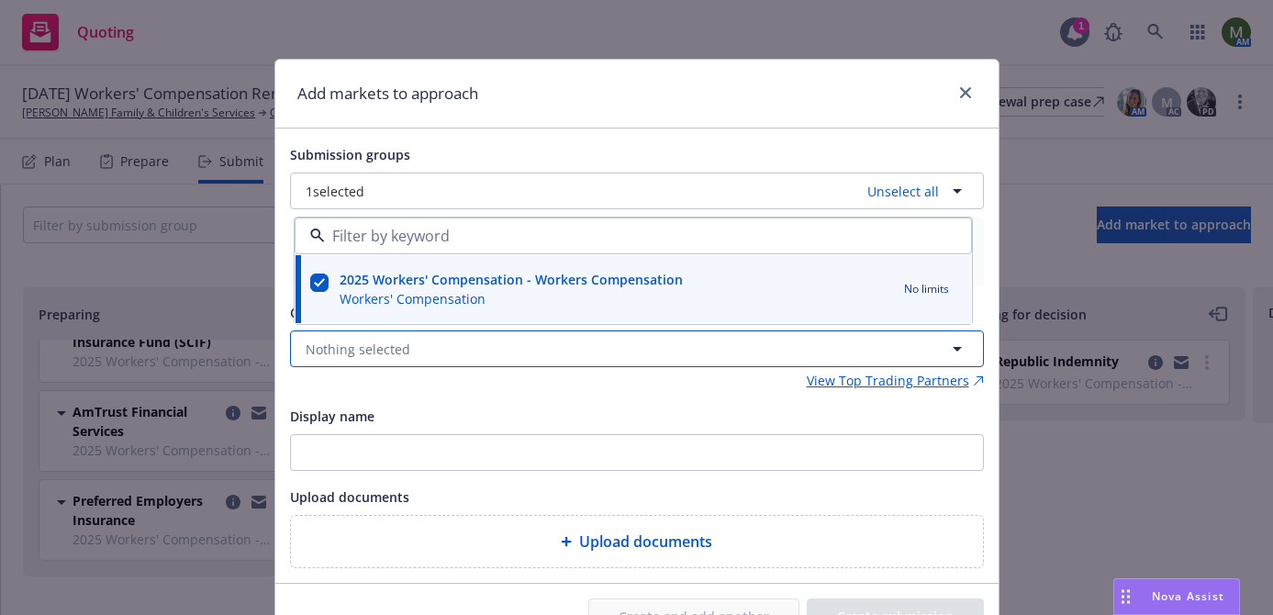
click at [353, 356] on span "Nothing selected" at bounding box center [358, 348] width 105 height 19
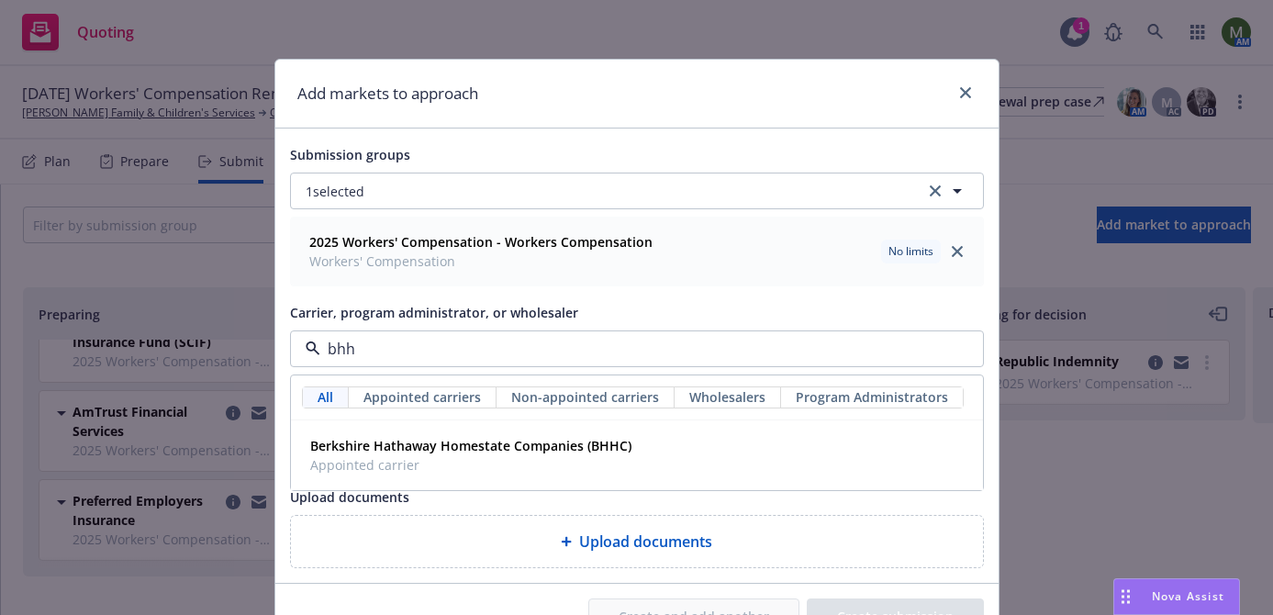
type input "bhhc"
click at [357, 478] on div "Berkshire Hathaway Homestate Companies (BHHC) Appointed carrier" at bounding box center [637, 455] width 690 height 68
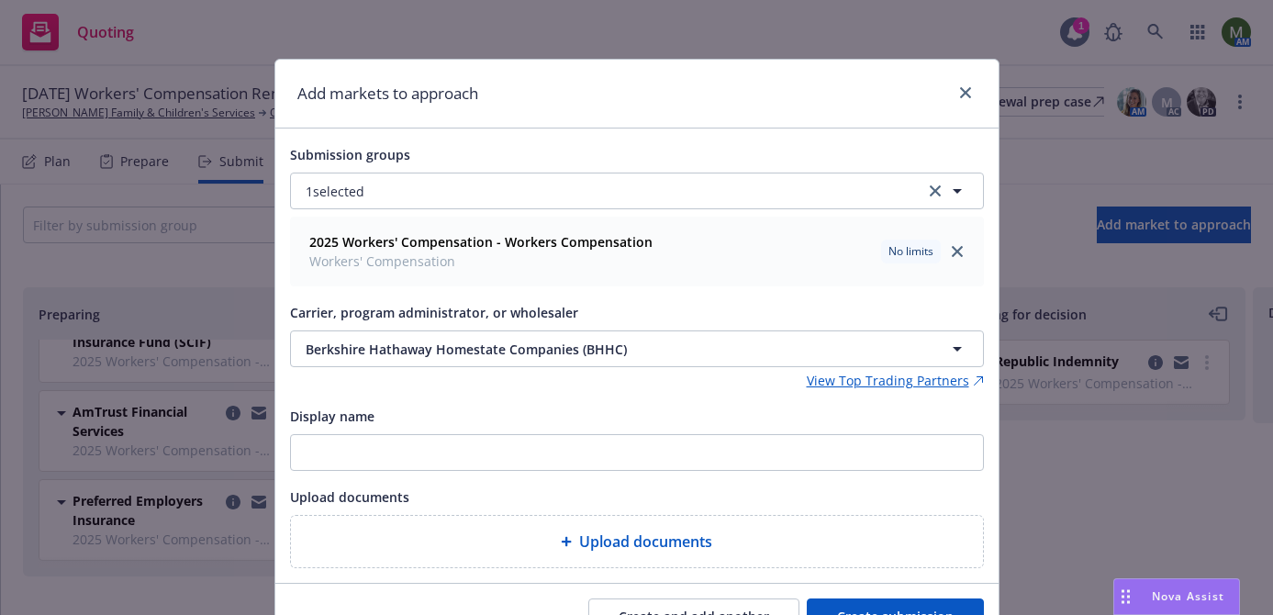
scroll to position [95, 0]
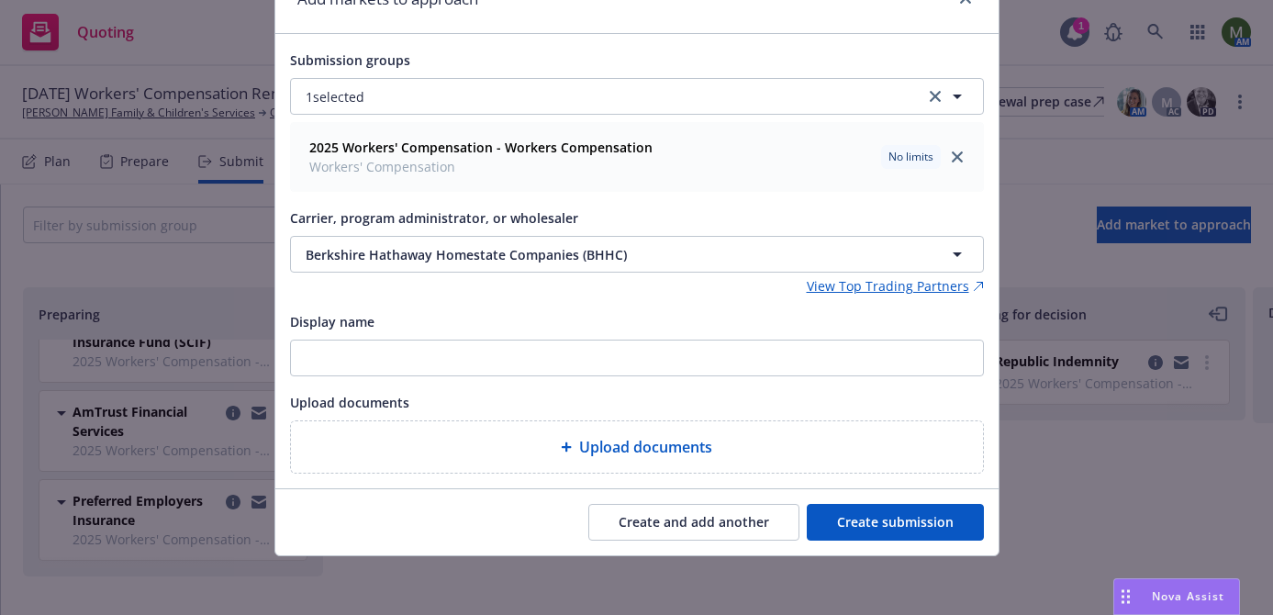
click at [862, 528] on button "Create submission" at bounding box center [894, 522] width 177 height 37
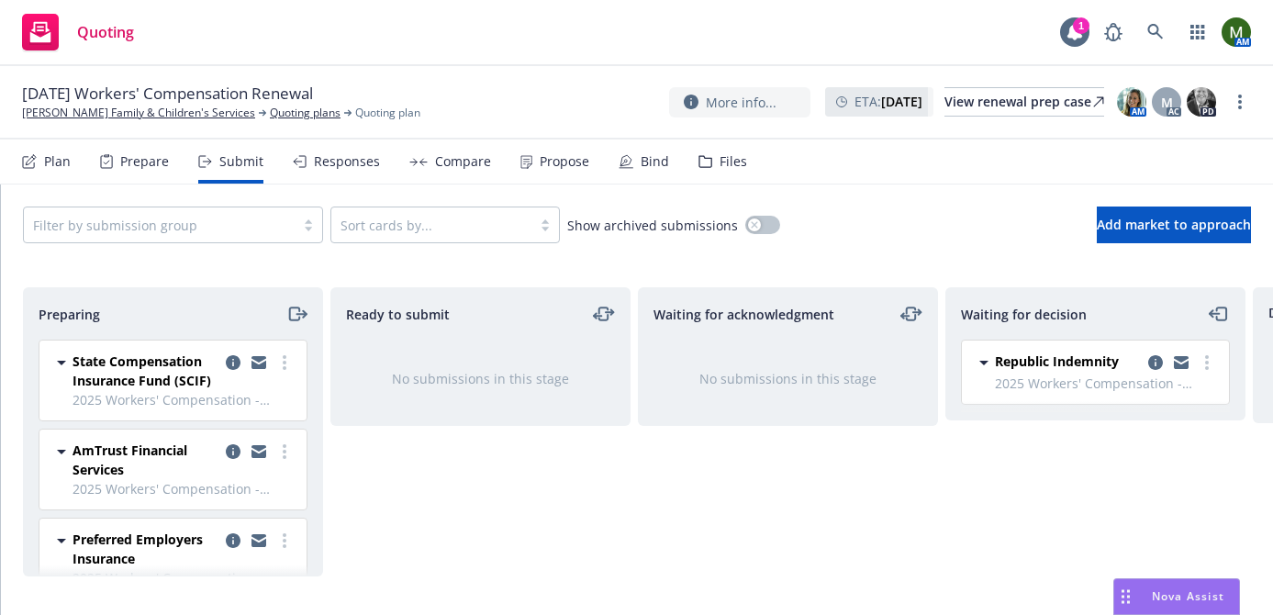
scroll to position [128, 0]
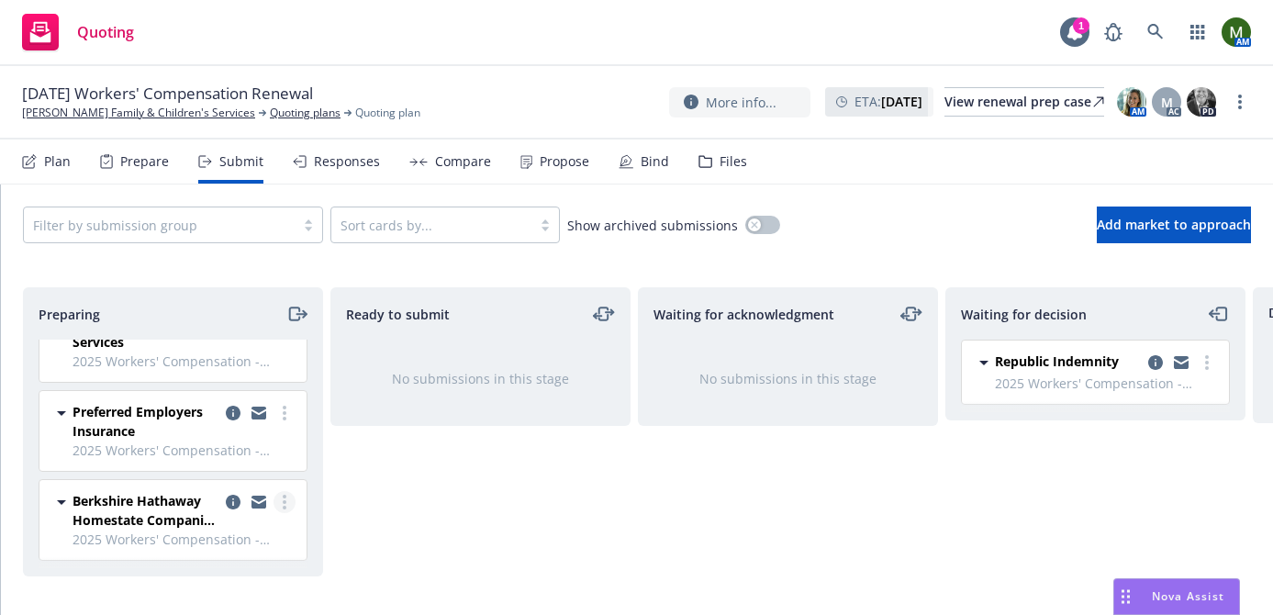
click at [286, 505] on link "more" at bounding box center [284, 502] width 22 height 22
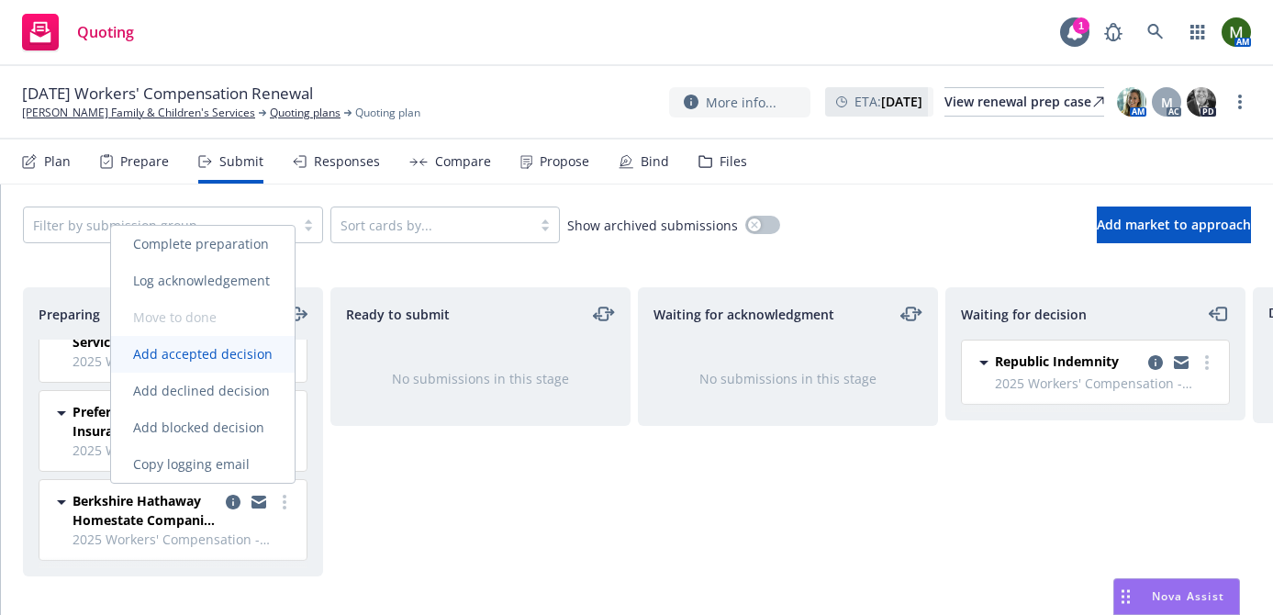
click at [212, 353] on span "Add accepted decision" at bounding box center [202, 353] width 183 height 17
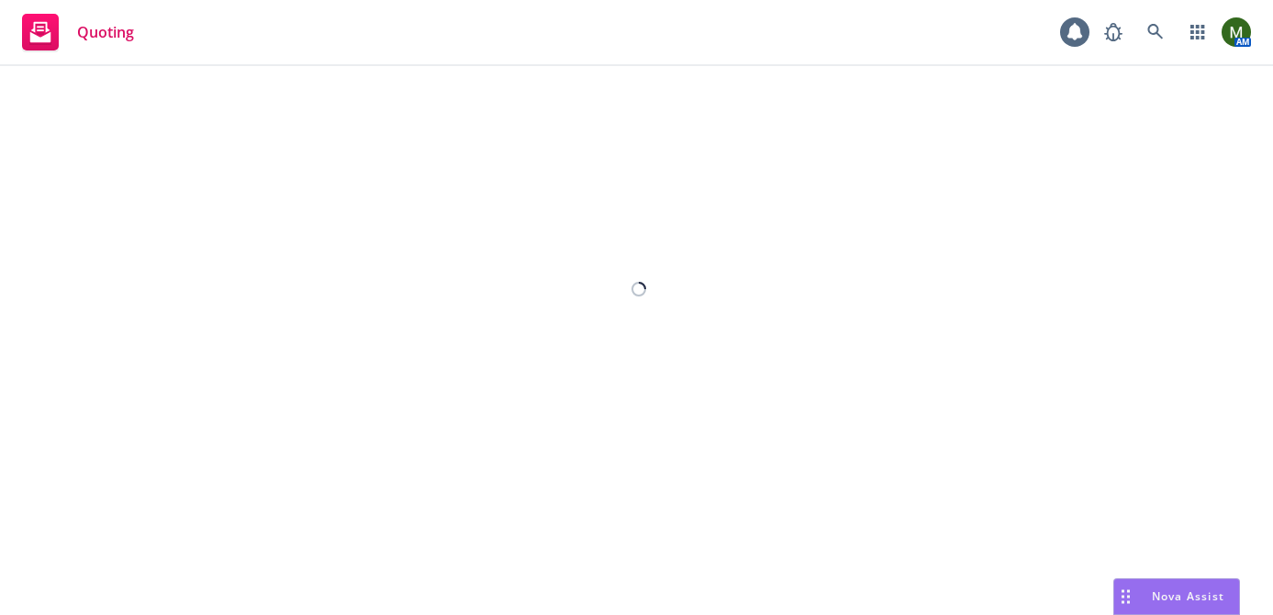
select select "12"
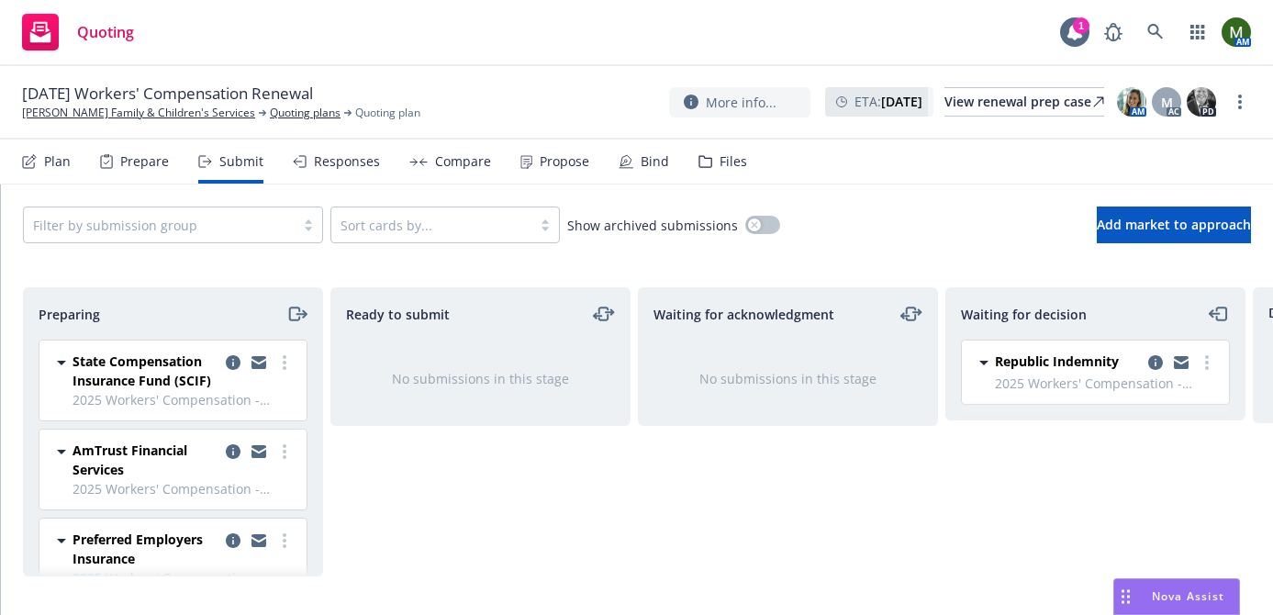
scroll to position [128, 0]
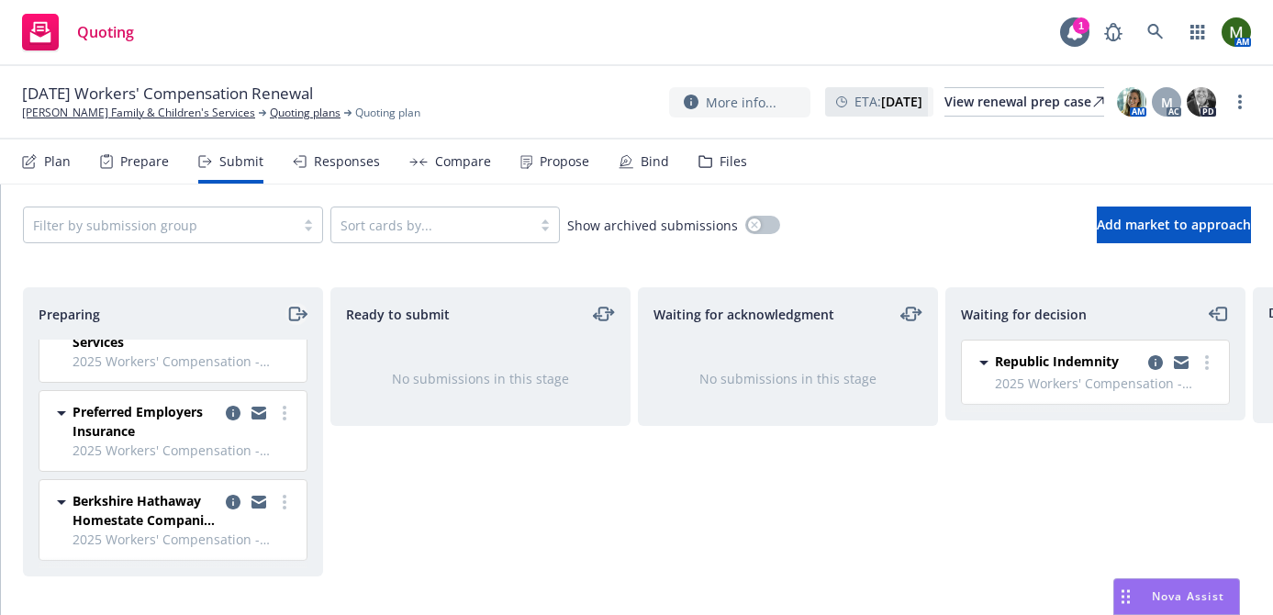
click at [289, 312] on icon "moveRight" at bounding box center [294, 313] width 10 height 13
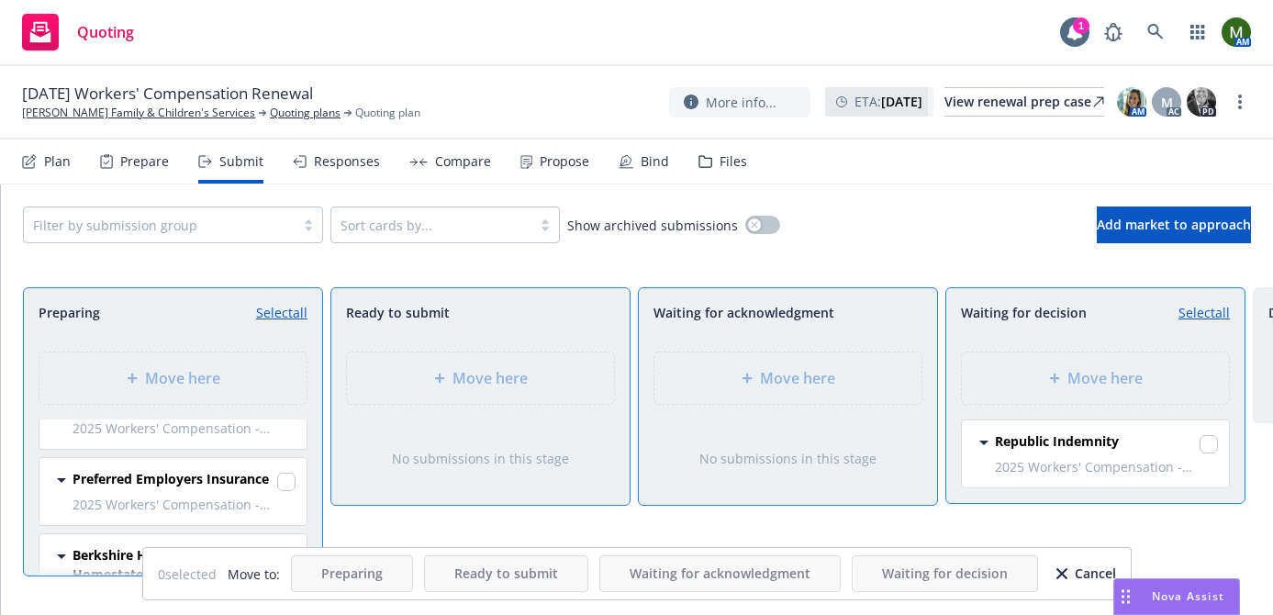
scroll to position [182, 0]
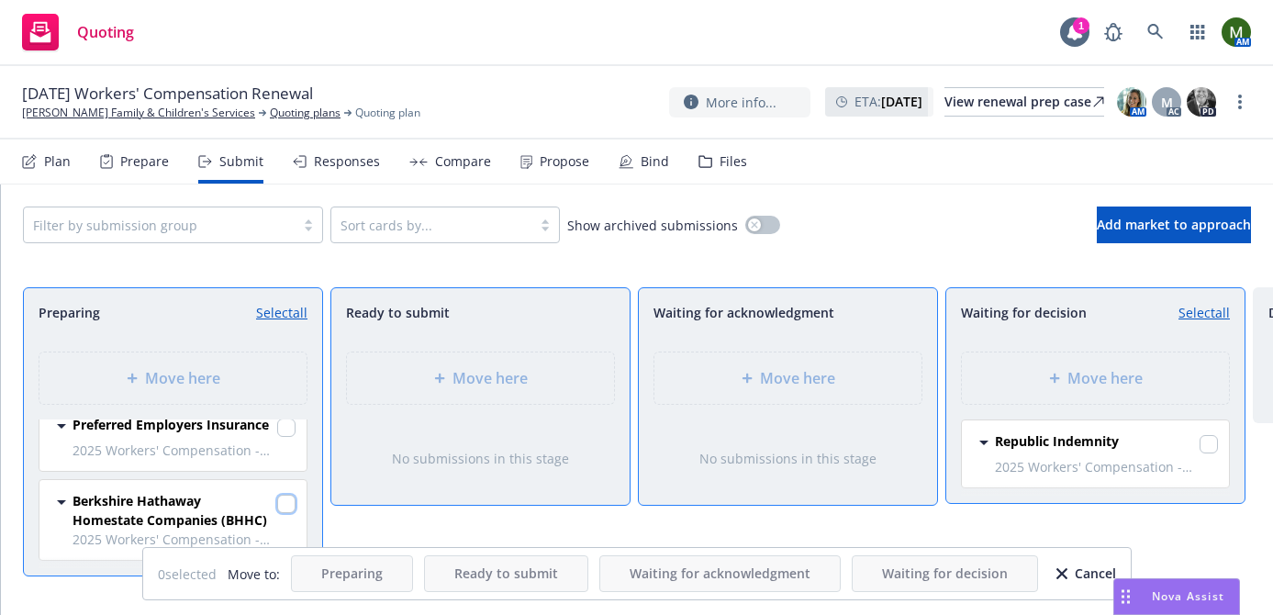
click at [284, 507] on input "checkbox" at bounding box center [286, 504] width 18 height 18
checkbox input "true"
click at [991, 384] on div "Move here" at bounding box center [1095, 378] width 238 height 22
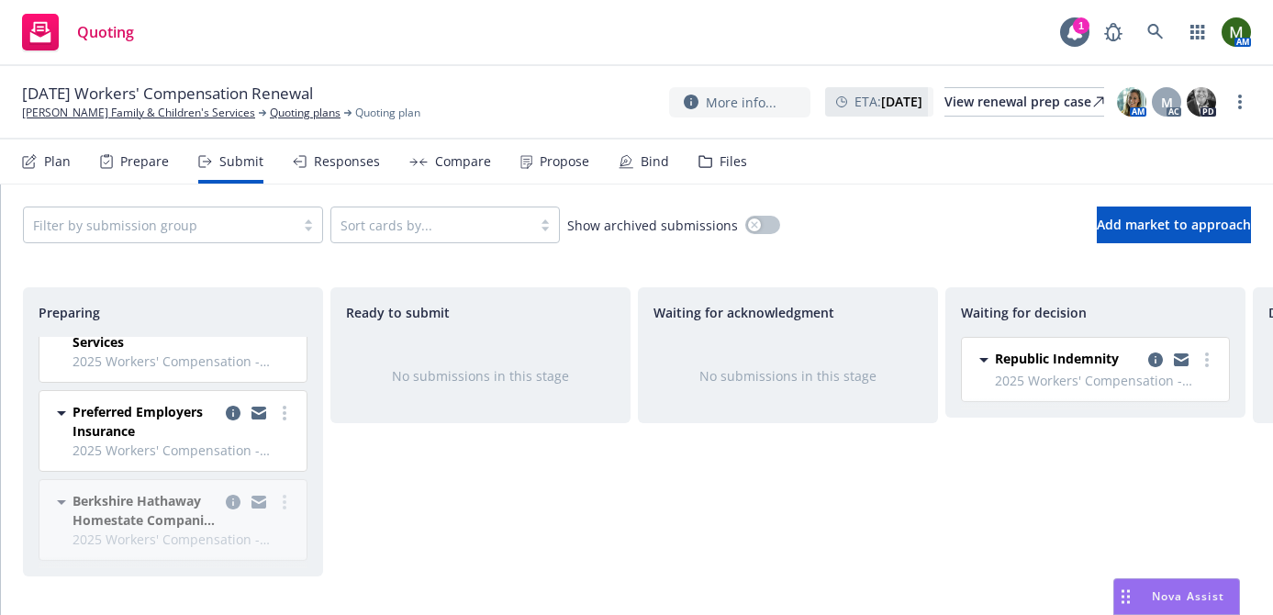
scroll to position [39, 0]
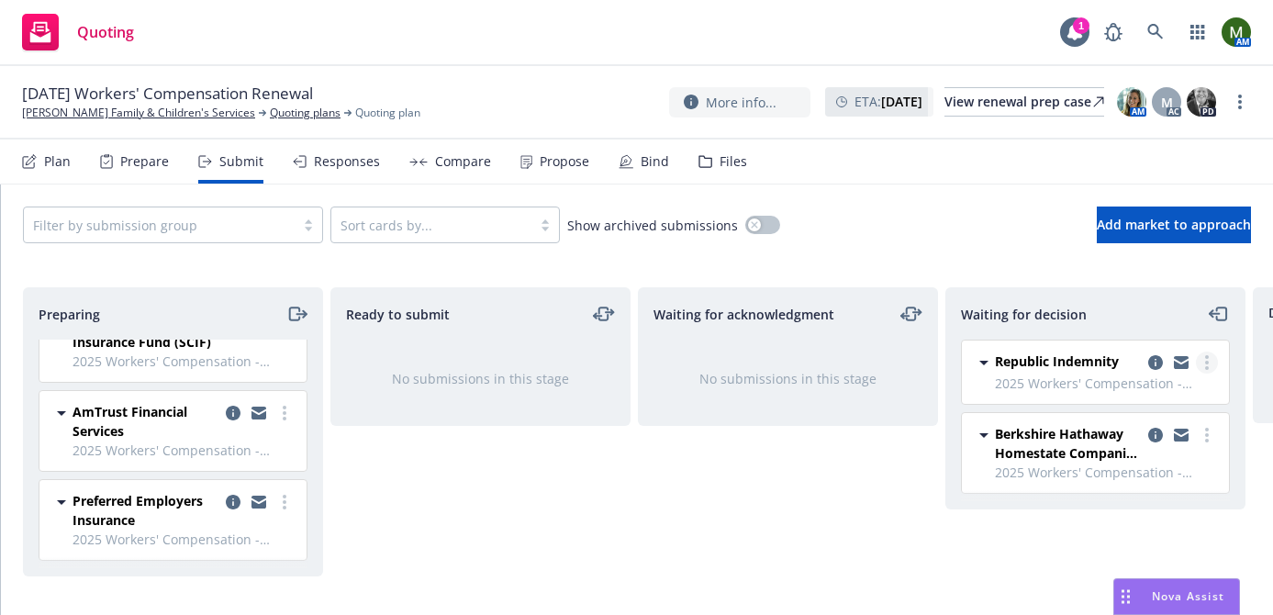
click at [1207, 368] on circle "more" at bounding box center [1207, 368] width 4 height 4
click at [984, 540] on div "Waiting for decision Republic Indemnity 2025 Workers' Compensation - Workers Co…" at bounding box center [1095, 431] width 300 height 289
click at [1207, 439] on circle "more" at bounding box center [1207, 441] width 4 height 4
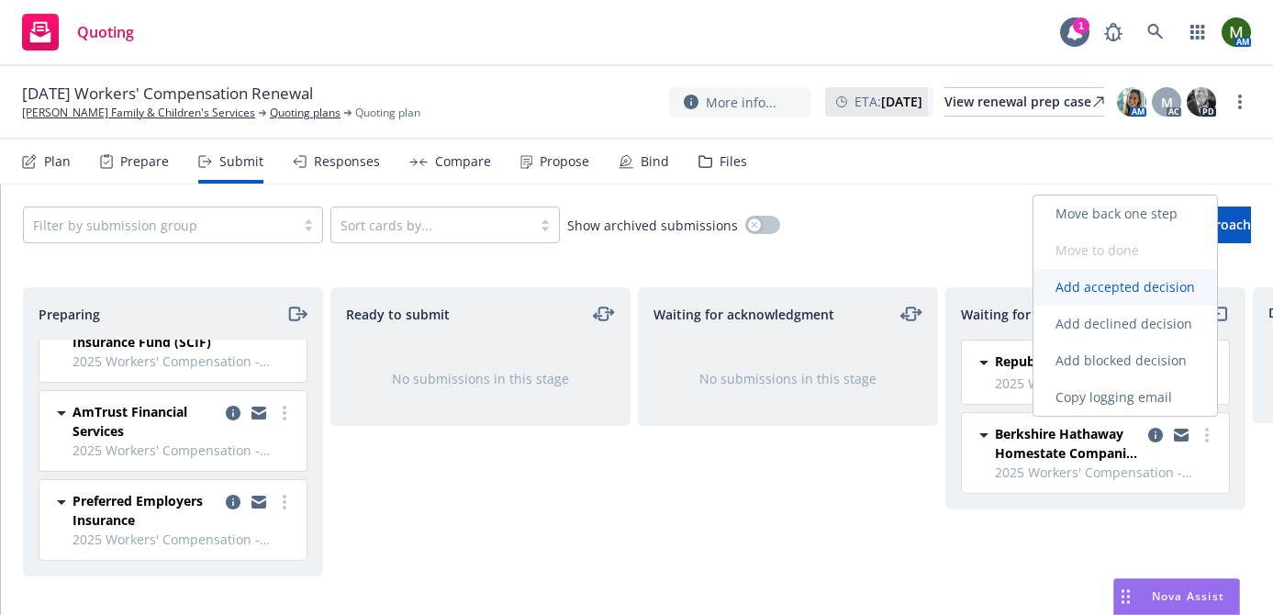
click at [1099, 286] on span "Add accepted decision" at bounding box center [1124, 286] width 183 height 17
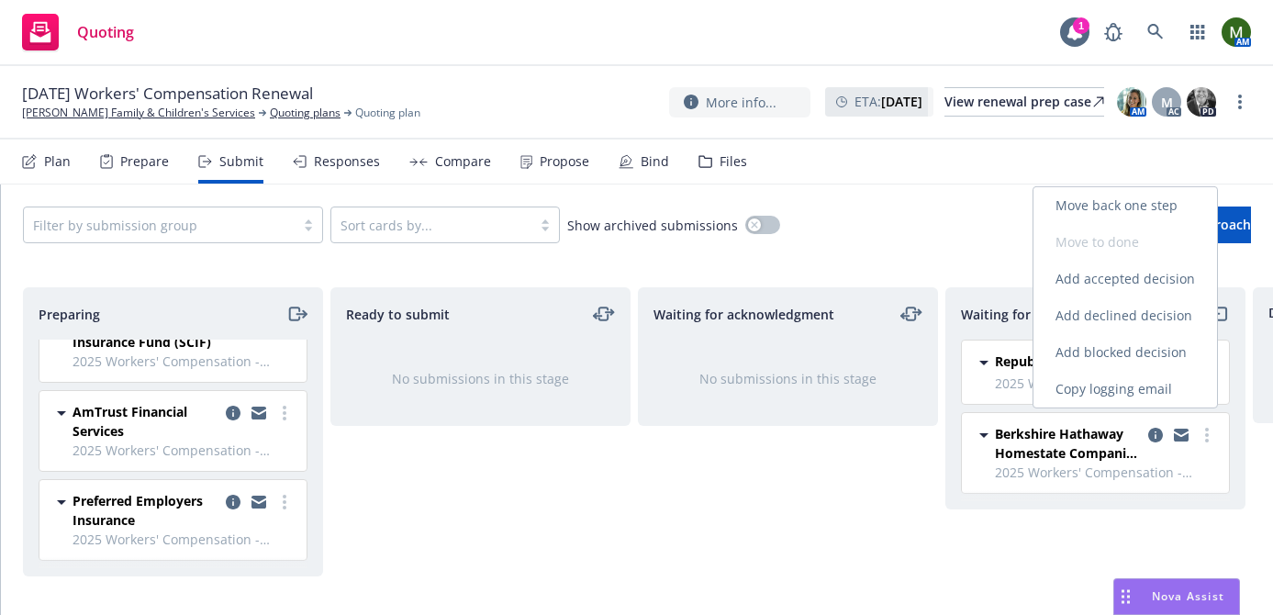
select select "12"
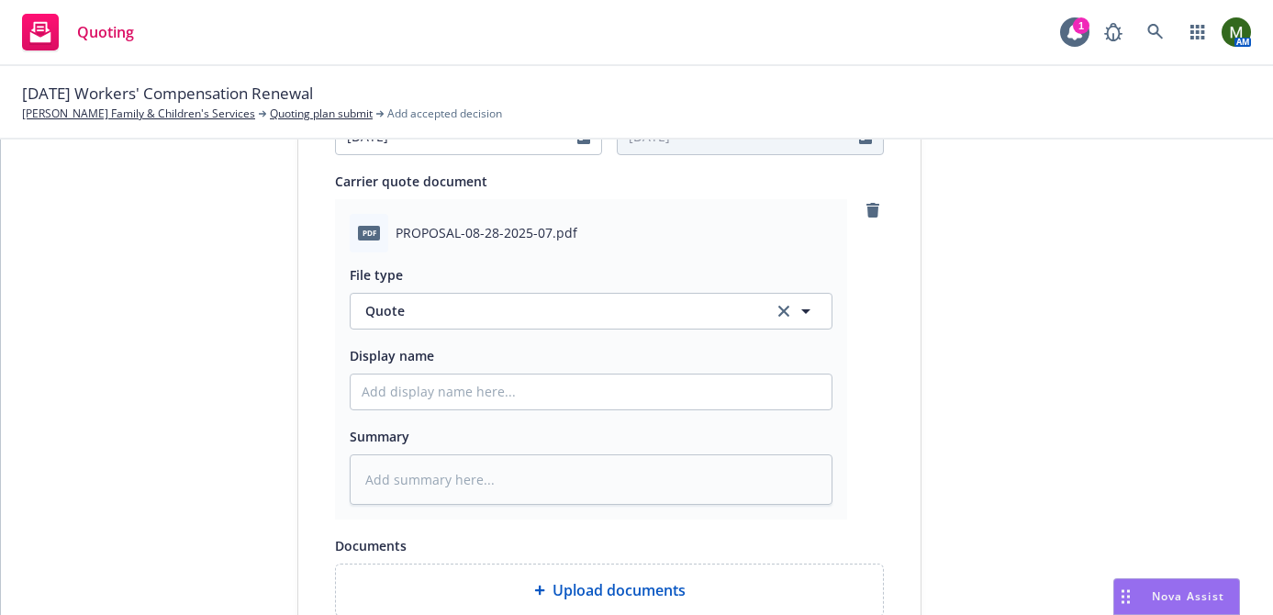
scroll to position [1095, 0]
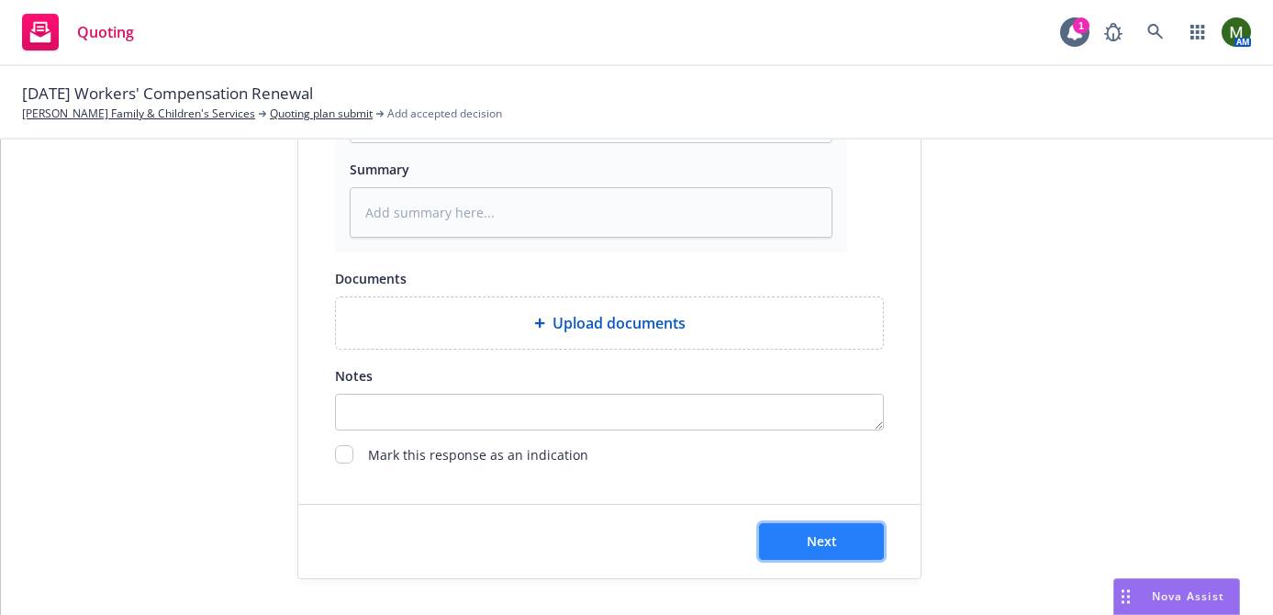
click at [821, 537] on span "Next" at bounding box center [821, 540] width 30 height 17
type textarea "x"
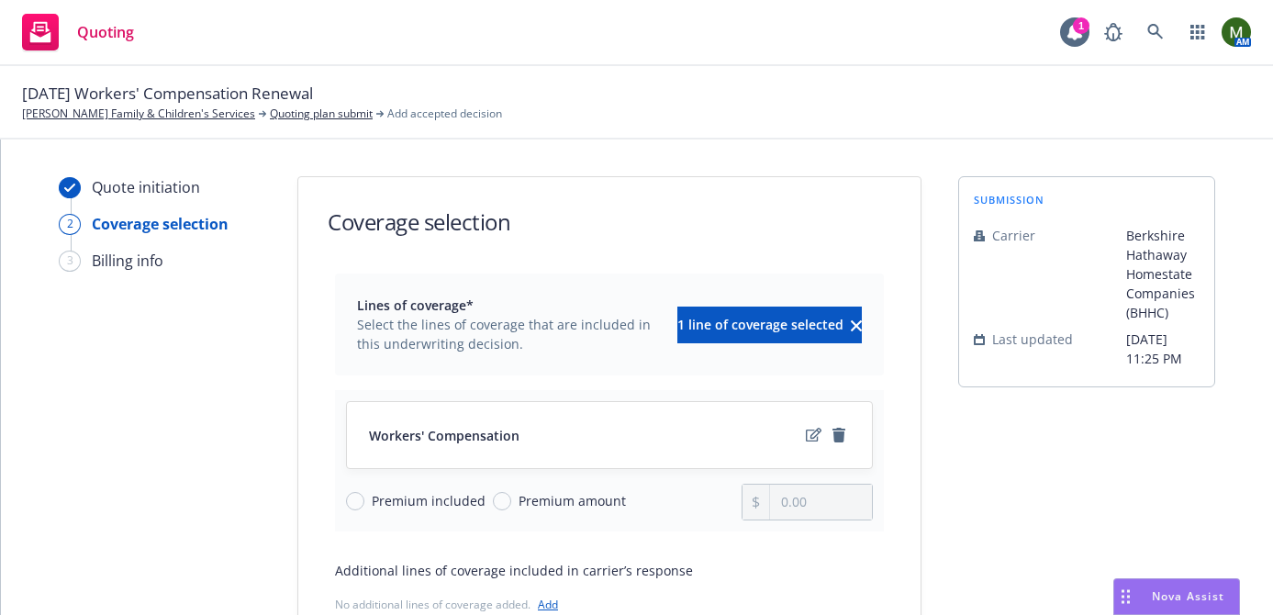
scroll to position [215, 0]
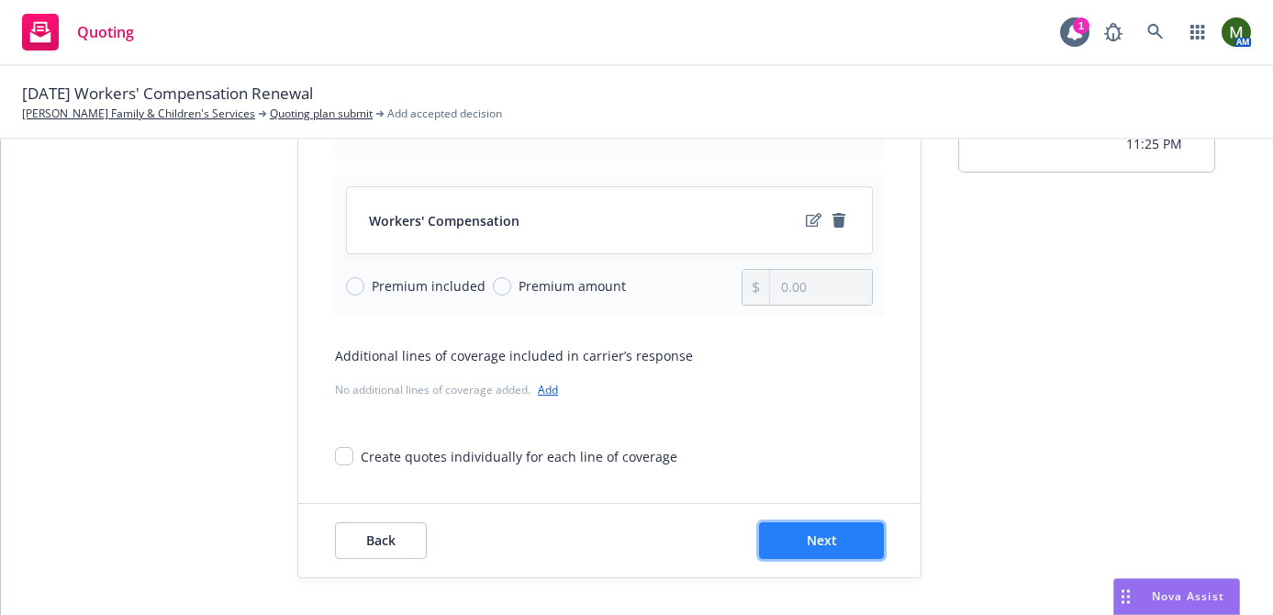
click at [810, 539] on span "Next" at bounding box center [821, 539] width 30 height 17
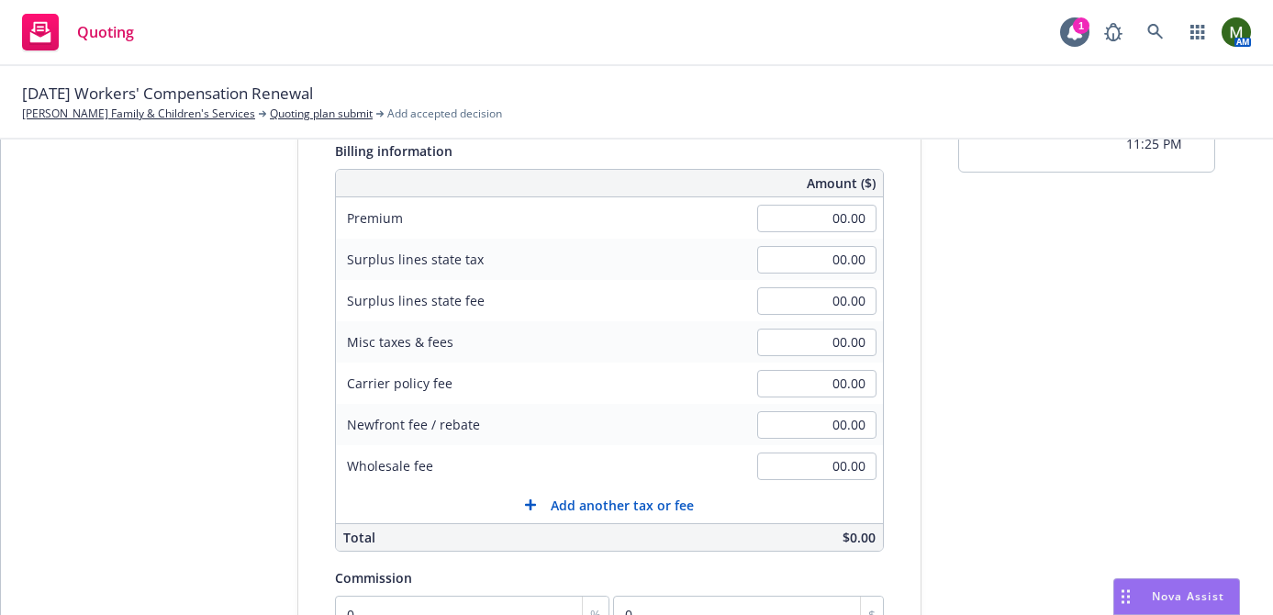
click at [816, 201] on div "00.00" at bounding box center [816, 218] width 132 height 40
click at [816, 216] on input "00.00" at bounding box center [816, 219] width 119 height 28
type input "89,559.00"
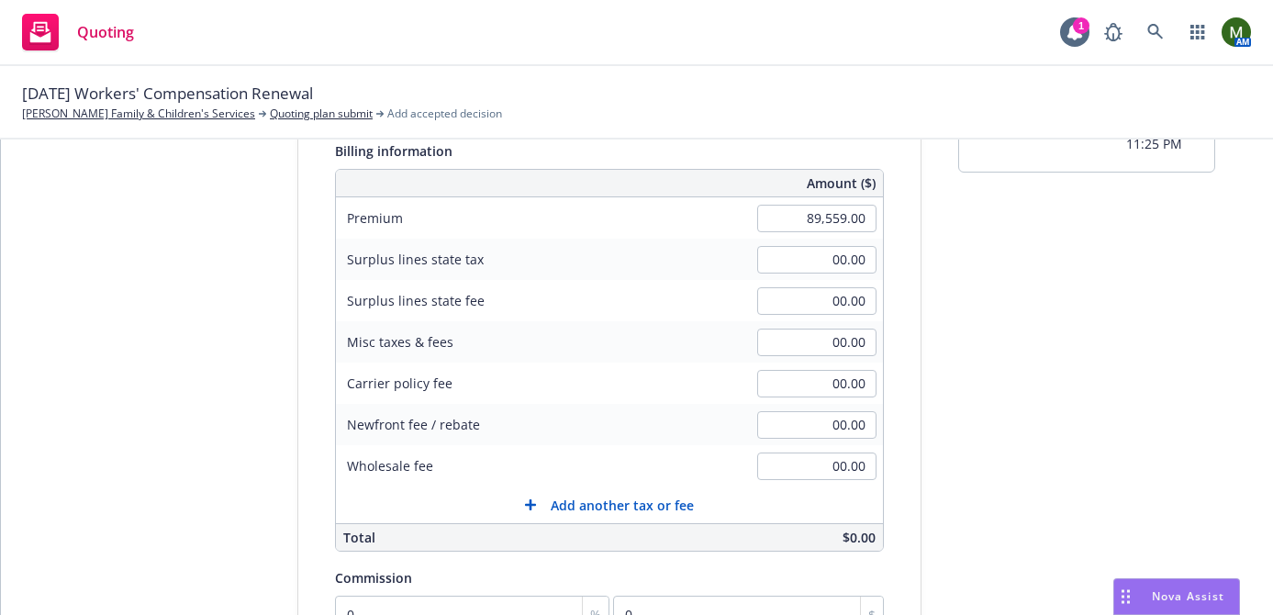
click at [921, 289] on div "Quote initiation Coverage selection 3 Billing info Add billing information Surp…" at bounding box center [637, 430] width 1228 height 939
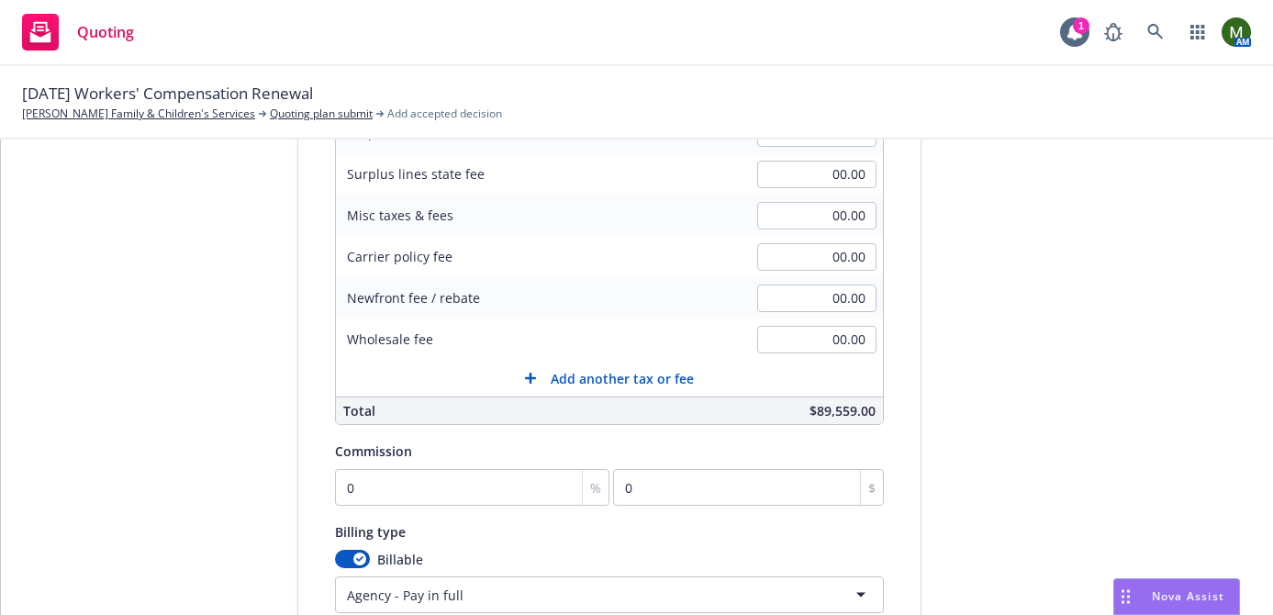
scroll to position [359, 0]
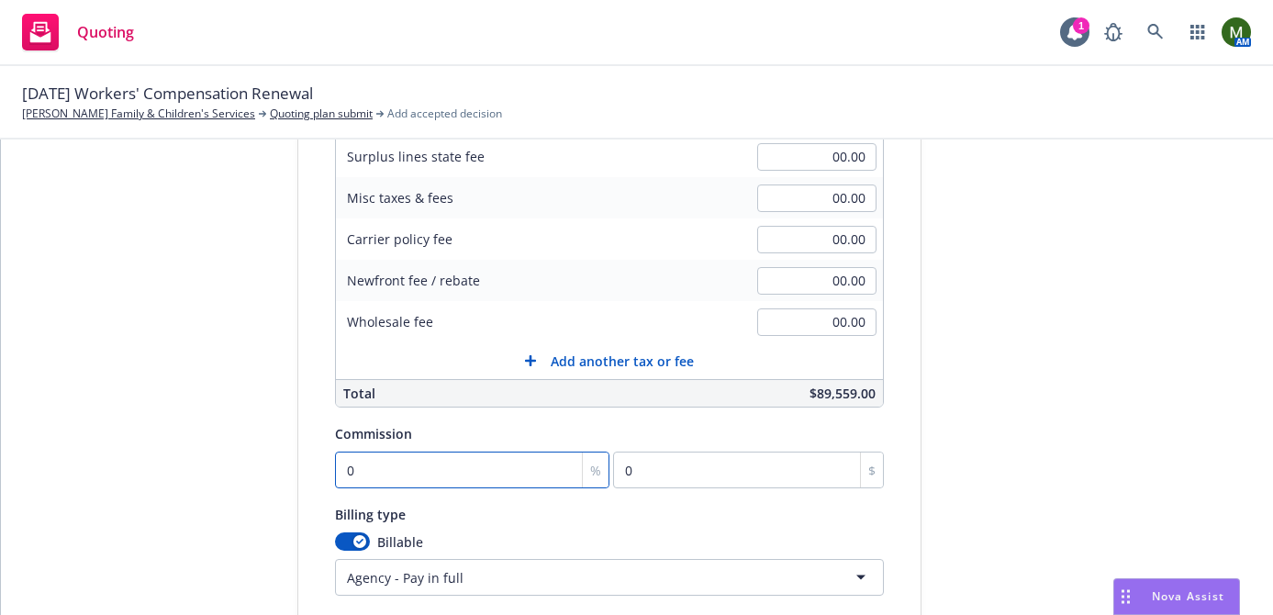
click at [481, 451] on input "0" at bounding box center [472, 469] width 274 height 37
type input "1"
type input "895.59"
type input "13"
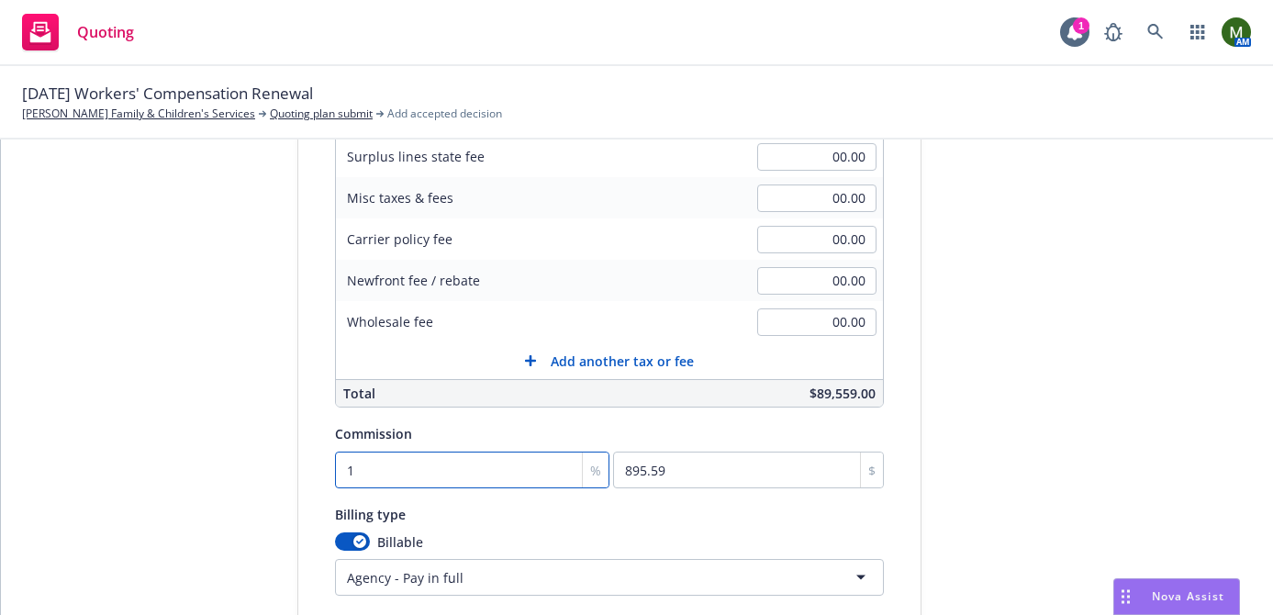
type input "11642.67"
type input "13"
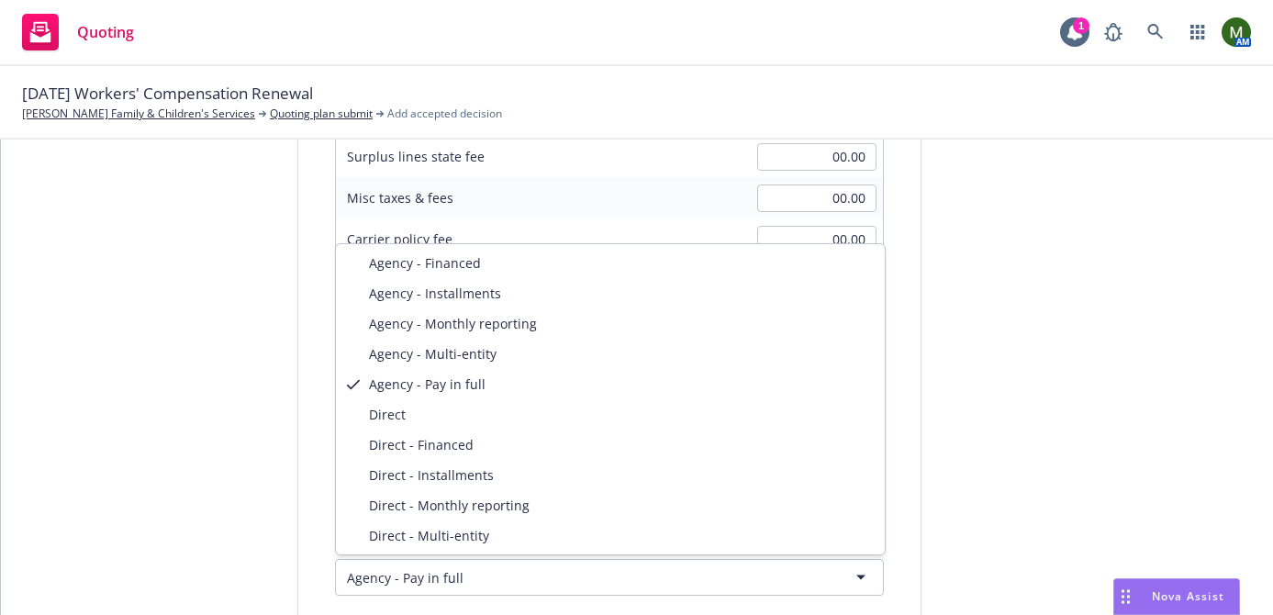
click at [393, 568] on html "Quoting 1 AM [DATE] Workers' Compensation Renewal [PERSON_NAME] Family & Childr…" at bounding box center [636, 307] width 1273 height 615
select select "DIRECT"
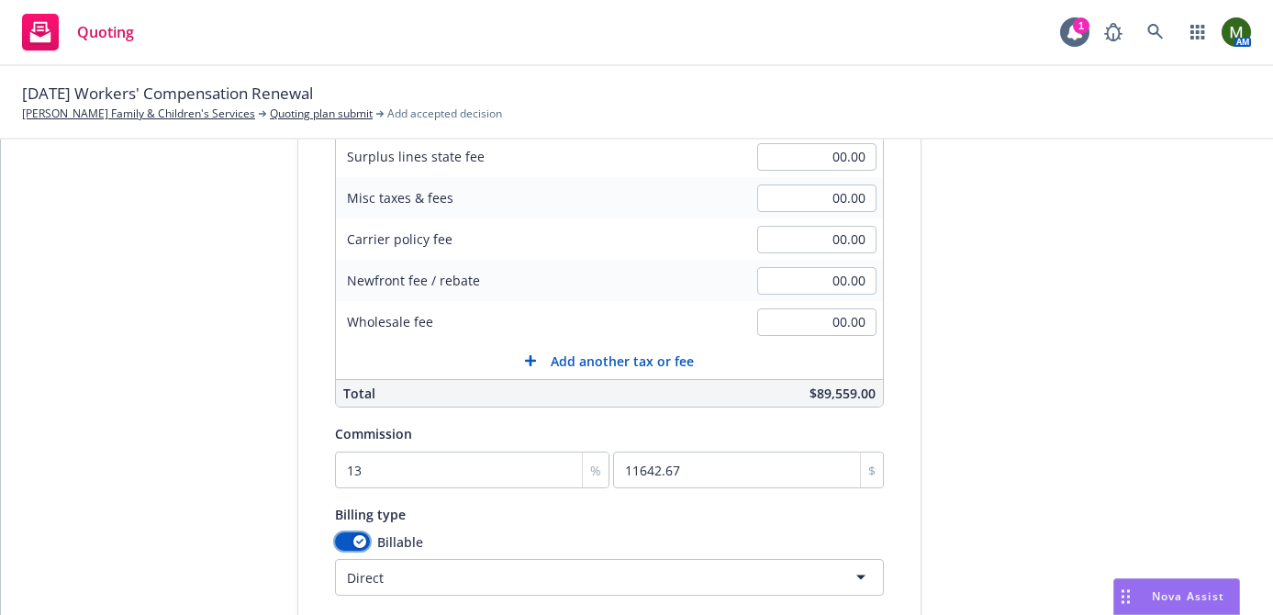
click at [349, 540] on button "button" at bounding box center [352, 541] width 35 height 18
select select
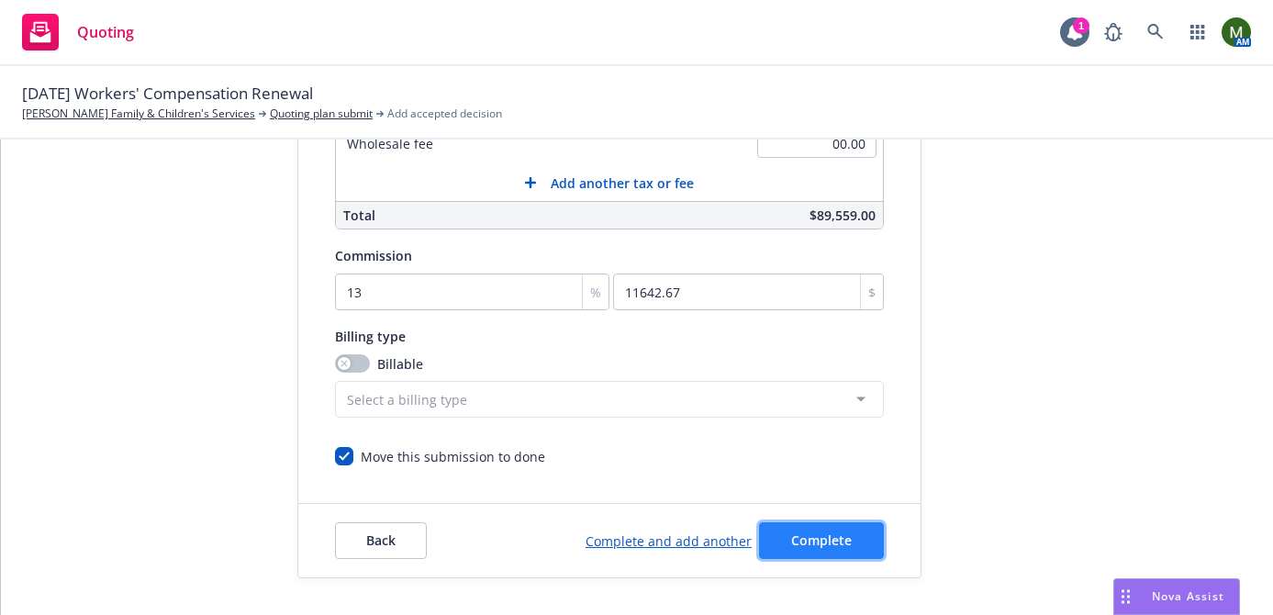
click at [853, 536] on button "Complete" at bounding box center [821, 540] width 125 height 37
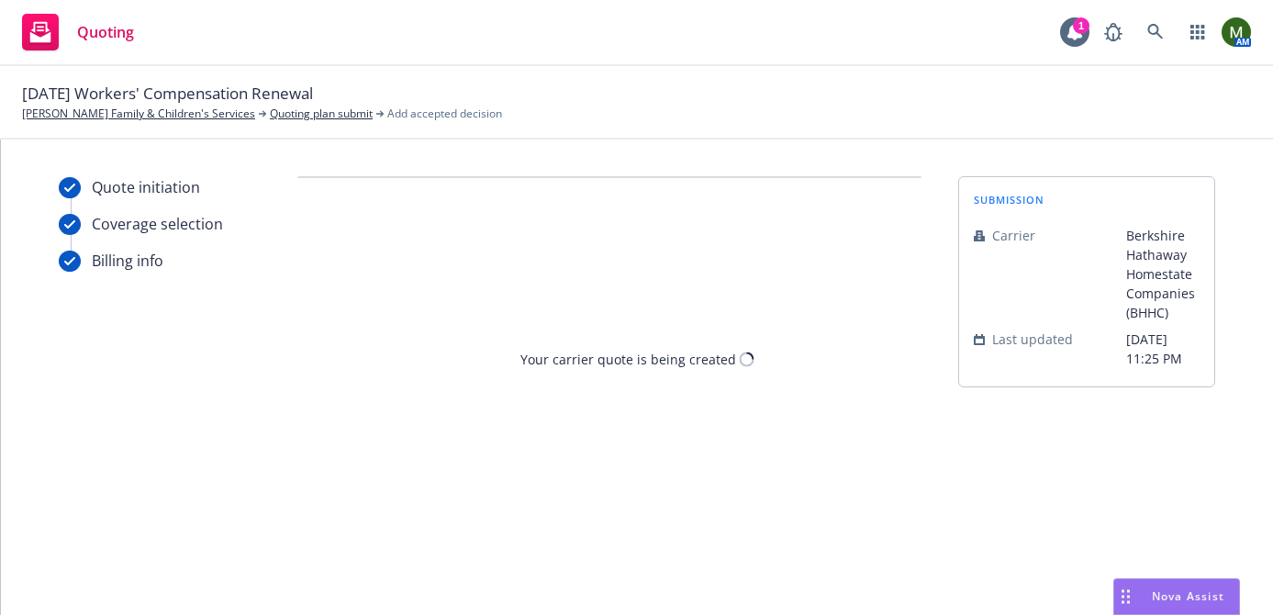
scroll to position [0, 0]
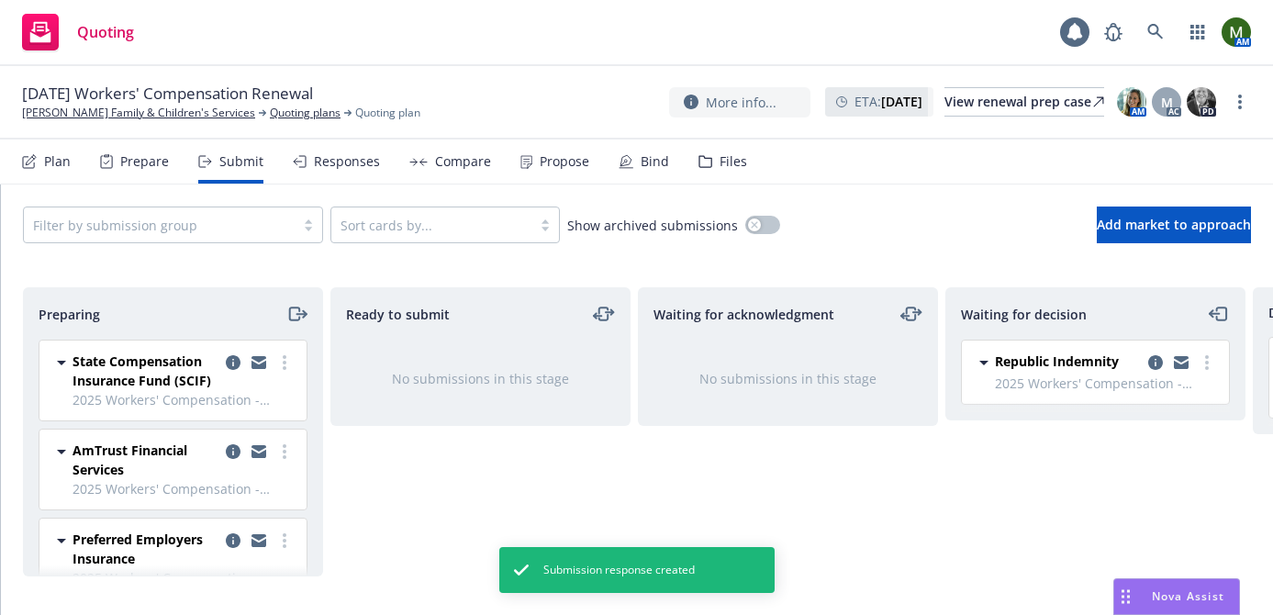
click at [575, 162] on div "Propose" at bounding box center [564, 161] width 50 height 15
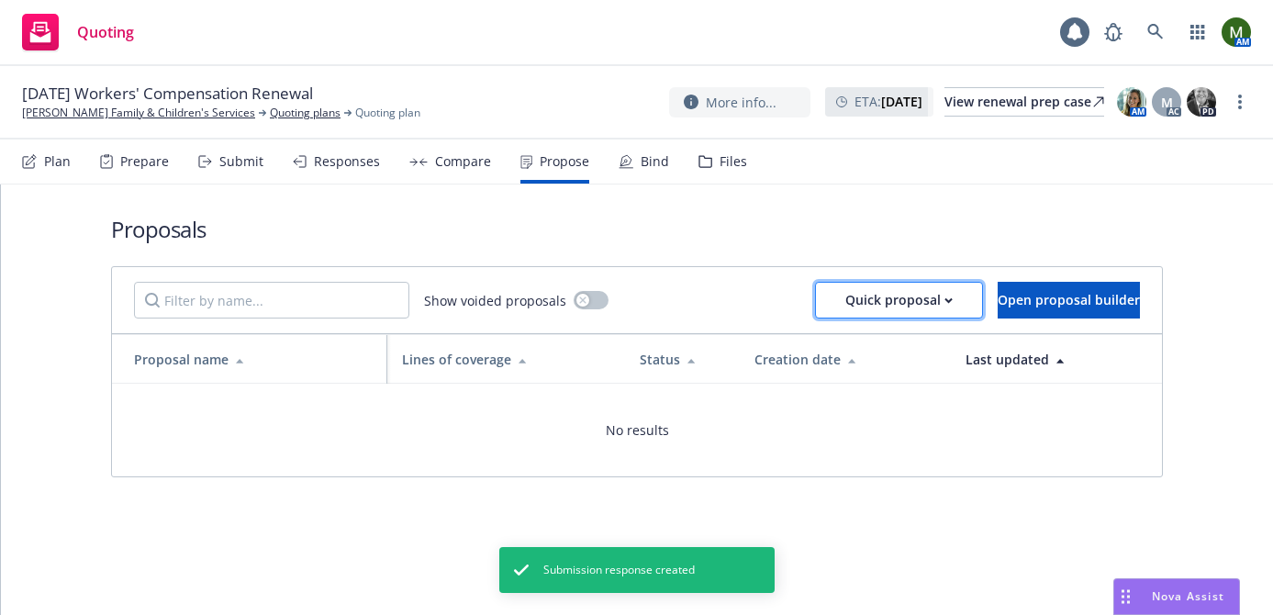
click at [851, 293] on div "Quick proposal" at bounding box center [898, 300] width 107 height 35
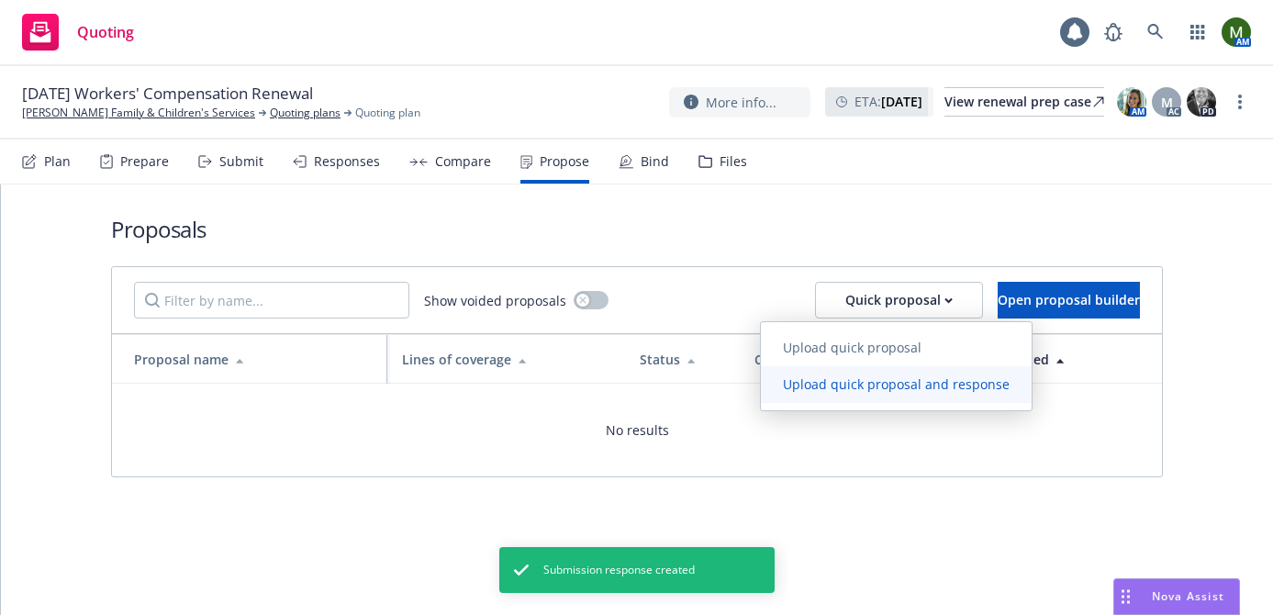
click at [849, 371] on link "Upload quick proposal and response" at bounding box center [896, 384] width 271 height 37
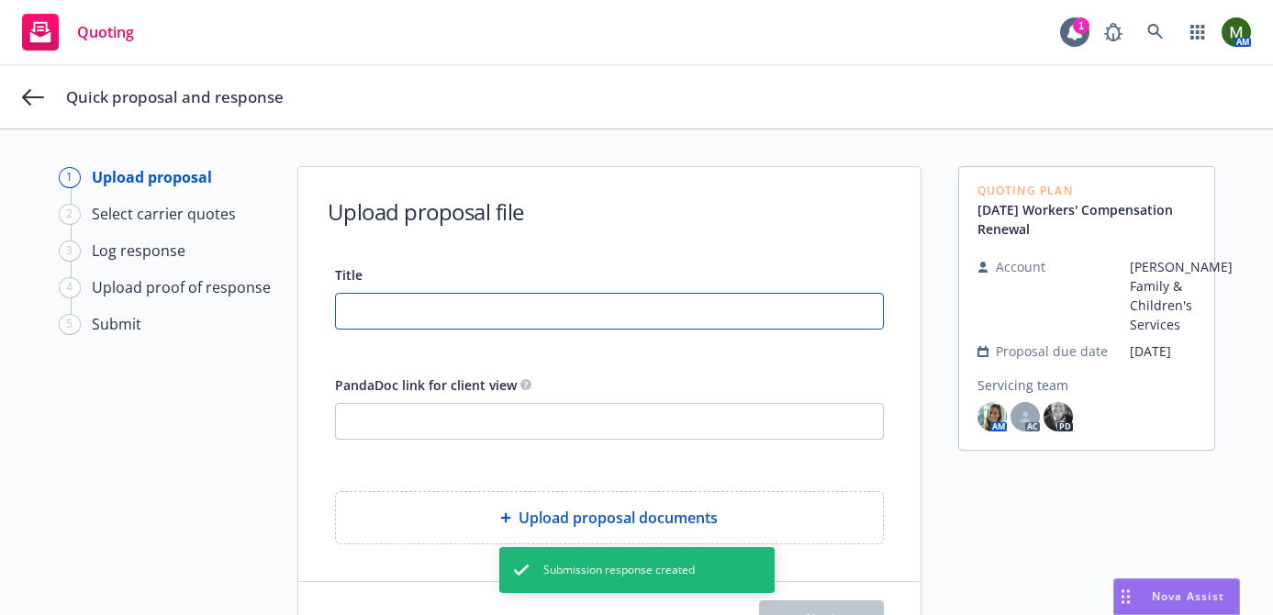
click at [613, 297] on input "Title" at bounding box center [609, 311] width 547 height 35
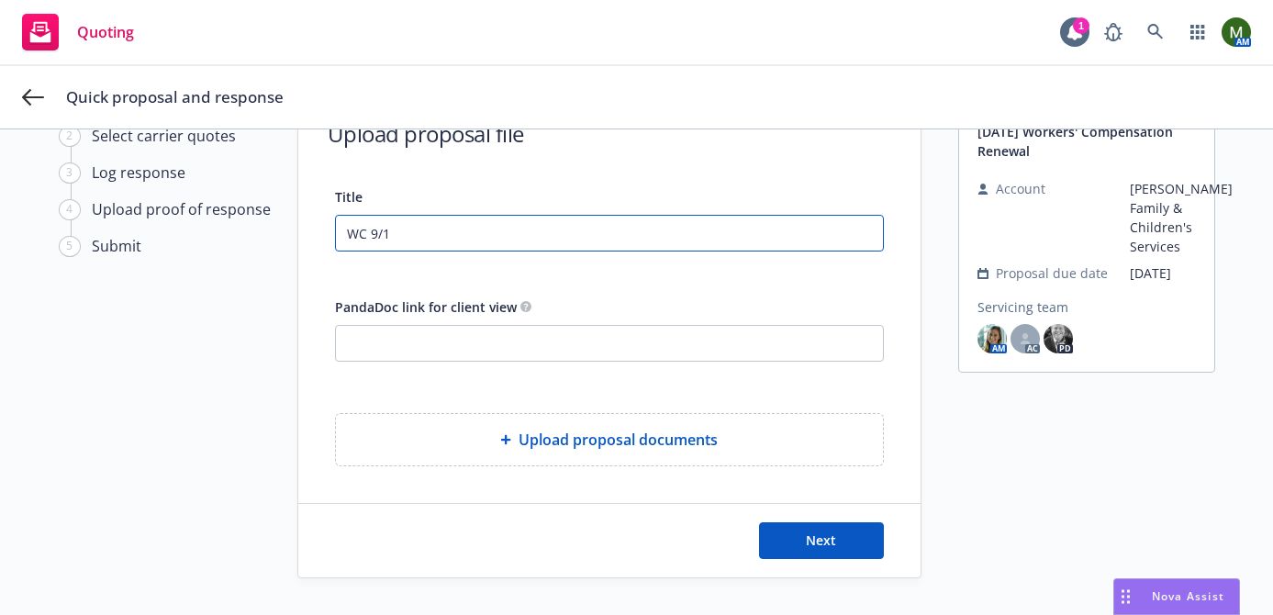
type input "WC 9/1"
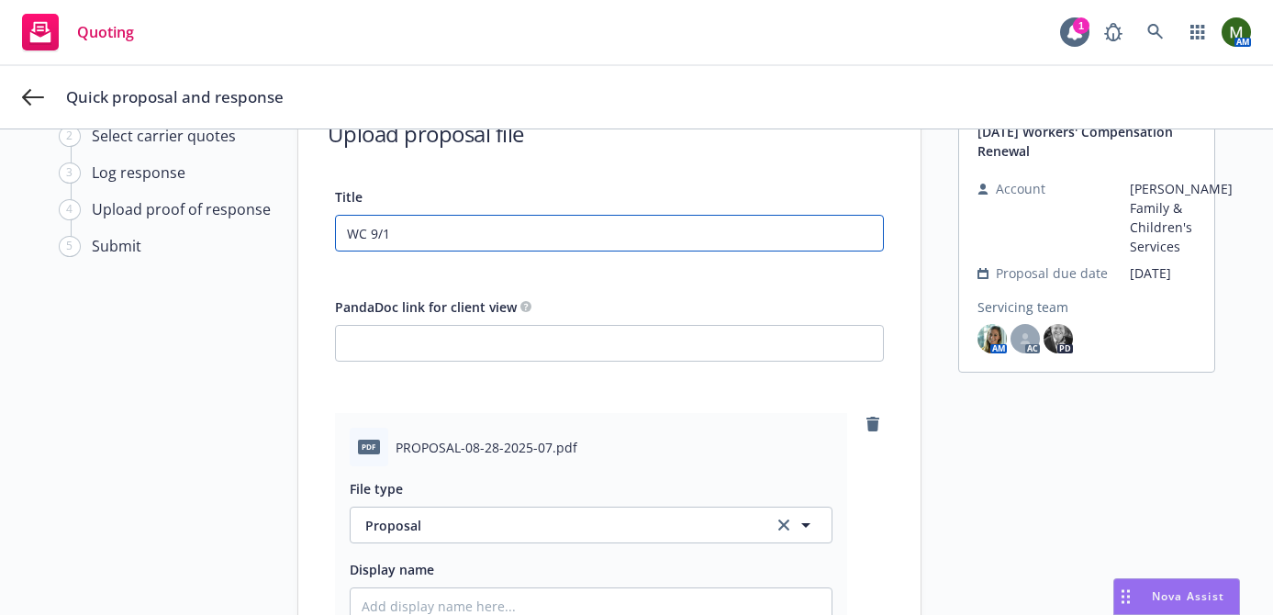
scroll to position [409, 0]
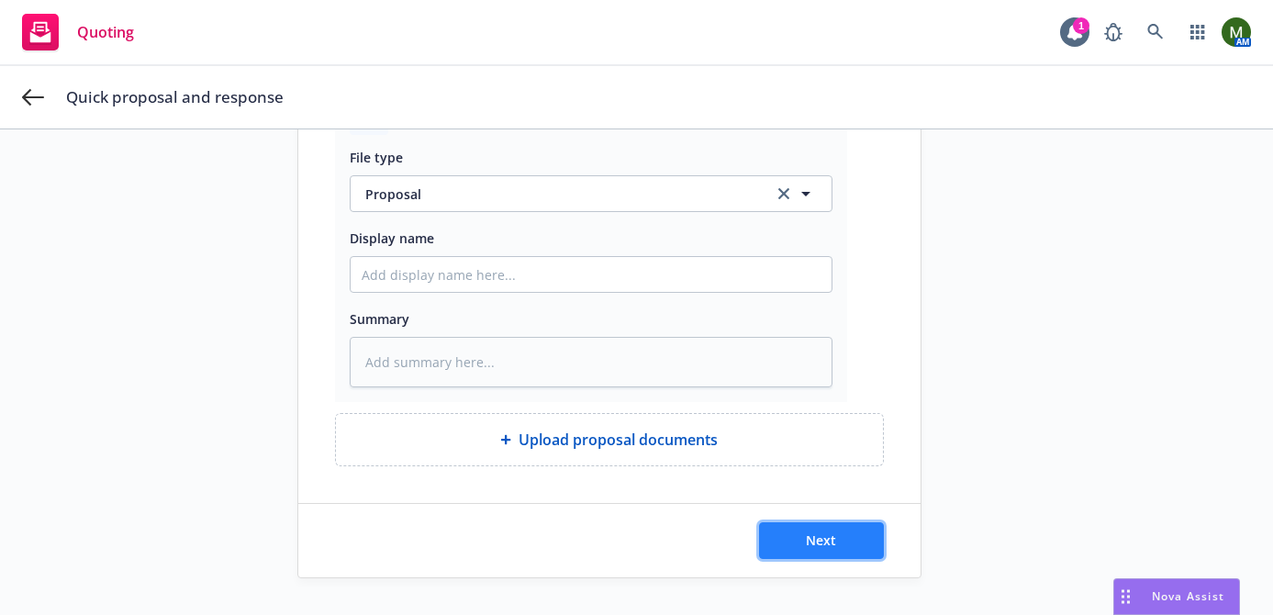
click at [799, 530] on button "Next" at bounding box center [821, 540] width 125 height 37
type textarea "x"
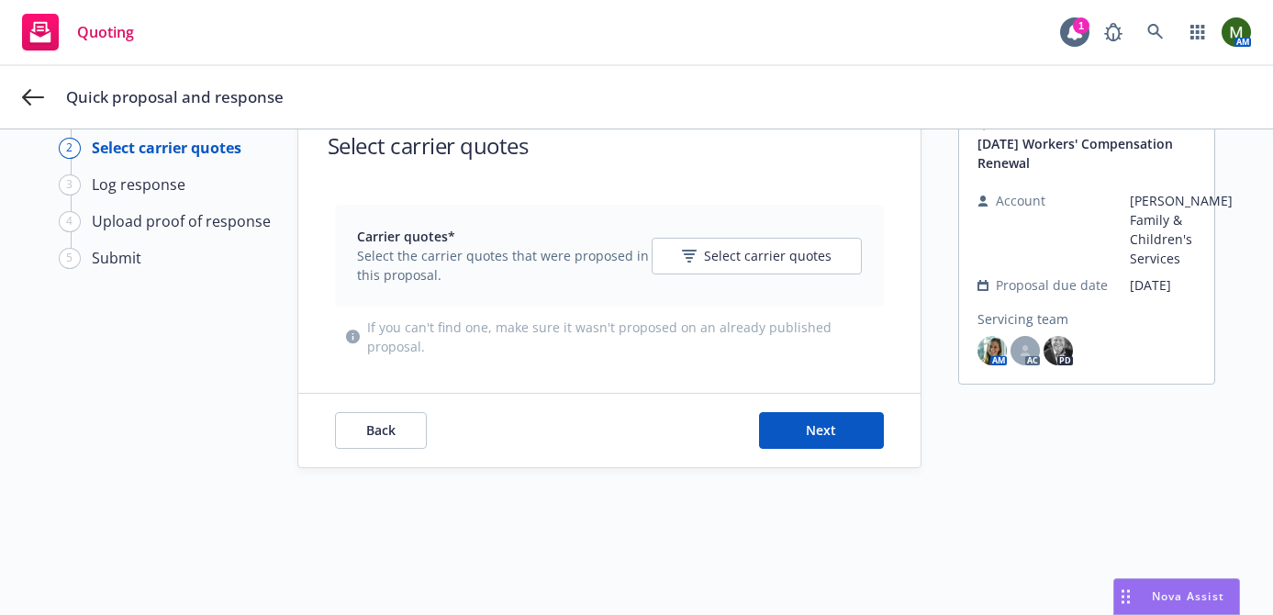
scroll to position [66, 0]
click at [728, 268] on button "Select carrier quotes" at bounding box center [756, 256] width 210 height 37
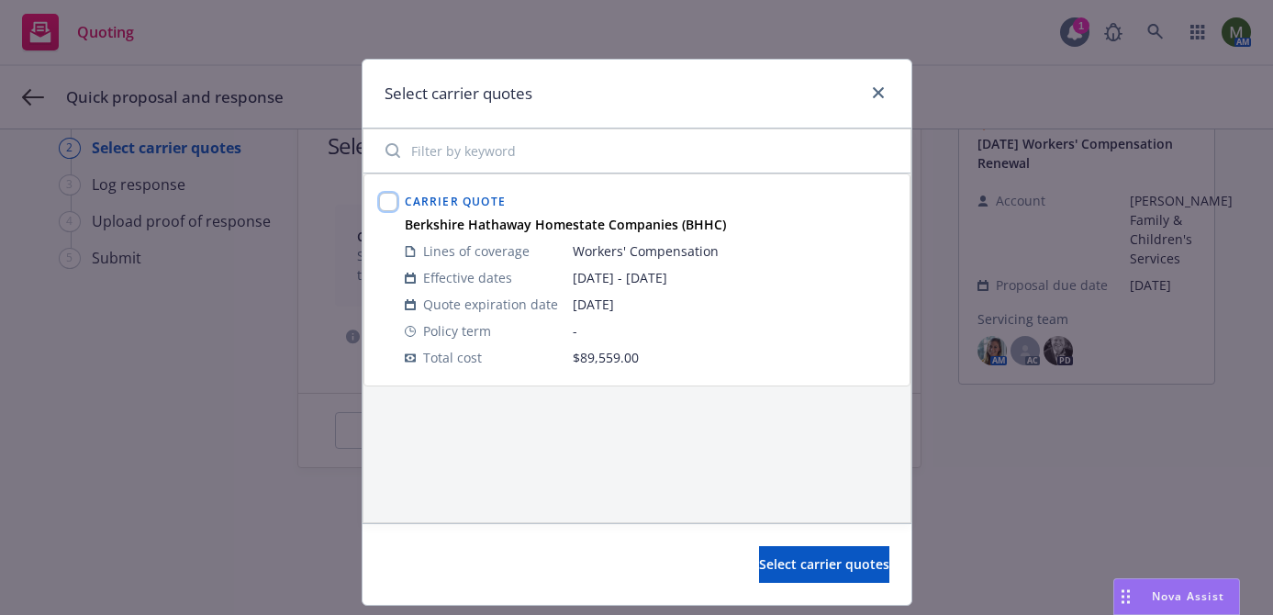
click at [379, 206] on input "checkbox" at bounding box center [388, 202] width 18 height 18
checkbox input "true"
click at [832, 562] on span "Select carrier quotes" at bounding box center [824, 563] width 130 height 17
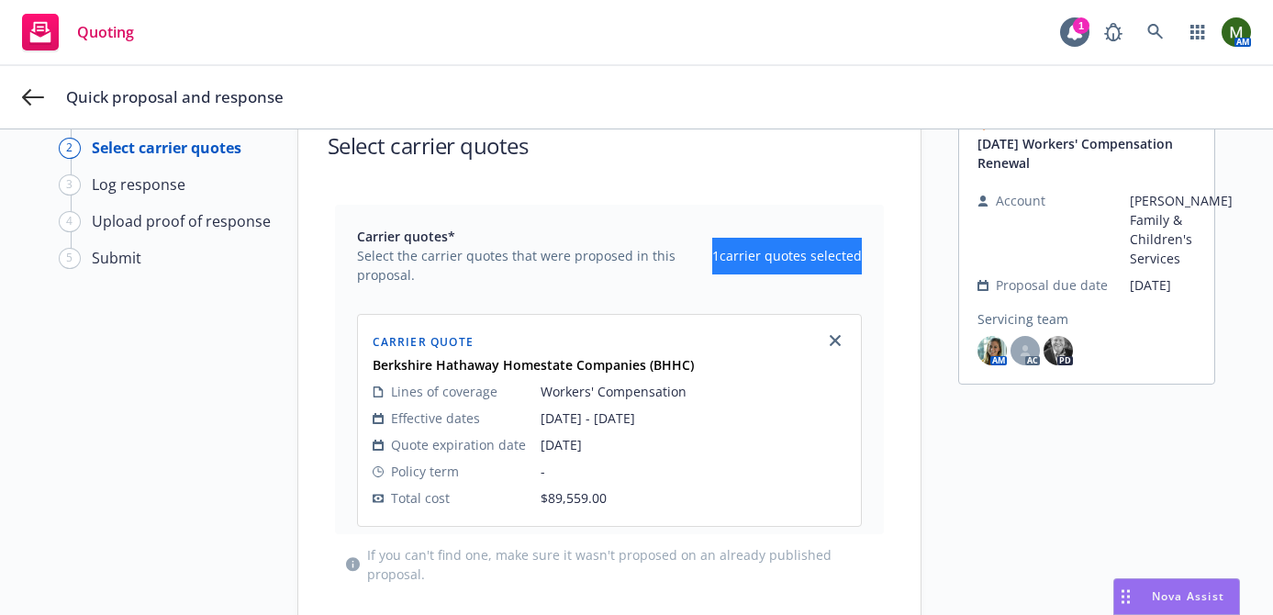
scroll to position [0, 0]
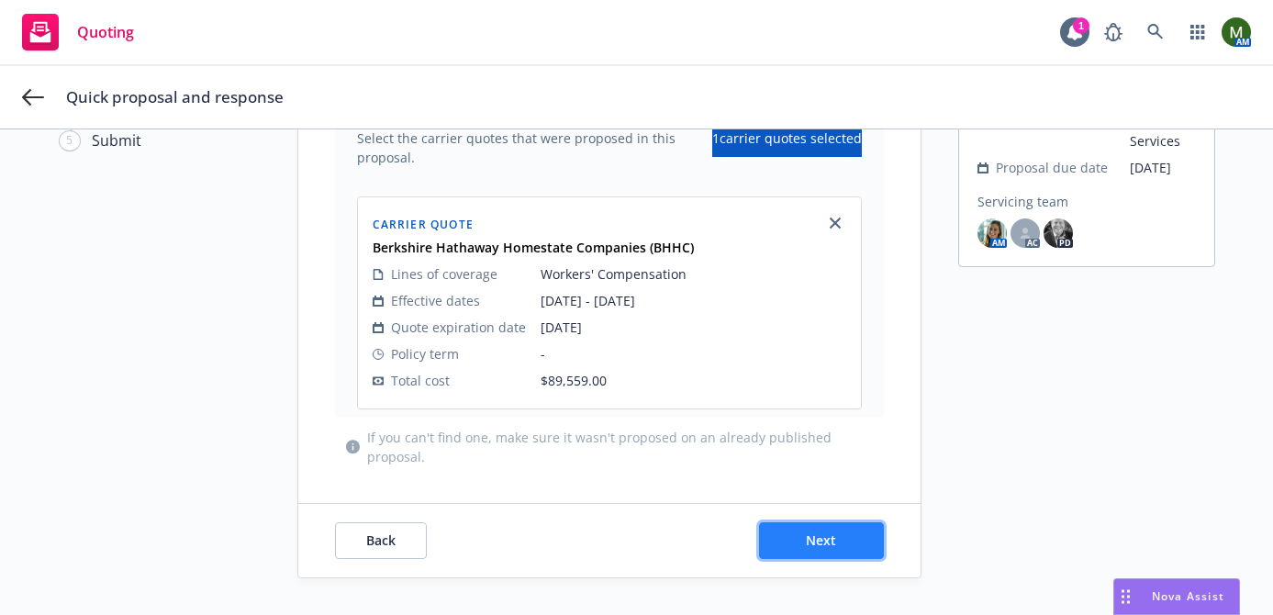
click at [811, 535] on span "Next" at bounding box center [821, 539] width 30 height 17
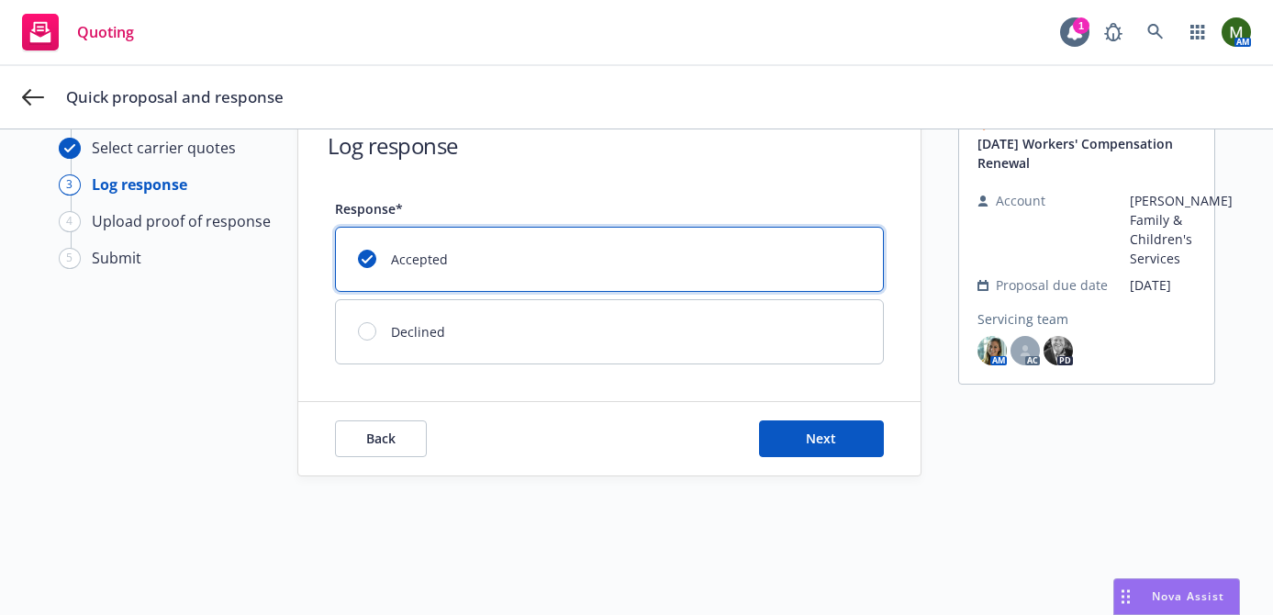
scroll to position [66, 0]
click at [826, 413] on div "Back Next" at bounding box center [609, 438] width 622 height 73
click at [828, 432] on span "Next" at bounding box center [821, 437] width 30 height 17
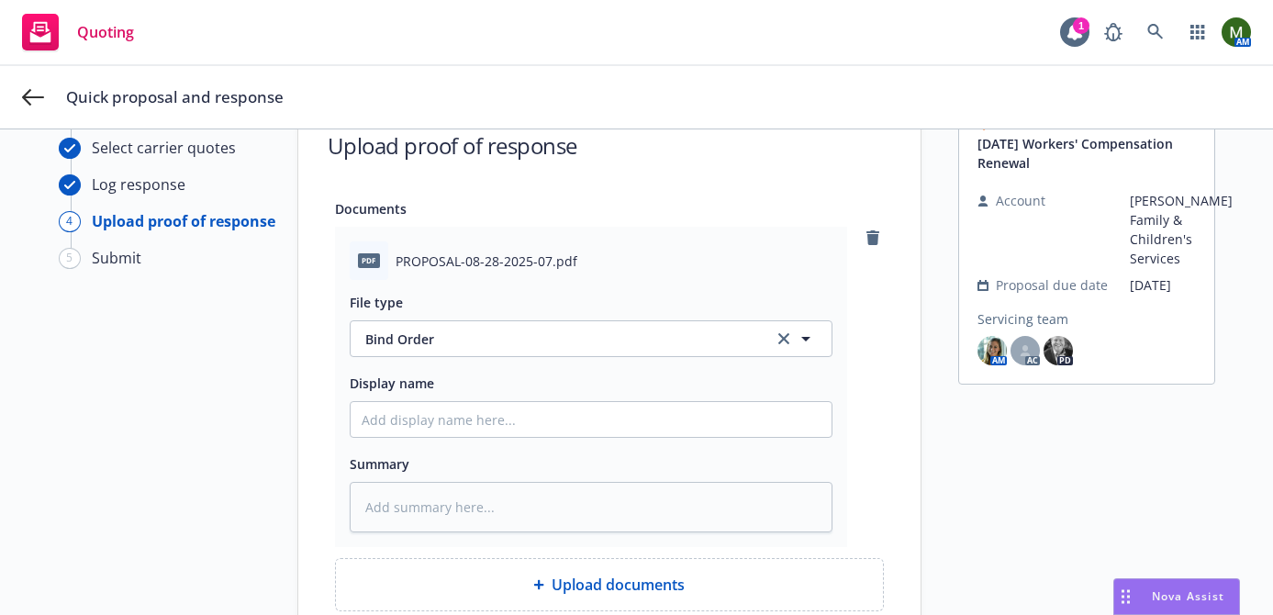
scroll to position [358, 0]
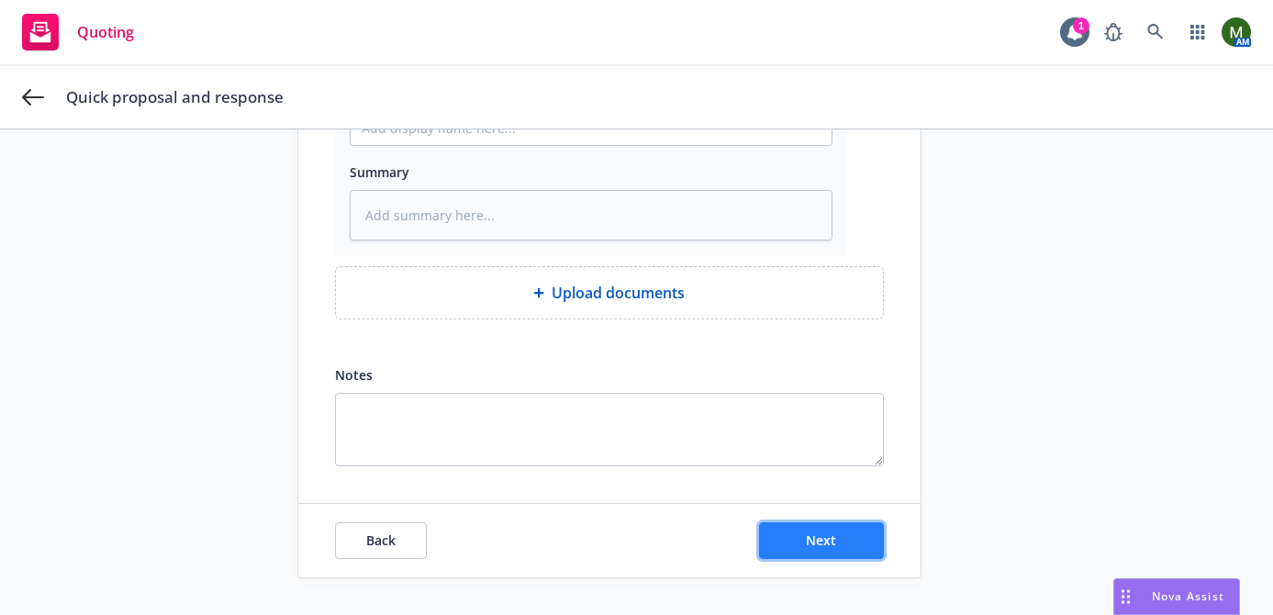
click at [831, 546] on span "Next" at bounding box center [821, 539] width 30 height 17
type textarea "x"
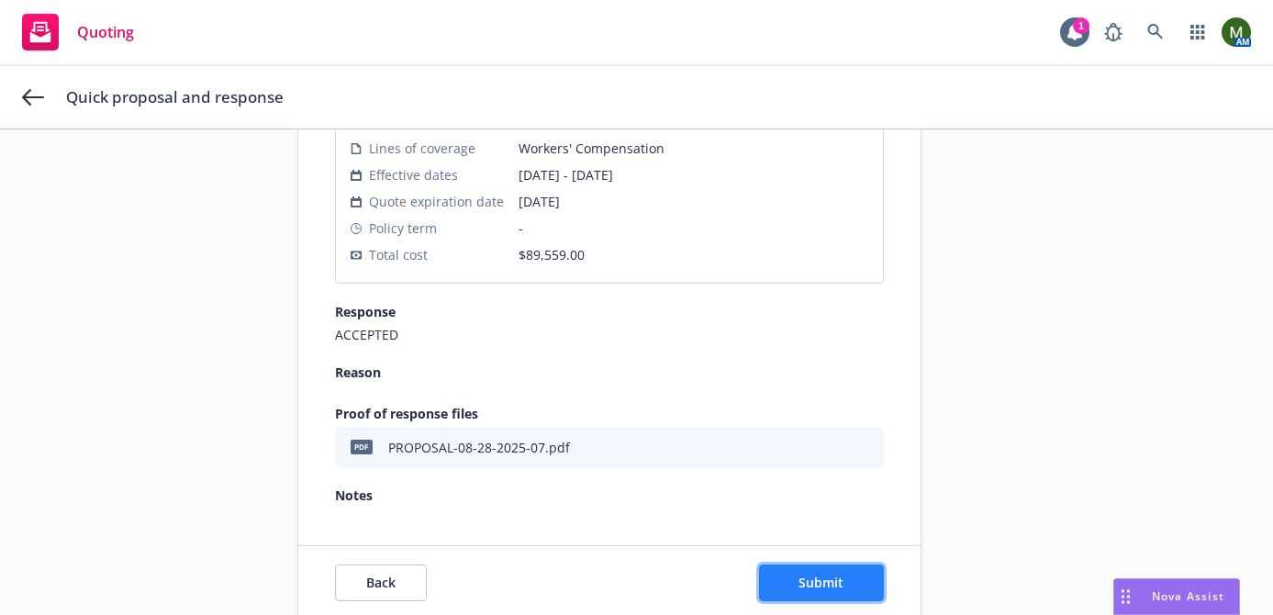
click at [833, 568] on button "Submit" at bounding box center [821, 582] width 125 height 37
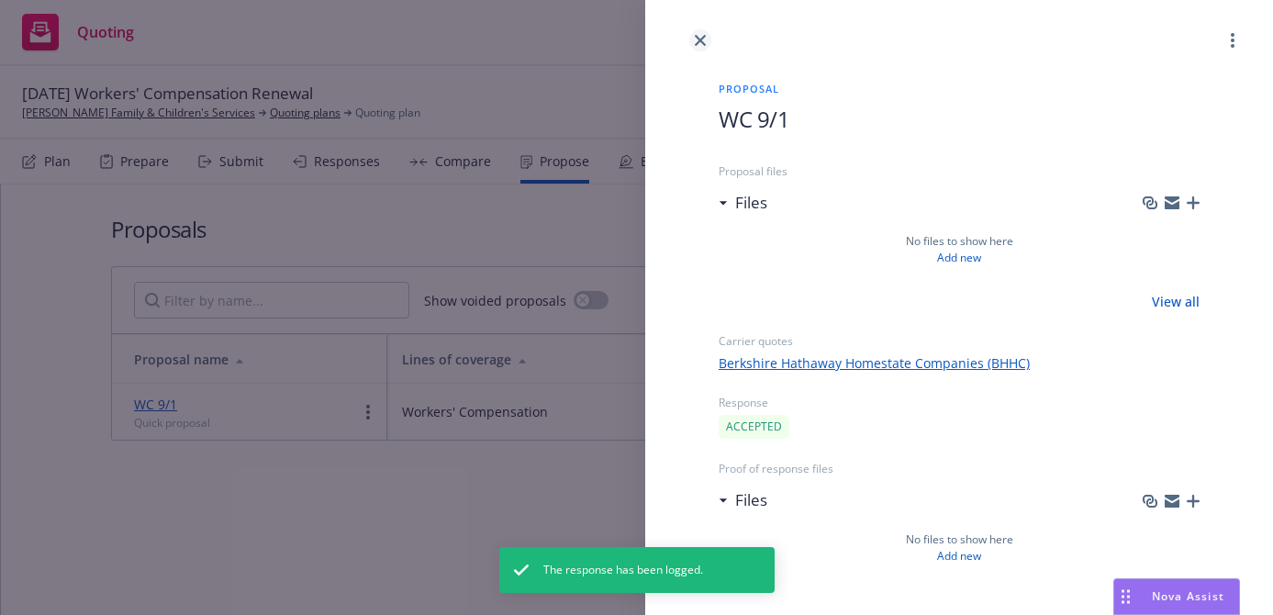
click at [694, 37] on link "close" at bounding box center [700, 40] width 22 height 22
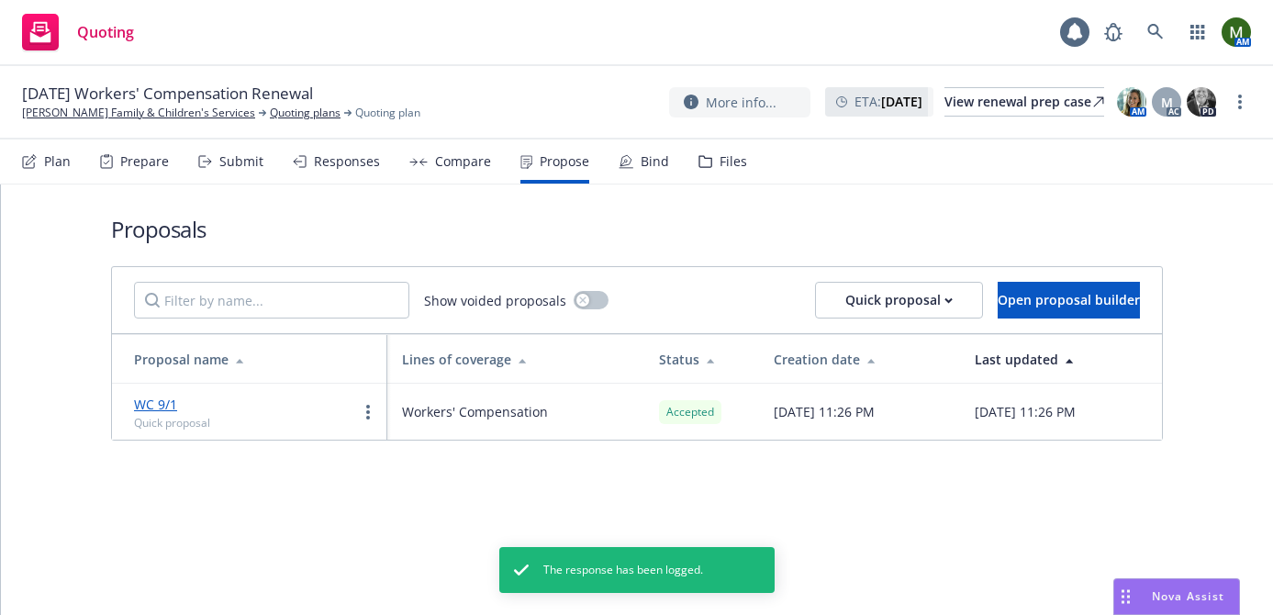
click at [654, 162] on div "Bind" at bounding box center [654, 161] width 28 height 15
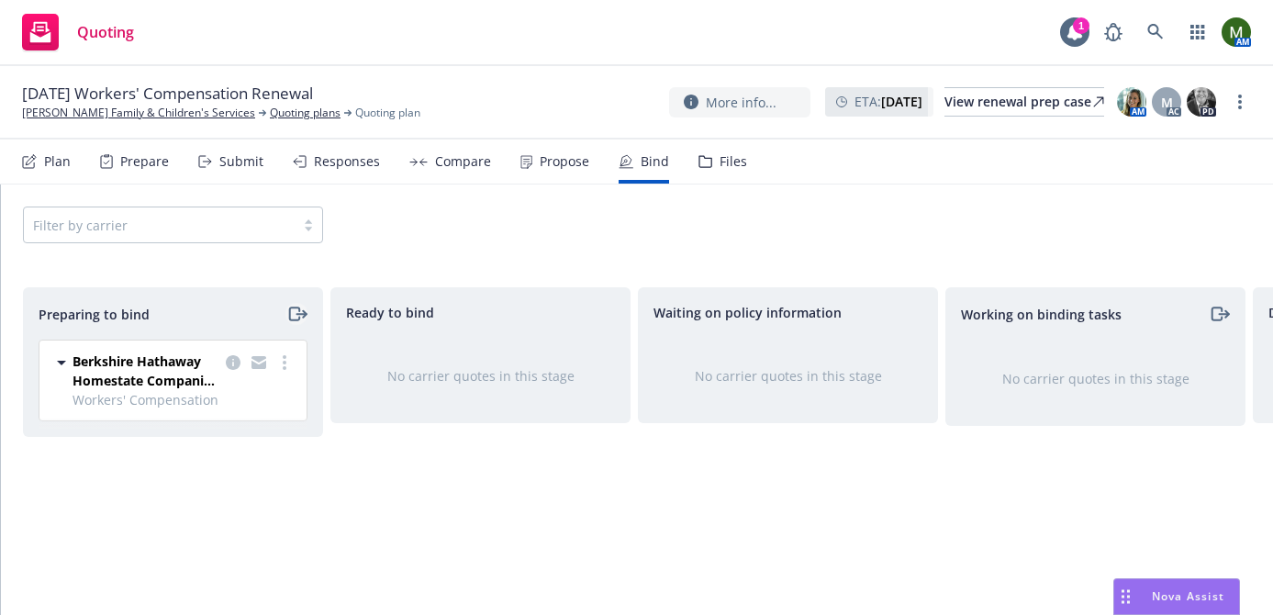
click at [295, 308] on icon "moveRight" at bounding box center [296, 314] width 21 height 22
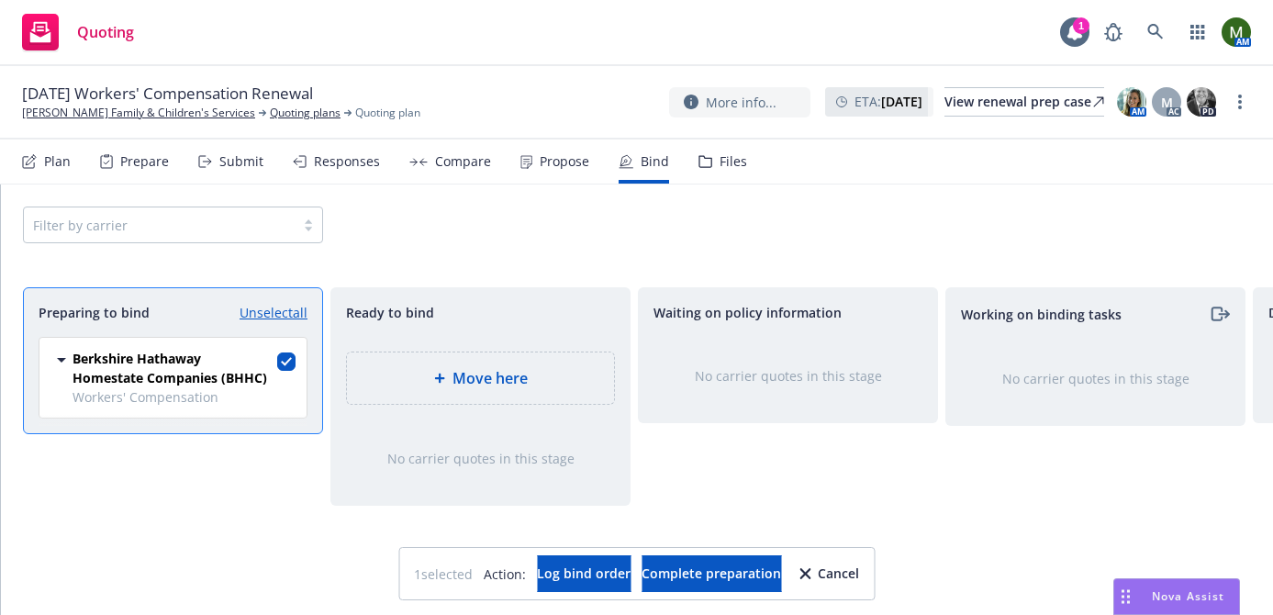
click at [528, 398] on div "Move here" at bounding box center [480, 377] width 267 height 51
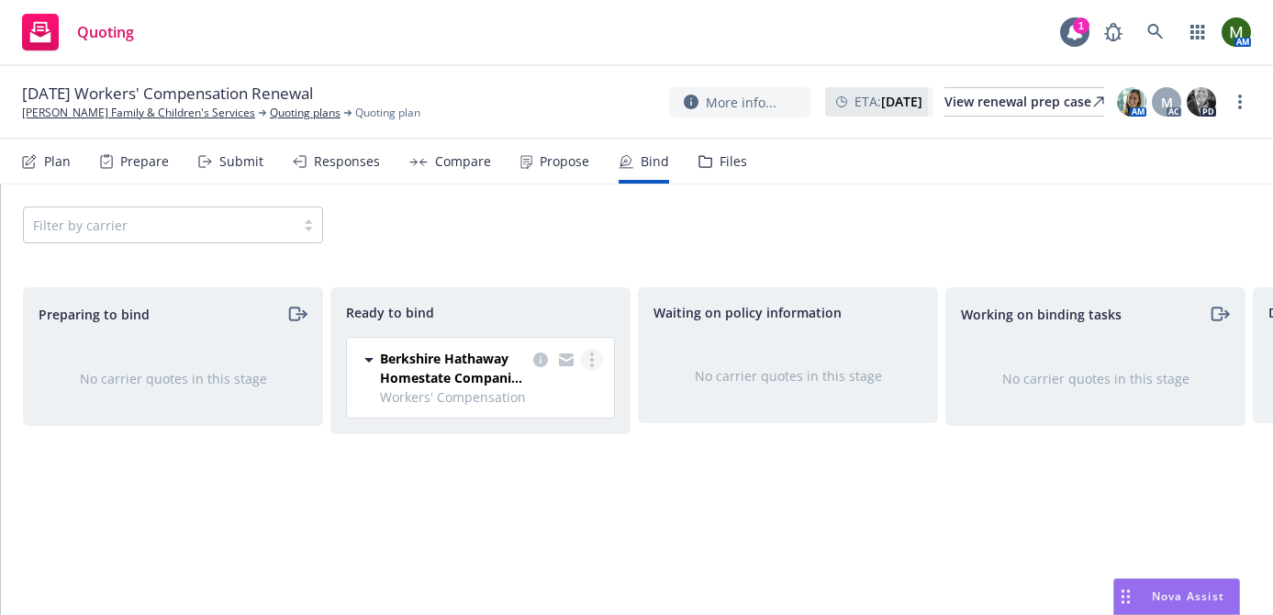
click at [585, 361] on link "more" at bounding box center [592, 360] width 22 height 22
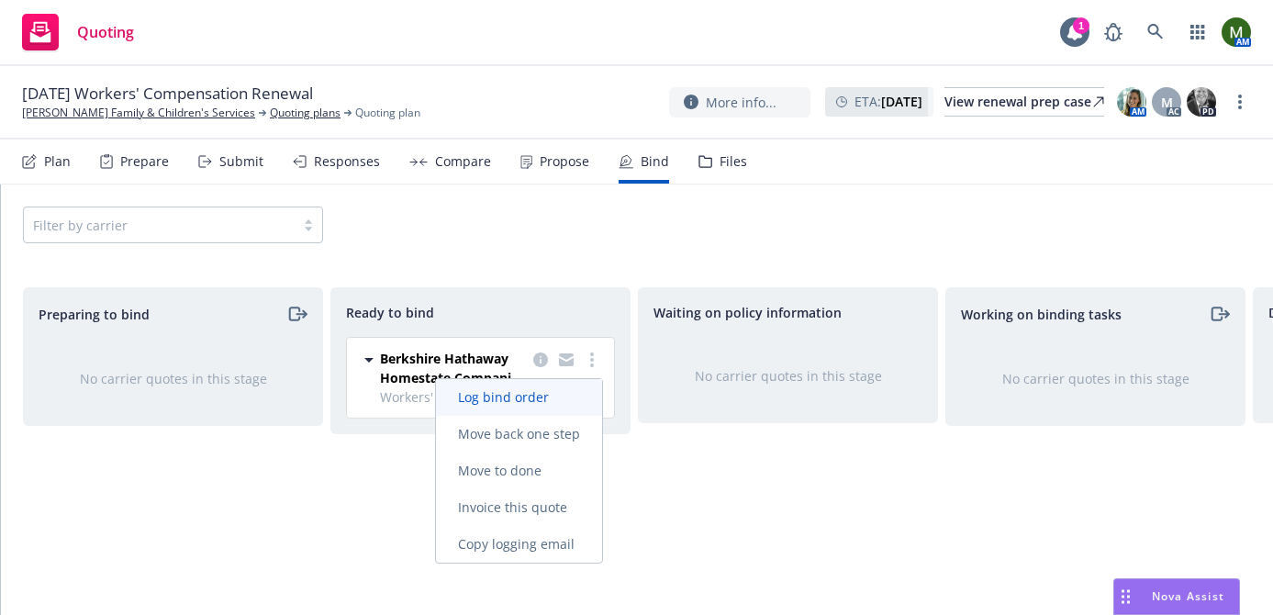
click at [537, 392] on span "Log bind order" at bounding box center [503, 396] width 135 height 17
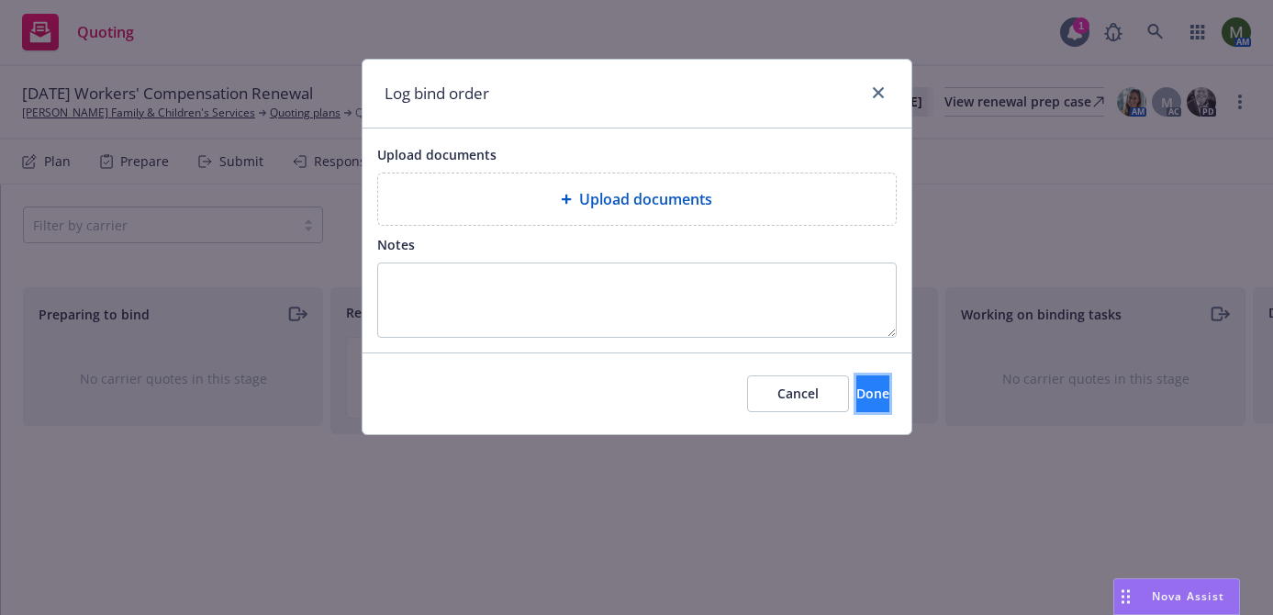
click at [869, 395] on button "Done" at bounding box center [872, 393] width 33 height 37
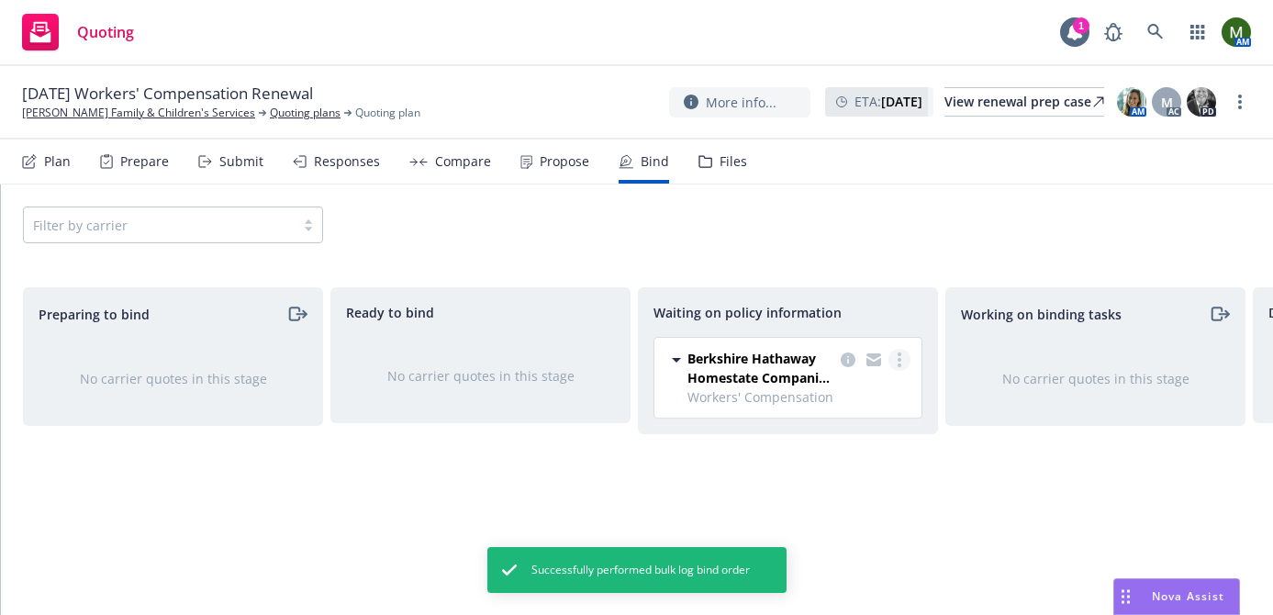
click at [901, 370] on link "more" at bounding box center [899, 360] width 22 height 22
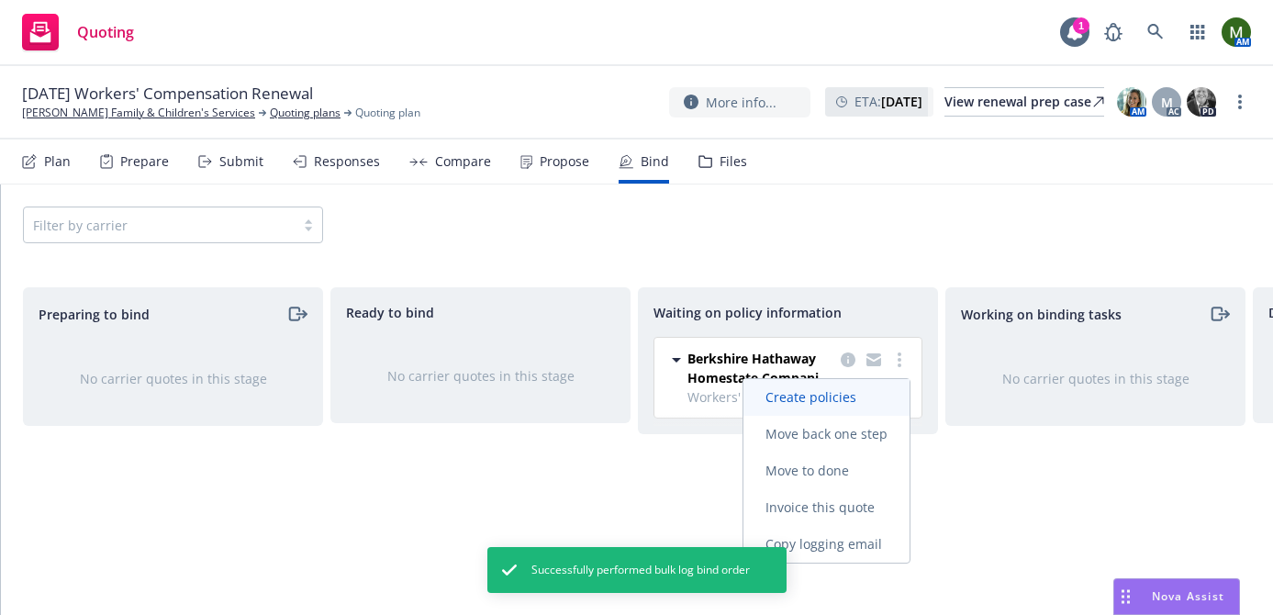
click at [857, 400] on span "Create policies" at bounding box center [810, 396] width 135 height 17
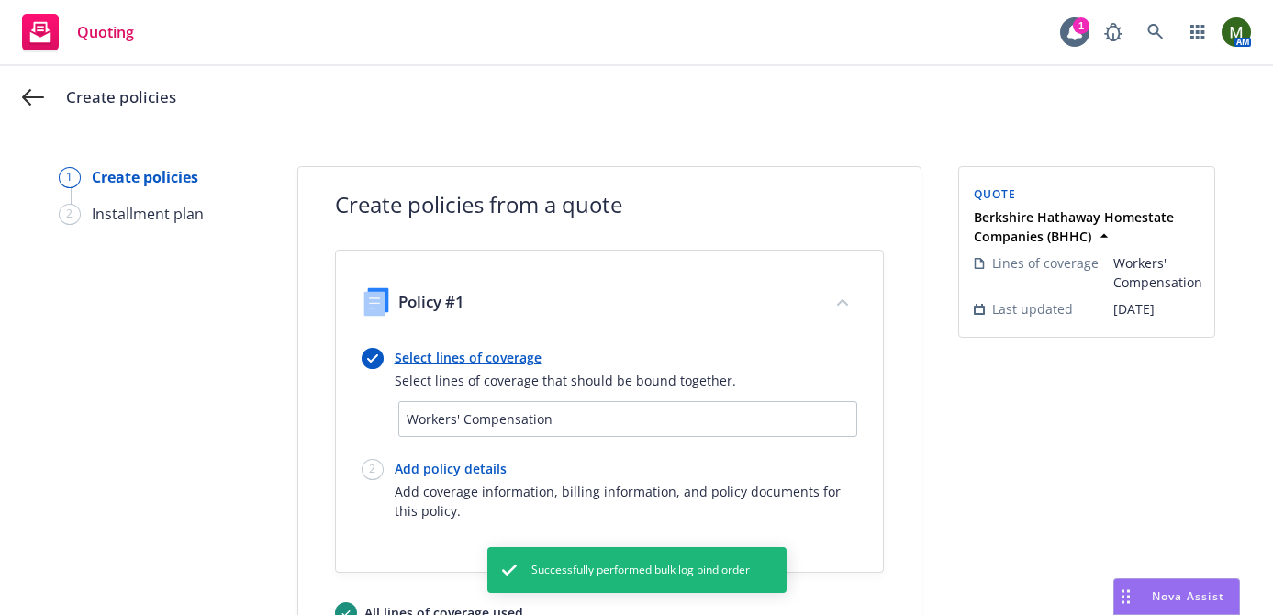
click at [417, 465] on link "Add policy details" at bounding box center [626, 468] width 462 height 19
select select "12"
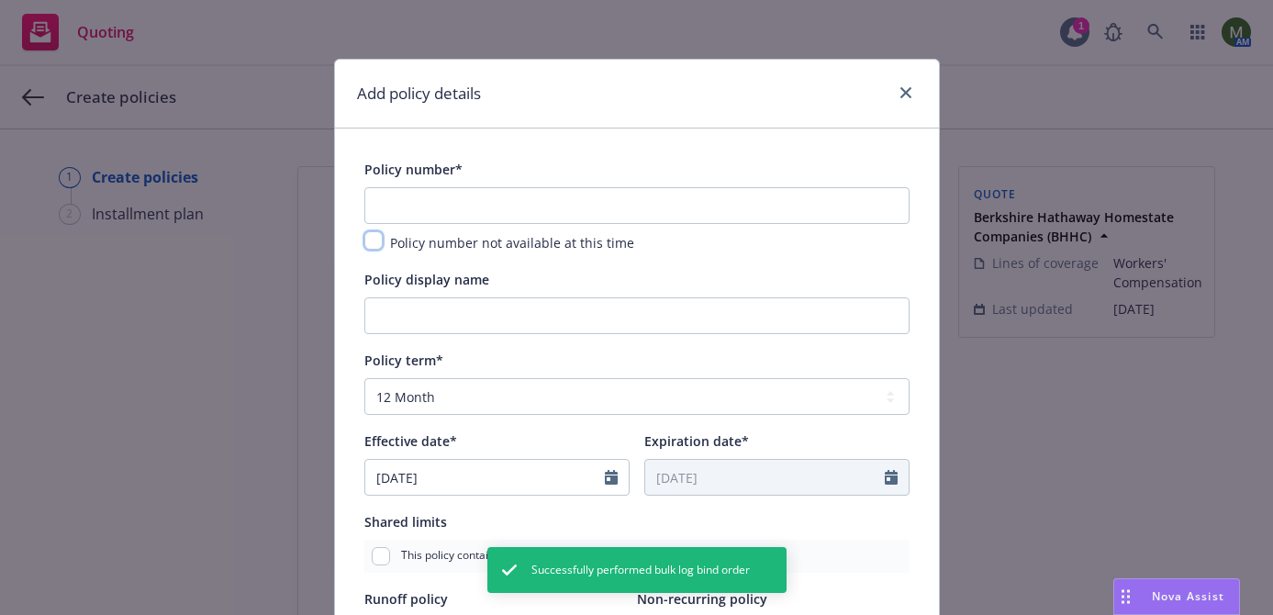
click at [375, 244] on input "checkbox" at bounding box center [373, 240] width 18 height 18
checkbox input "true"
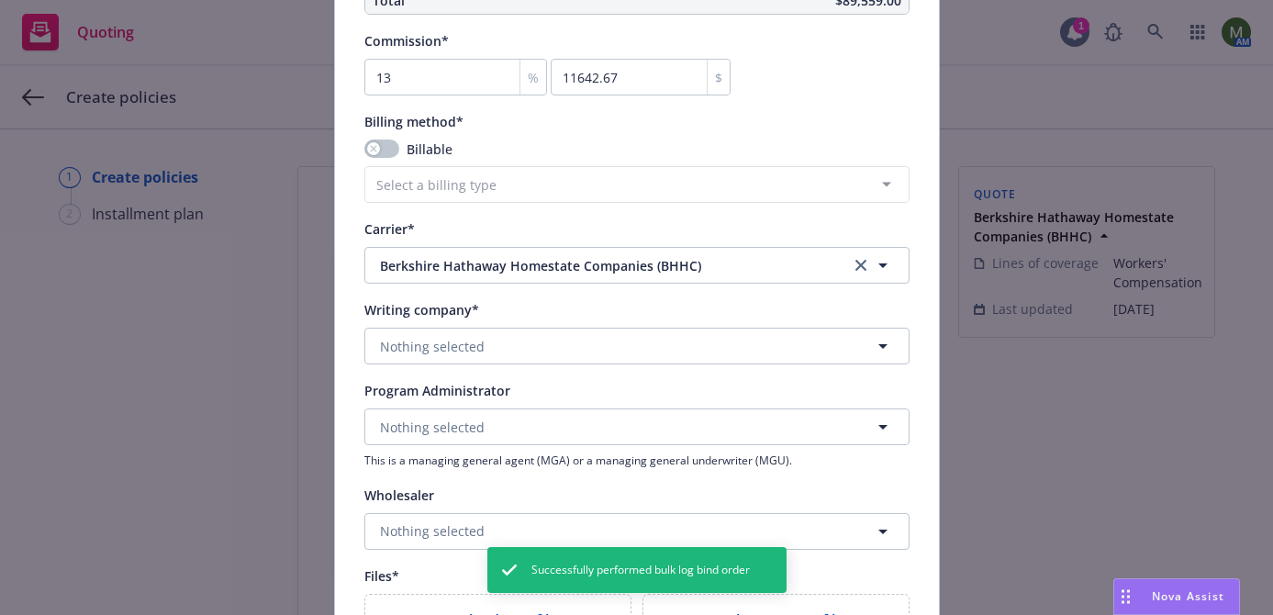
scroll to position [2025, 0]
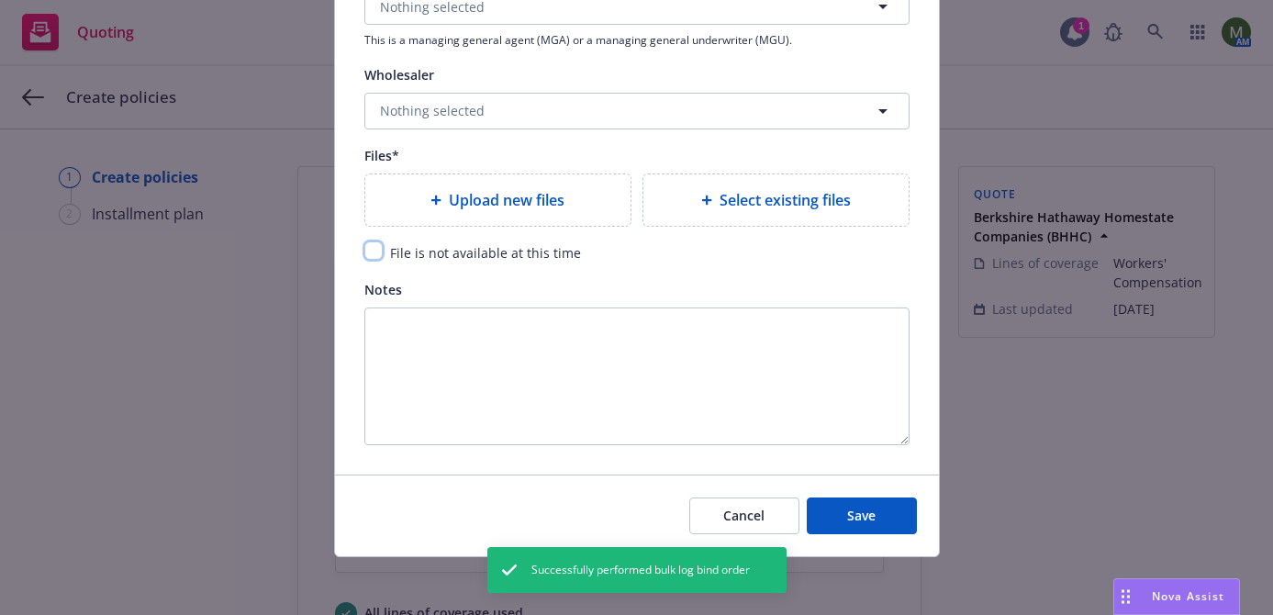
click at [377, 249] on input "checkbox" at bounding box center [373, 250] width 18 height 18
checkbox input "true"
click at [868, 517] on span "Save" at bounding box center [861, 514] width 28 height 17
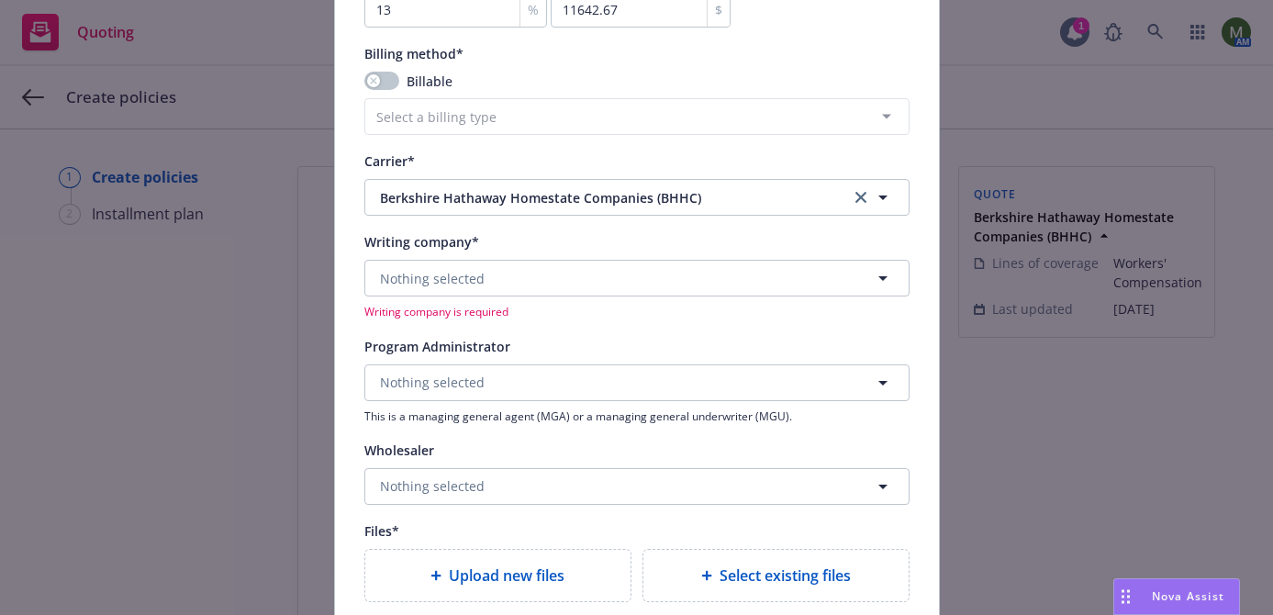
scroll to position [1628, 0]
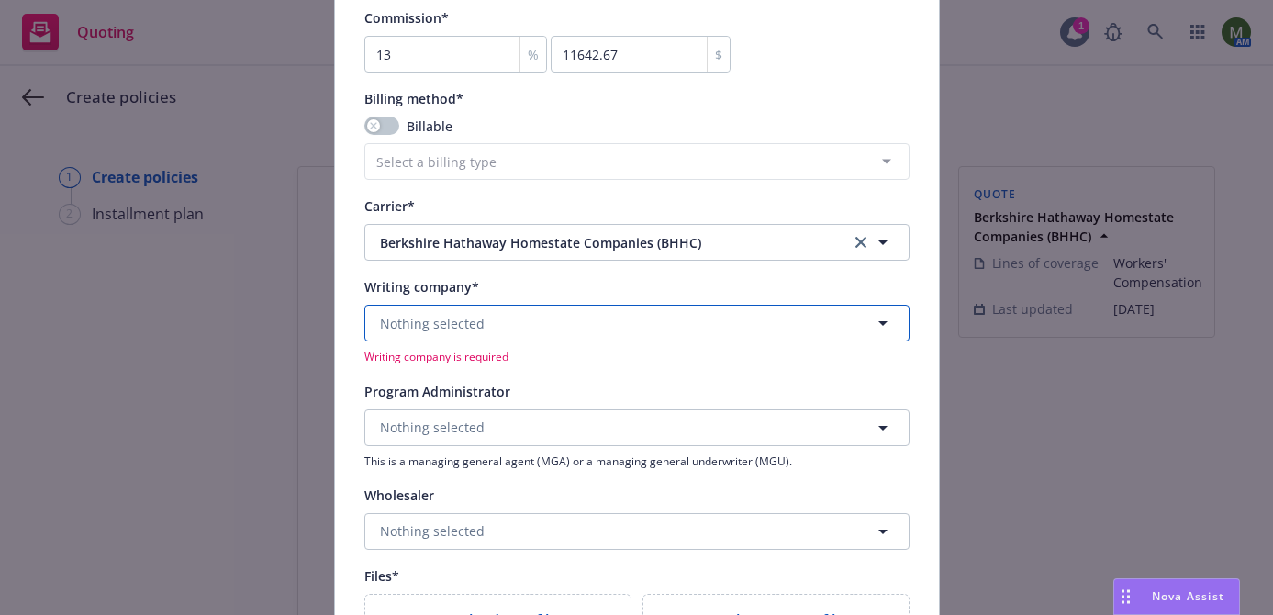
click at [553, 318] on button "Nothing selected" at bounding box center [636, 323] width 545 height 37
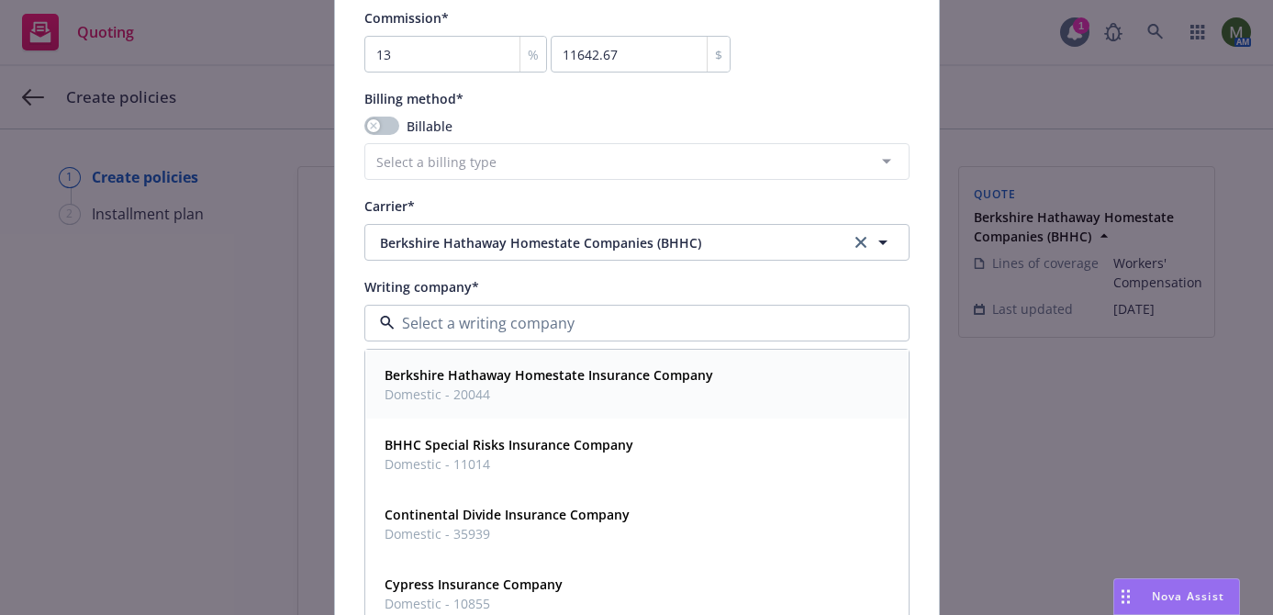
click at [546, 366] on strong "Berkshire Hathaway Homestate Insurance Company" at bounding box center [548, 374] width 328 height 17
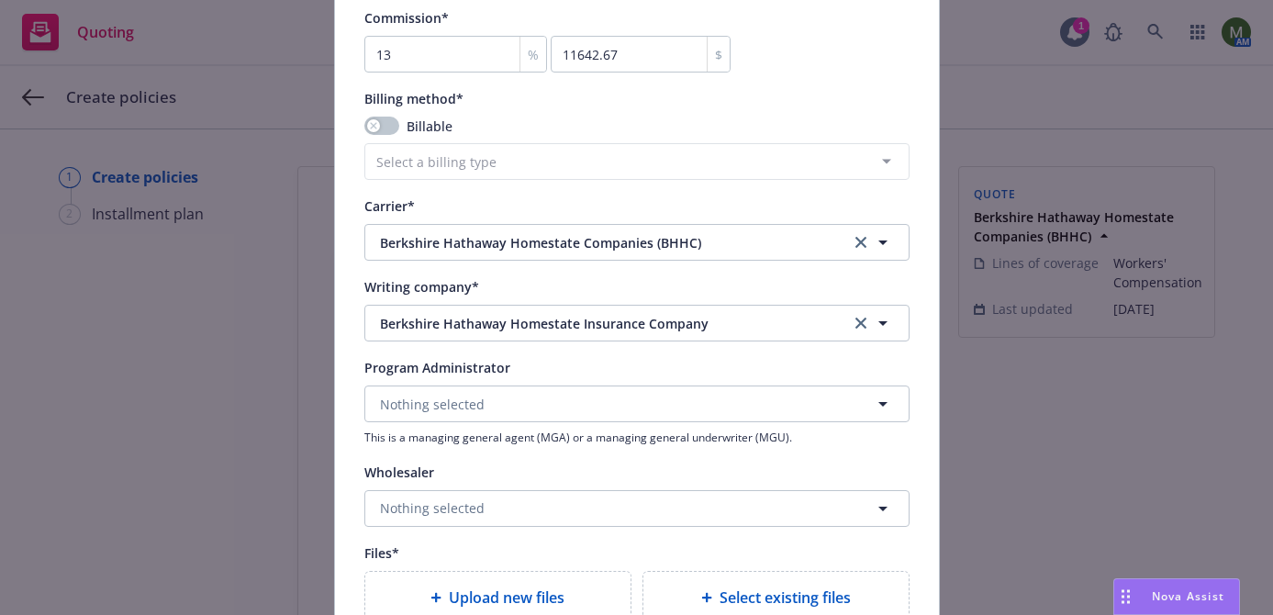
scroll to position [2025, 0]
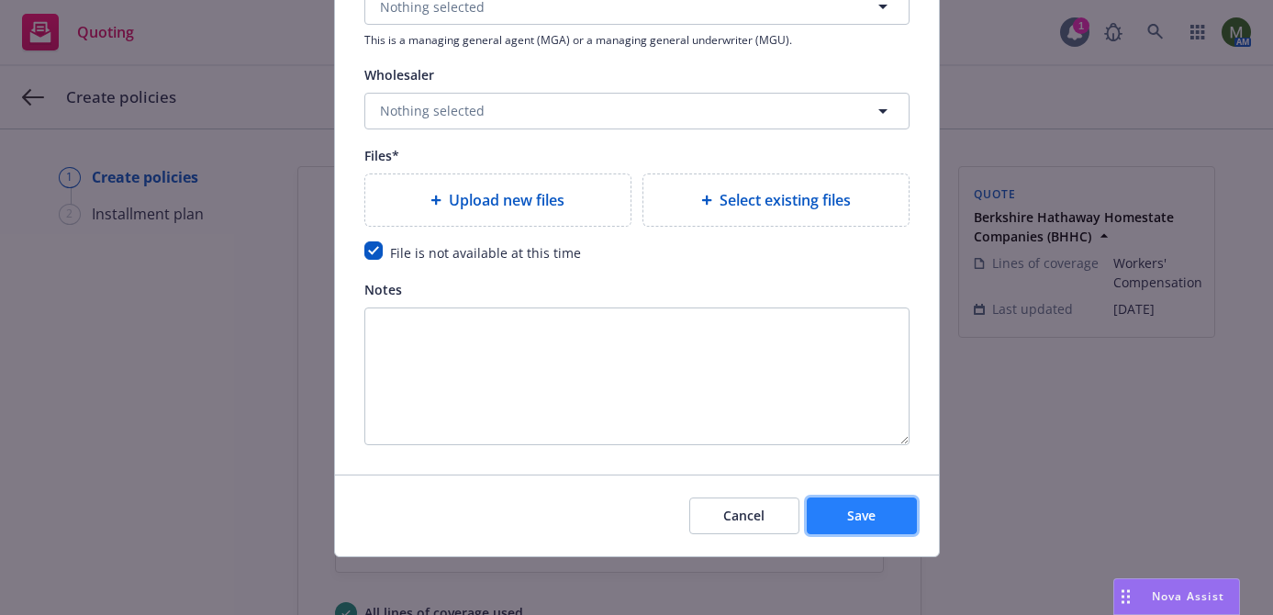
click at [882, 527] on button "Save" at bounding box center [861, 515] width 110 height 37
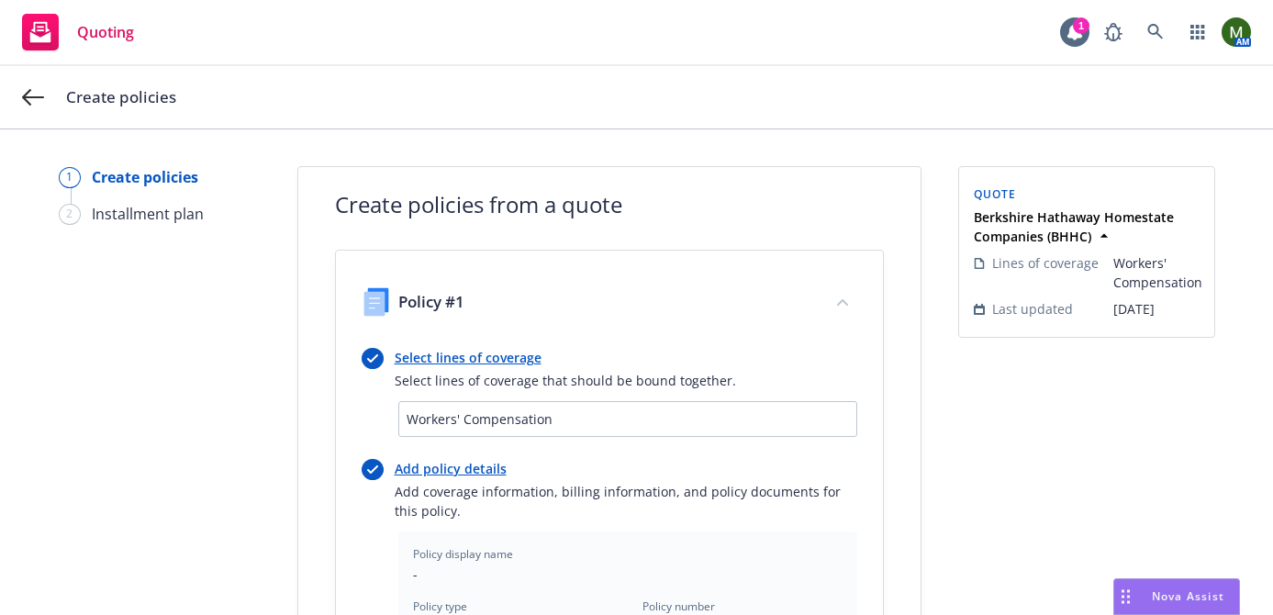
scroll to position [673, 0]
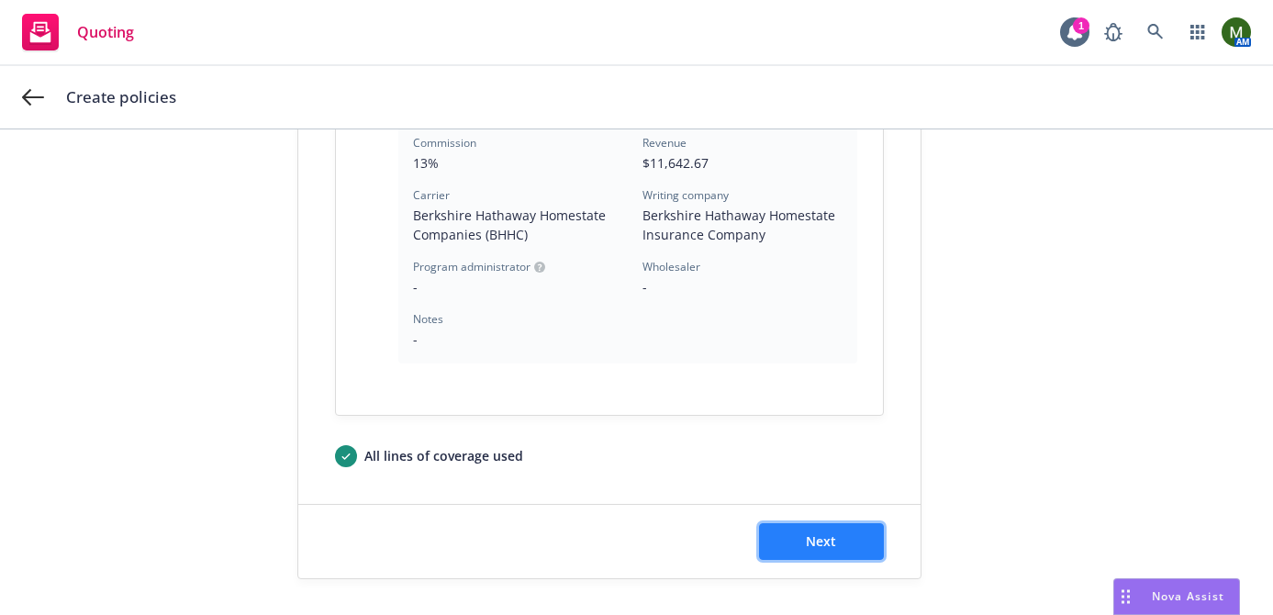
click at [847, 535] on button "Next" at bounding box center [821, 541] width 125 height 37
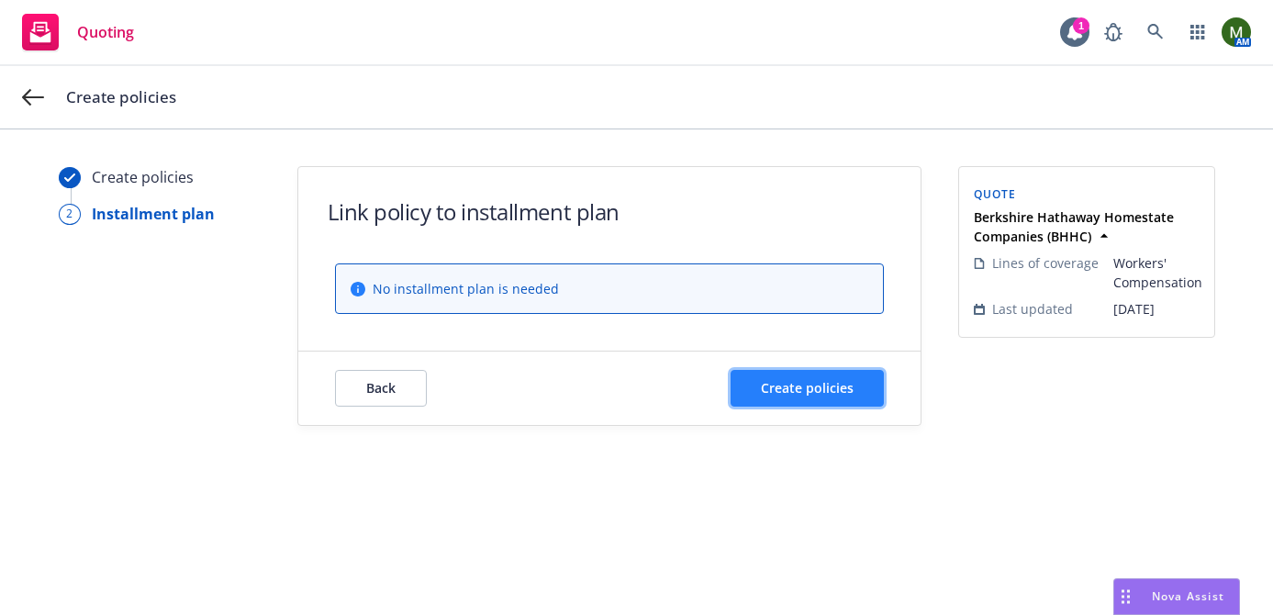
click at [791, 377] on button "Create policies" at bounding box center [806, 388] width 153 height 37
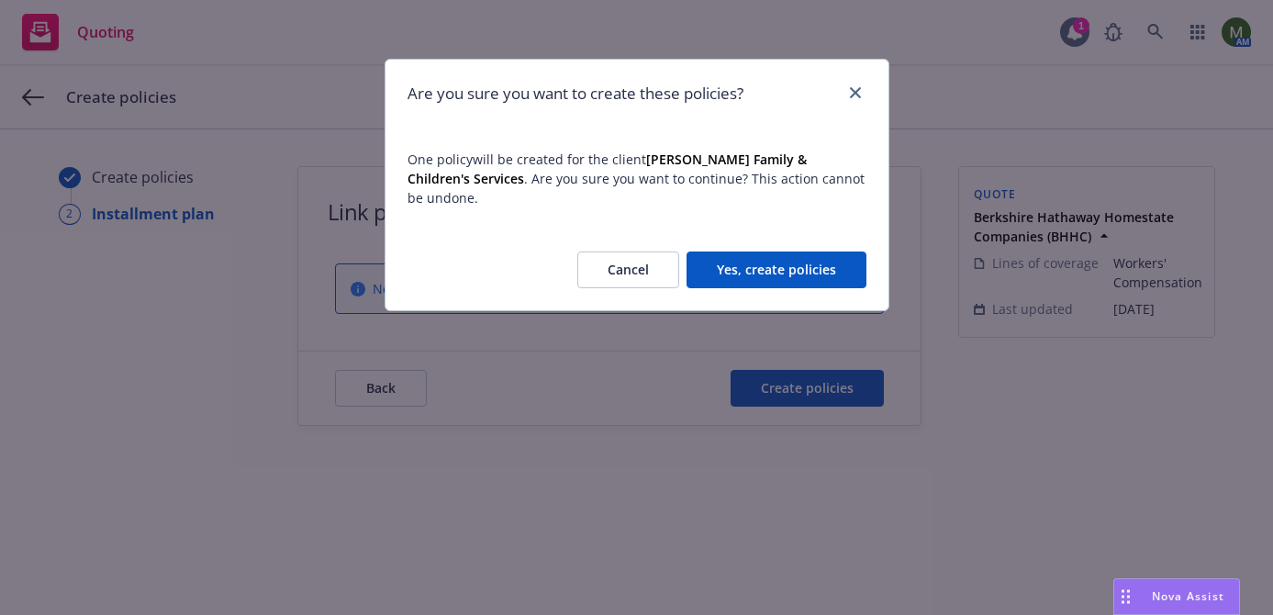
click at [815, 251] on button "Yes, create policies" at bounding box center [776, 269] width 180 height 37
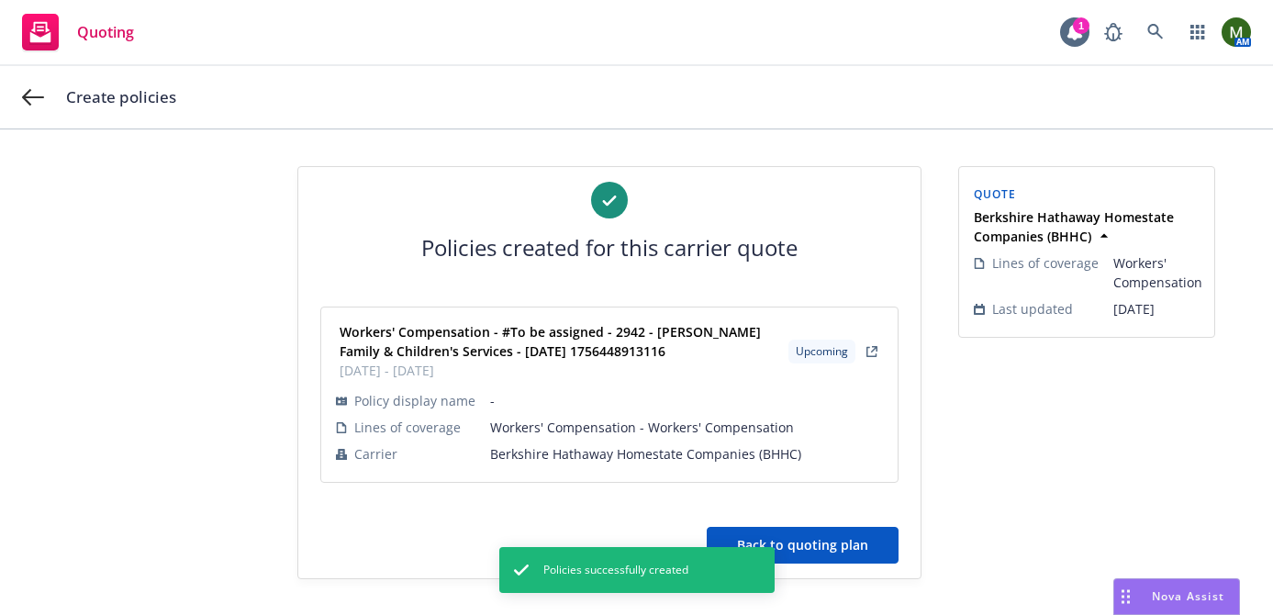
click at [866, 543] on button "Back to quoting plan" at bounding box center [802, 545] width 192 height 37
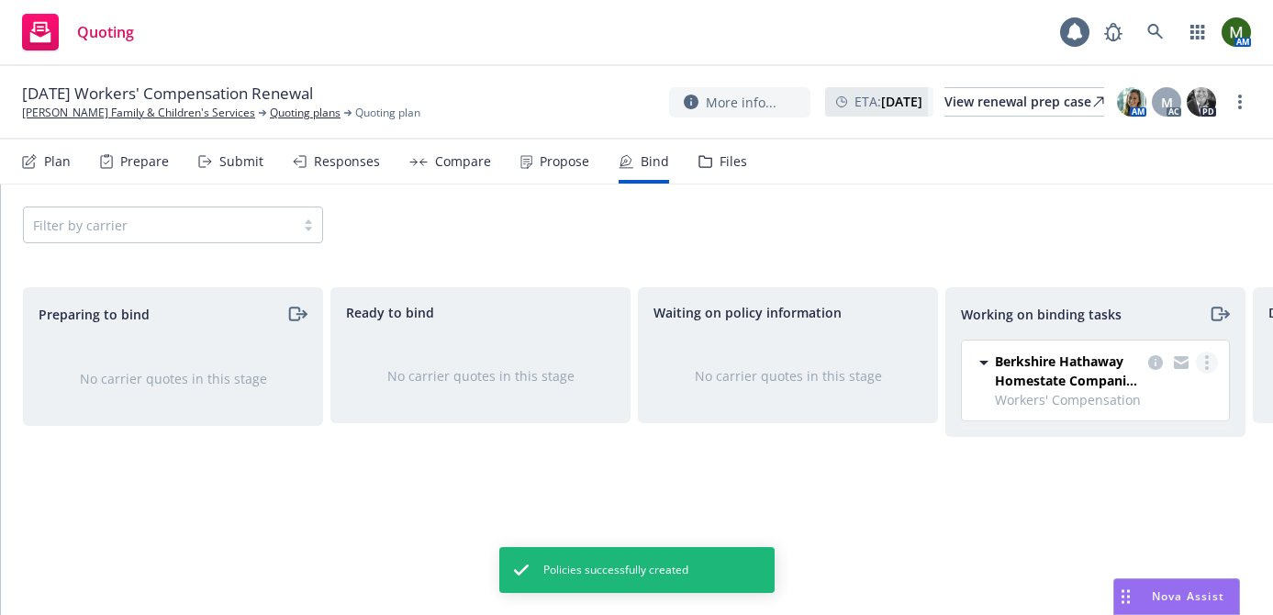
click at [1205, 361] on icon "more" at bounding box center [1207, 362] width 4 height 15
click at [1125, 431] on span "Move to done" at bounding box center [1115, 436] width 128 height 17
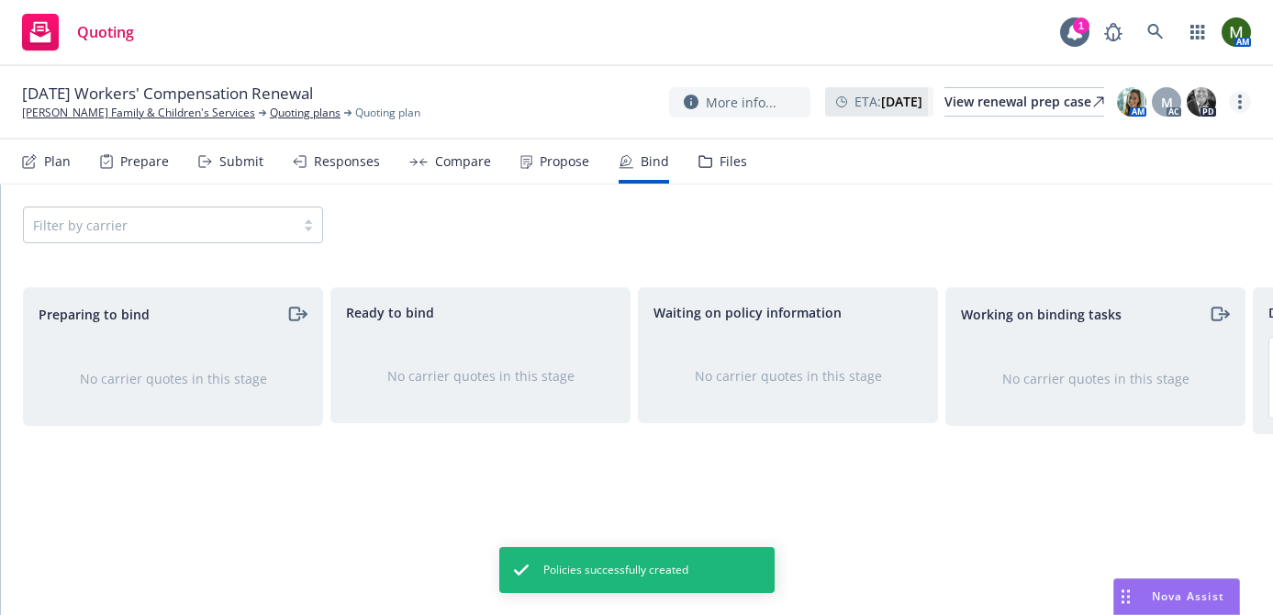
click at [1238, 106] on circle "more" at bounding box center [1240, 108] width 4 height 4
click at [1091, 274] on link "Archive quoting plan" at bounding box center [1147, 286] width 205 height 37
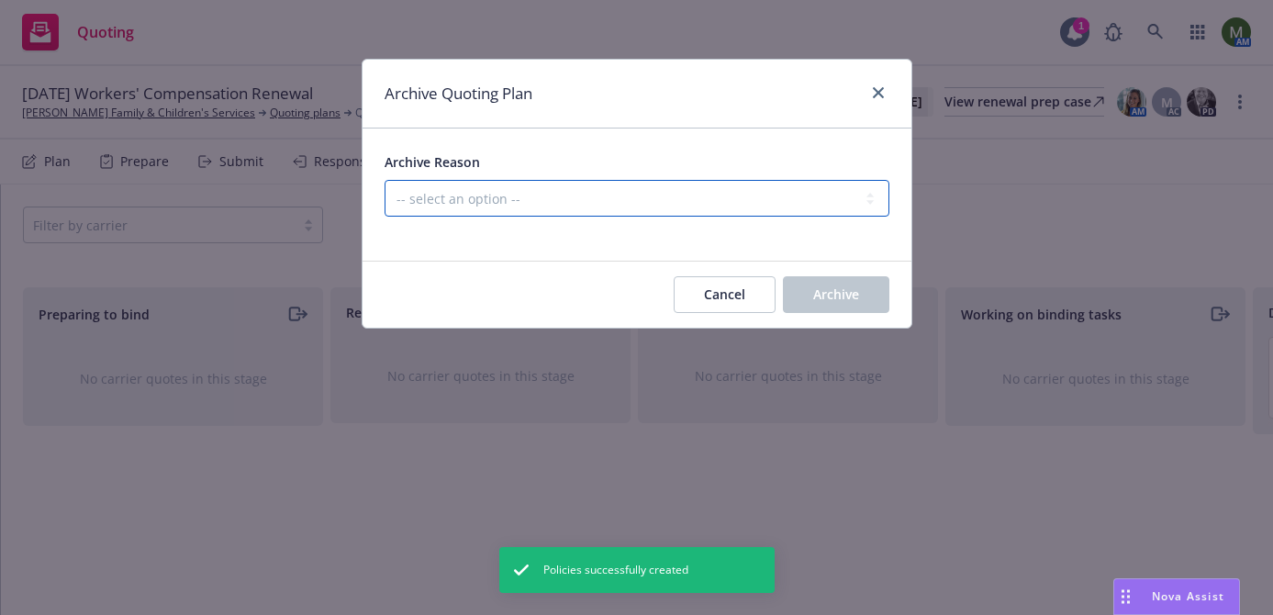
click at [757, 207] on select "-- select an option -- All policies in this renewal plan are auto-renewed Creat…" at bounding box center [636, 198] width 505 height 37
select select "ARCHIVED_RENEWAL_COMPLETED"
click at [384, 180] on select "-- select an option -- All policies in this renewal plan are auto-renewed Creat…" at bounding box center [636, 198] width 505 height 37
click at [841, 290] on span "Archive" at bounding box center [836, 293] width 46 height 17
